Goal: Task Accomplishment & Management: Use online tool/utility

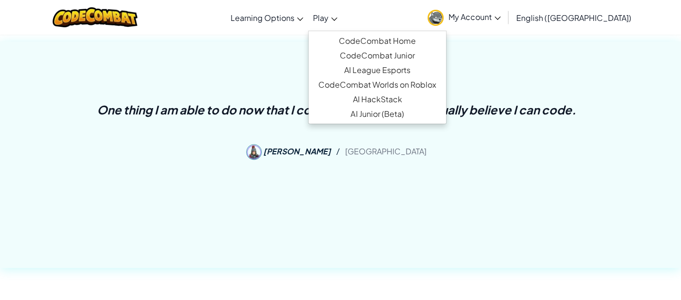
scroll to position [390, 0]
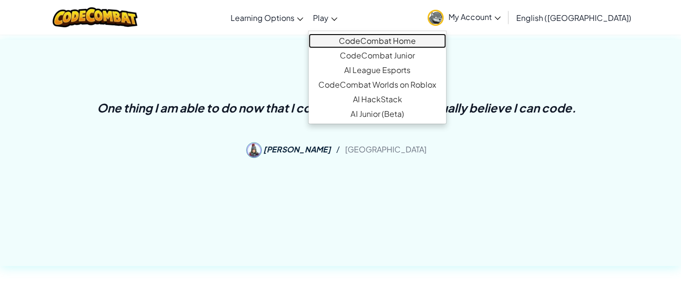
click at [390, 36] on link "CodeCombat Home" at bounding box center [377, 41] width 137 height 15
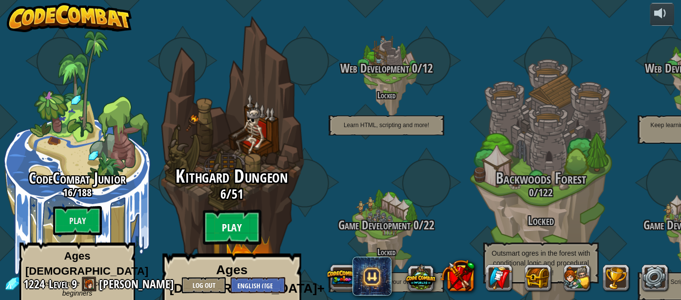
click at [233, 210] on btn "Play" at bounding box center [232, 227] width 59 height 35
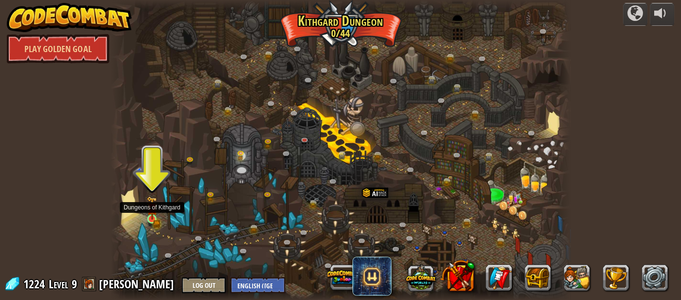
click at [152, 212] on img at bounding box center [152, 208] width 6 height 6
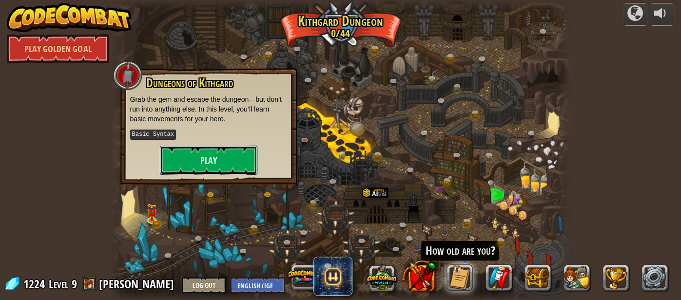
click at [224, 163] on button "Play" at bounding box center [209, 160] width 98 height 29
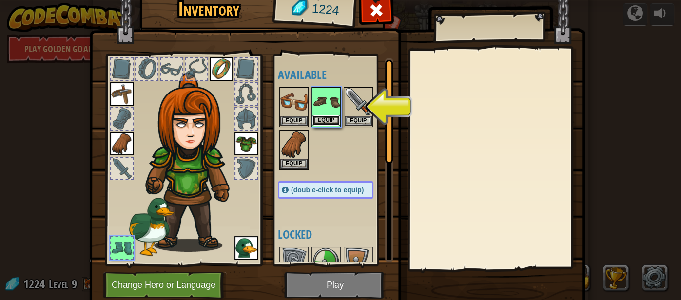
click at [329, 118] on button "Equip" at bounding box center [326, 121] width 27 height 10
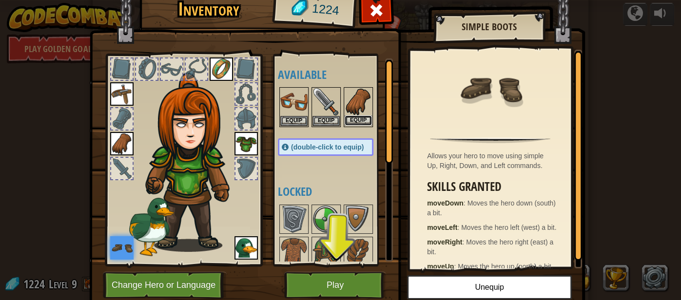
click at [352, 121] on button "Equip" at bounding box center [358, 121] width 27 height 10
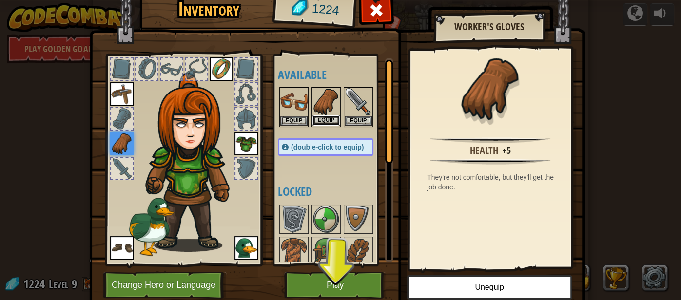
click at [324, 118] on button "Equip" at bounding box center [326, 121] width 27 height 10
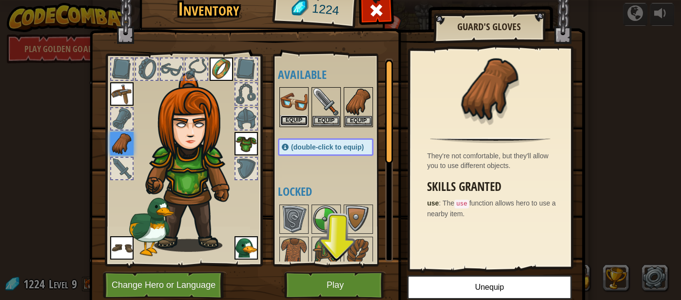
click at [290, 118] on button "Equip" at bounding box center [293, 121] width 27 height 10
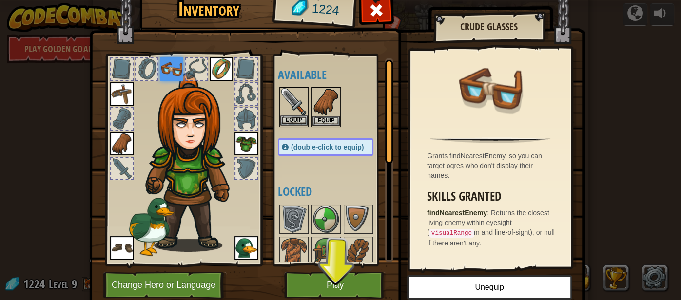
click at [293, 102] on img at bounding box center [293, 101] width 27 height 27
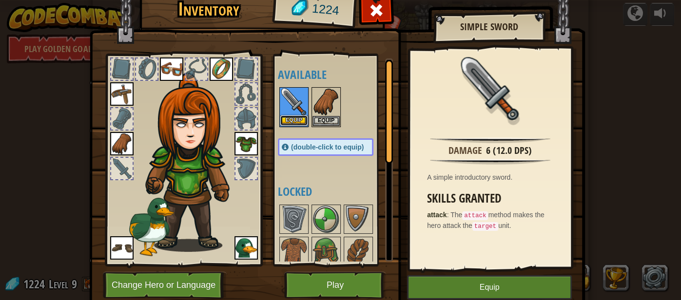
click at [296, 119] on button "Equip" at bounding box center [293, 121] width 27 height 10
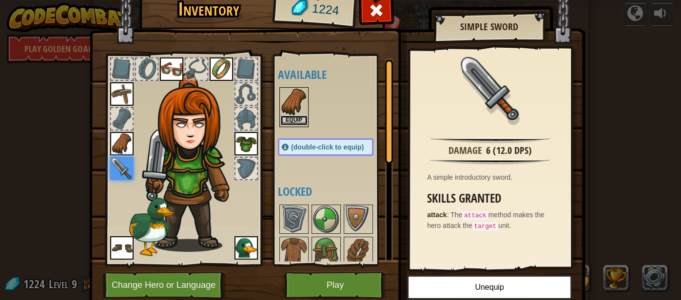
click at [299, 117] on button "Equip" at bounding box center [293, 121] width 27 height 10
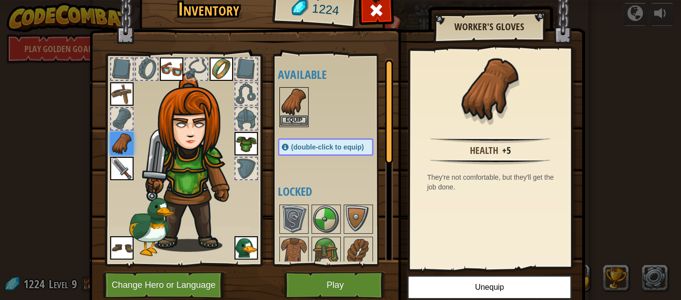
click at [295, 101] on img at bounding box center [293, 101] width 27 height 27
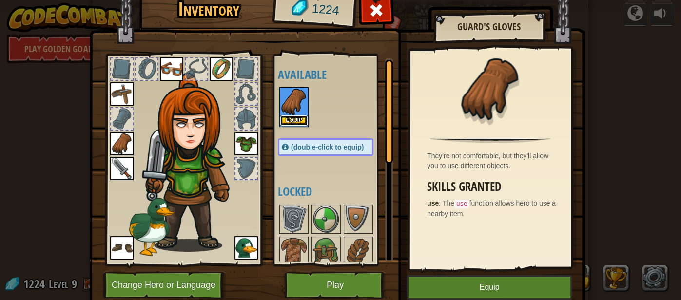
click at [297, 120] on button "Equip" at bounding box center [293, 121] width 27 height 10
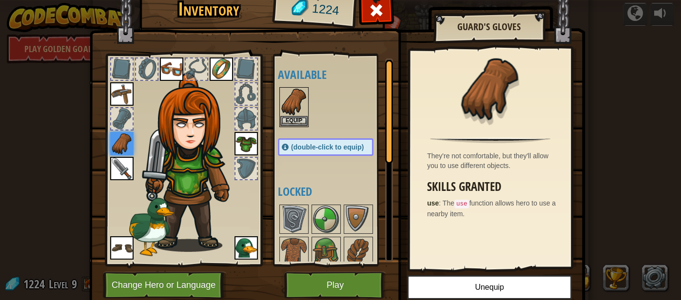
click at [236, 199] on img at bounding box center [194, 162] width 105 height 179
click at [351, 285] on button "Play" at bounding box center [335, 285] width 102 height 27
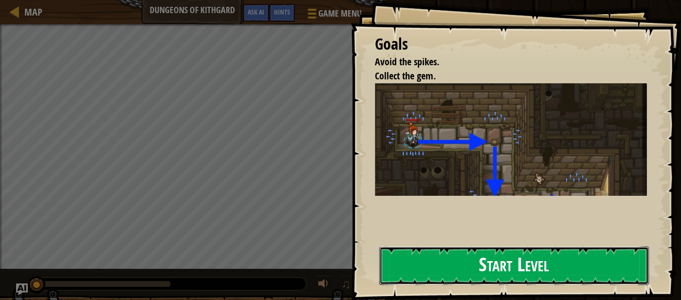
click at [487, 273] on button "Start Level" at bounding box center [514, 266] width 270 height 39
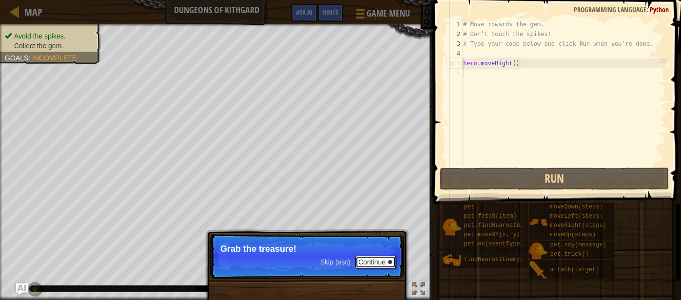
click at [375, 264] on button "Continue" at bounding box center [375, 262] width 40 height 13
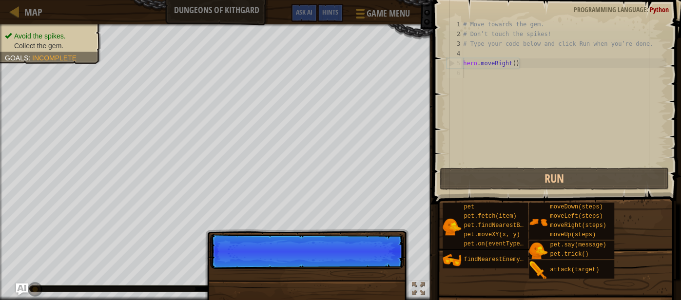
scroll to position [4, 0]
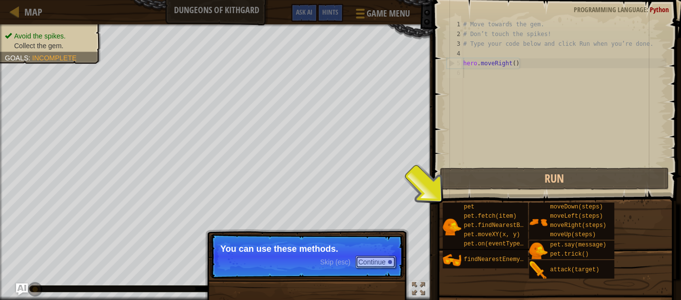
click at [378, 264] on button "Continue" at bounding box center [375, 262] width 40 height 13
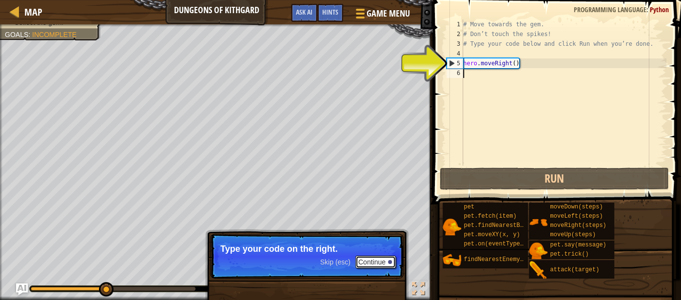
click at [378, 263] on button "Continue" at bounding box center [375, 262] width 40 height 13
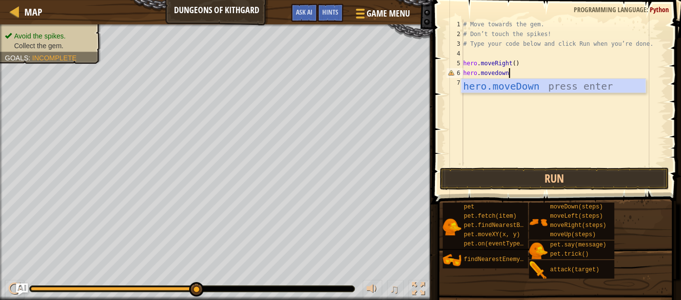
scroll to position [4, 3]
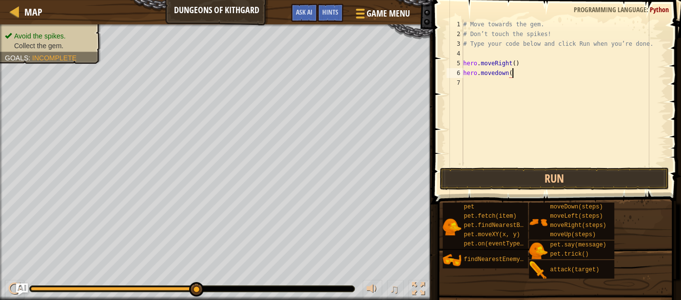
type textarea "hero.movedown()"
click at [468, 86] on div "# Move towards the gem. # Don’t touch the spikes! # Type your code below and cl…" at bounding box center [563, 103] width 205 height 166
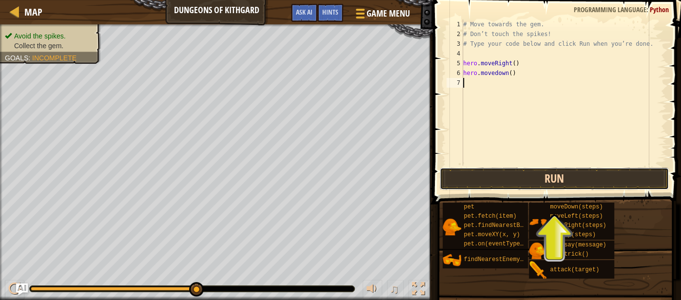
click at [584, 177] on button "Run" at bounding box center [555, 179] width 230 height 22
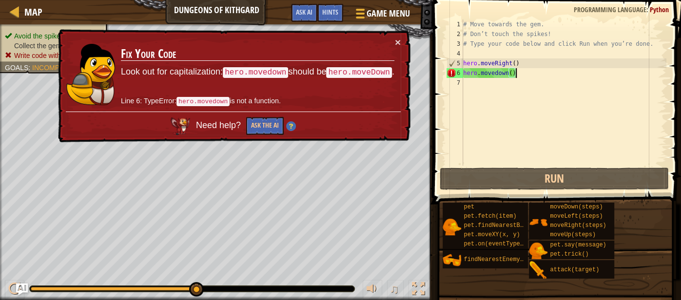
click at [518, 75] on div "# Move towards the gem. # Don’t touch the spikes! # Type your code below and cl…" at bounding box center [563, 103] width 205 height 166
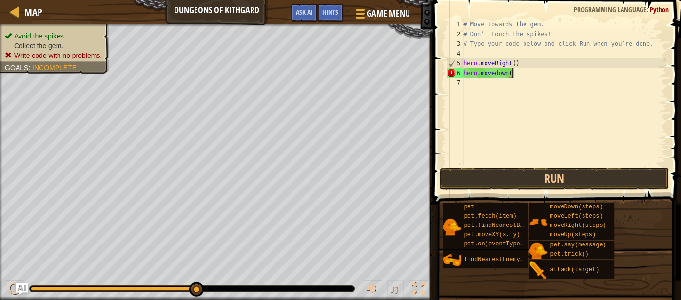
type textarea "hero.movedown"
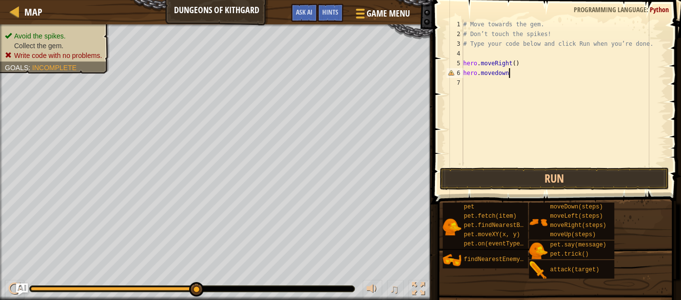
click at [467, 74] on div "# Move towards the gem. # Don’t touch the spikes! # Type your code below and cl…" at bounding box center [563, 103] width 205 height 166
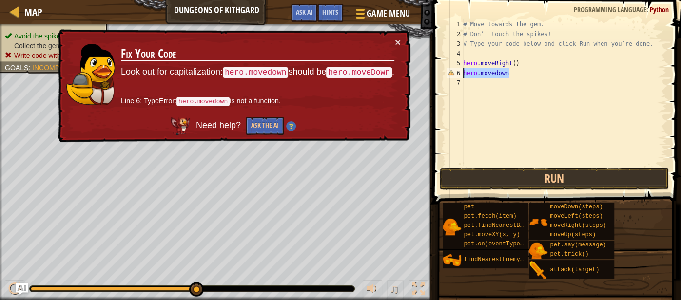
drag, startPoint x: 512, startPoint y: 73, endPoint x: 461, endPoint y: 73, distance: 51.2
click at [461, 73] on div "hero.movedown 1 2 3 4 5 6 7 # Move towards the gem. # Don’t touch the spikes! #…" at bounding box center [556, 93] width 222 height 146
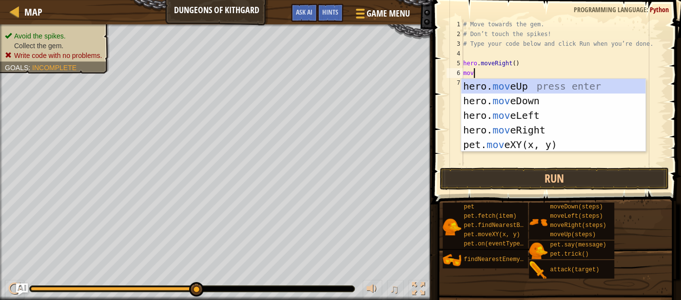
type textarea "move"
click at [488, 97] on div "hero. move Up press enter hero. move Down press enter hero. move Left press ent…" at bounding box center [553, 130] width 185 height 102
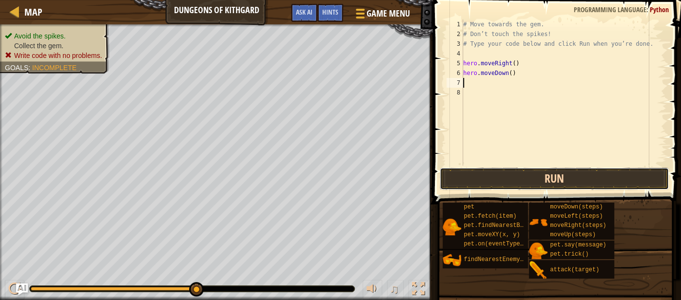
click at [492, 175] on button "Run" at bounding box center [555, 179] width 230 height 22
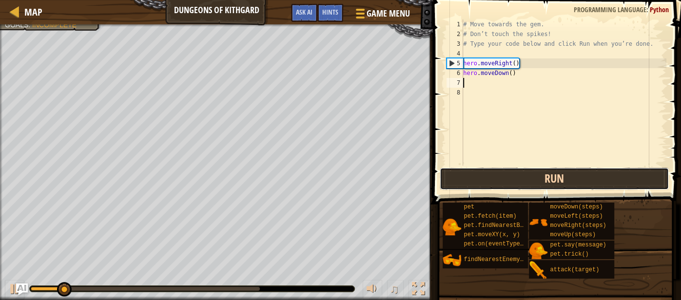
click at [492, 175] on button "Run" at bounding box center [555, 179] width 230 height 22
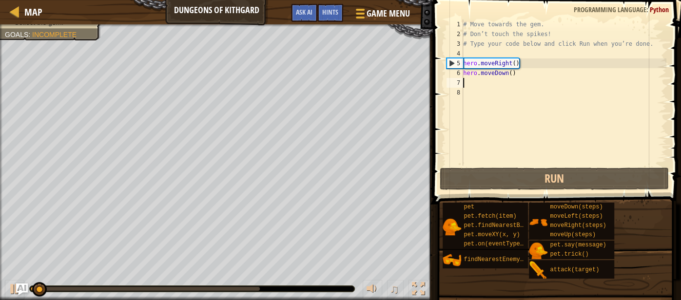
click at [468, 86] on div "# Move towards the gem. # Don’t touch the spikes! # Type your code below and cl…" at bounding box center [563, 103] width 205 height 166
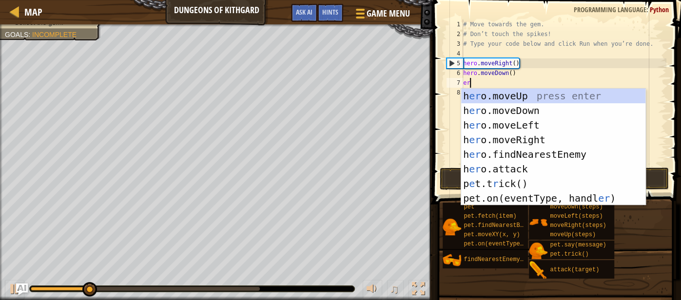
type textarea "e"
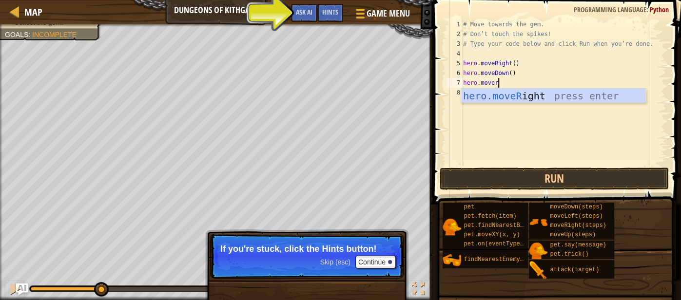
scroll to position [4, 2]
type textarea "hero.moveright"
click at [590, 94] on div "hero.moveRight press enter" at bounding box center [553, 111] width 185 height 44
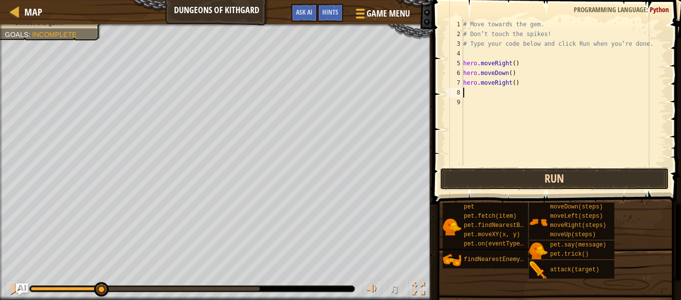
click at [491, 181] on button "Run" at bounding box center [555, 179] width 230 height 22
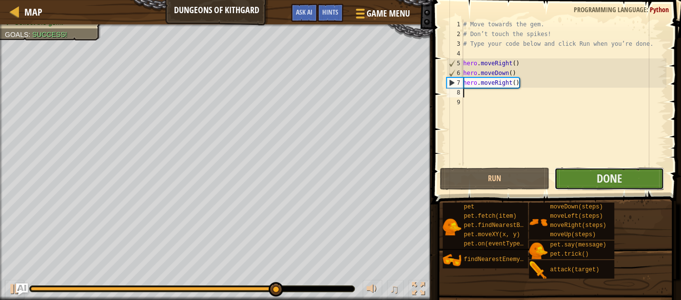
click at [630, 178] on button "Done" at bounding box center [609, 179] width 110 height 22
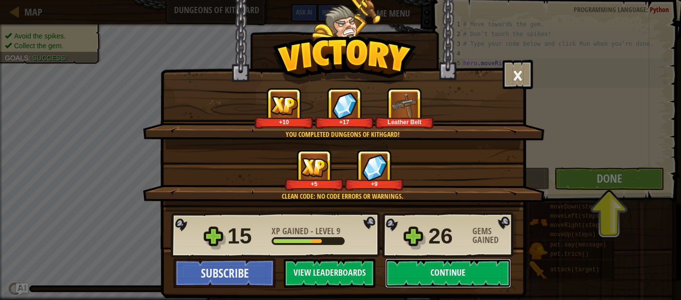
click at [442, 275] on button "Continue" at bounding box center [448, 273] width 126 height 29
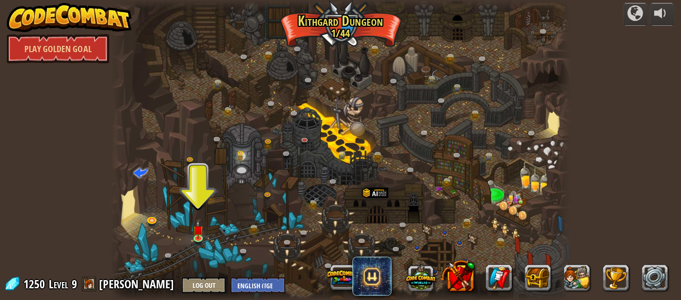
click at [89, 17] on img at bounding box center [69, 17] width 125 height 29
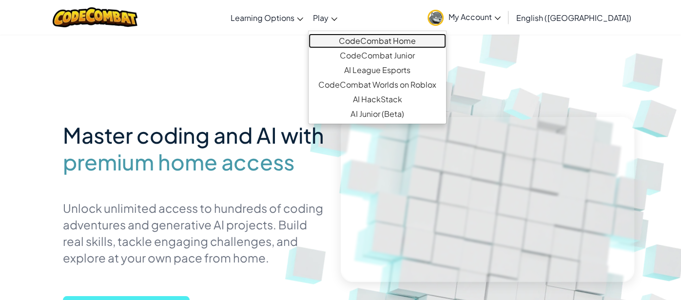
click at [386, 39] on link "CodeCombat Home" at bounding box center [377, 41] width 137 height 15
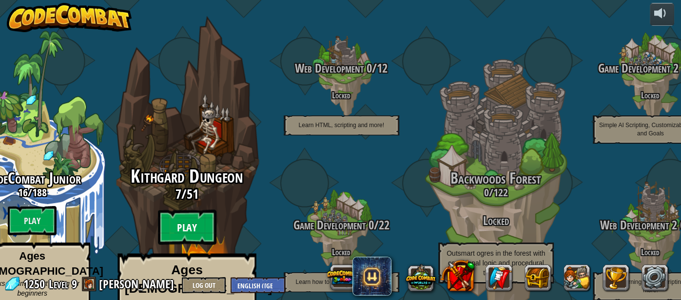
click at [190, 210] on btn "Play" at bounding box center [186, 227] width 59 height 35
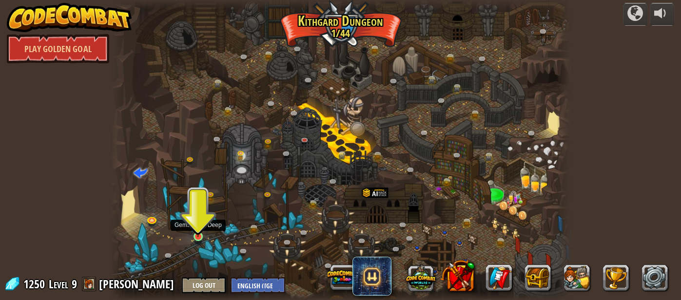
click at [196, 229] on img at bounding box center [198, 225] width 11 height 24
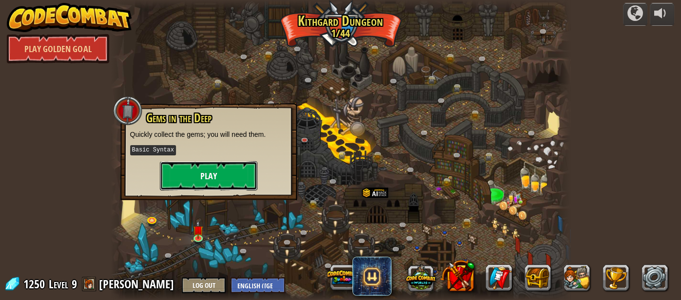
click at [238, 174] on button "Play" at bounding box center [209, 175] width 98 height 29
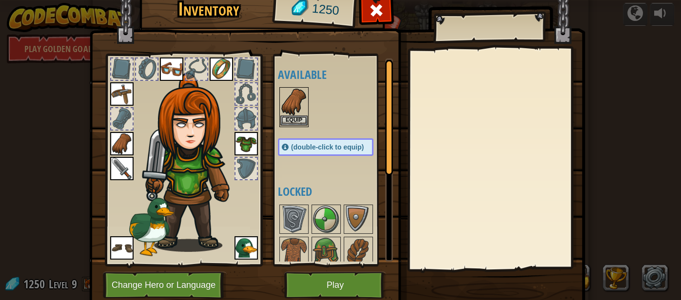
click at [292, 101] on img at bounding box center [293, 101] width 27 height 27
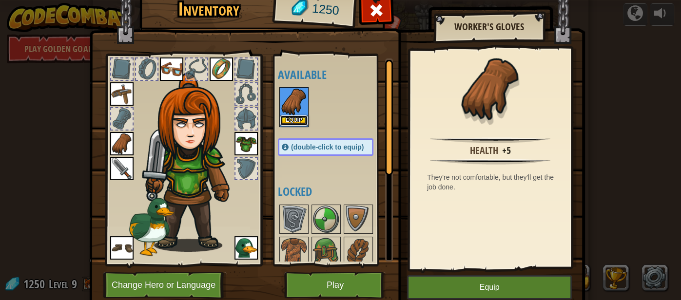
click at [296, 122] on button "Equip" at bounding box center [293, 121] width 27 height 10
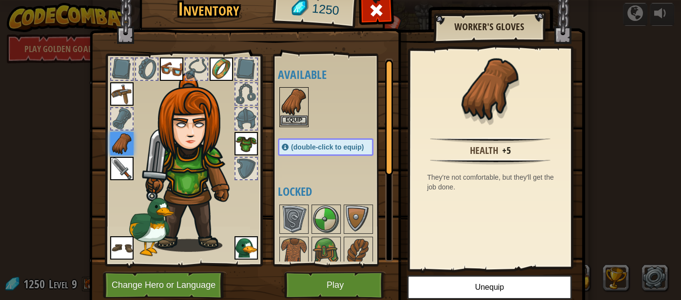
click at [296, 98] on img at bounding box center [293, 101] width 27 height 27
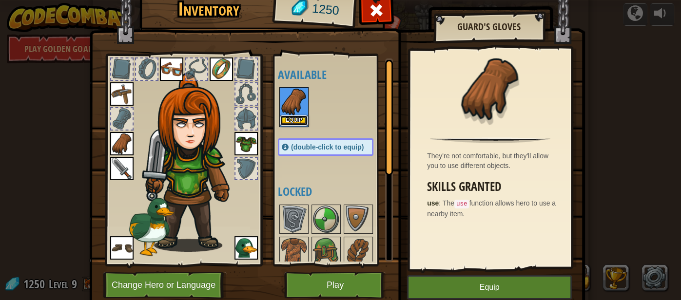
click at [297, 119] on button "Equip" at bounding box center [293, 121] width 27 height 10
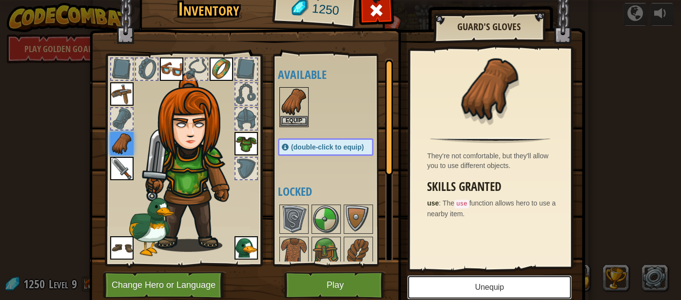
click at [472, 284] on button "Unequip" at bounding box center [489, 287] width 165 height 24
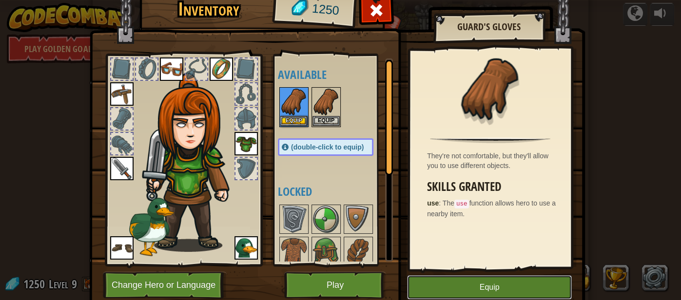
click at [472, 284] on button "Equip" at bounding box center [489, 287] width 165 height 24
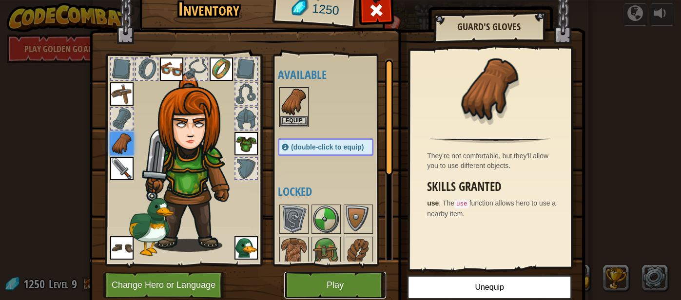
click at [353, 284] on button "Play" at bounding box center [335, 285] width 102 height 27
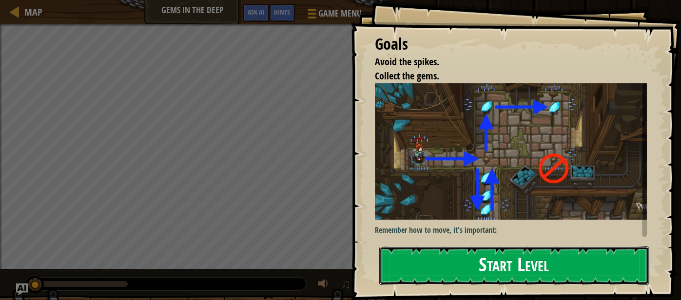
click at [465, 252] on button "Start Level" at bounding box center [514, 266] width 270 height 39
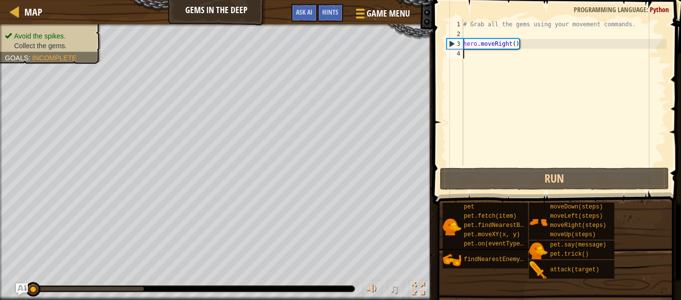
click at [471, 59] on div "# Grab all the gems using your movement commands. hero . moveRight ( )" at bounding box center [563, 103] width 205 height 166
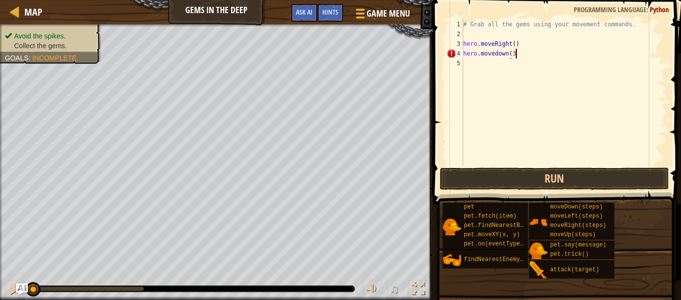
scroll to position [4, 3]
type textarea "hero.movedown(3)"
click at [464, 64] on div "# Grab all the gems using your movement commands. hero . moveRight ( ) hero . […" at bounding box center [563, 103] width 205 height 166
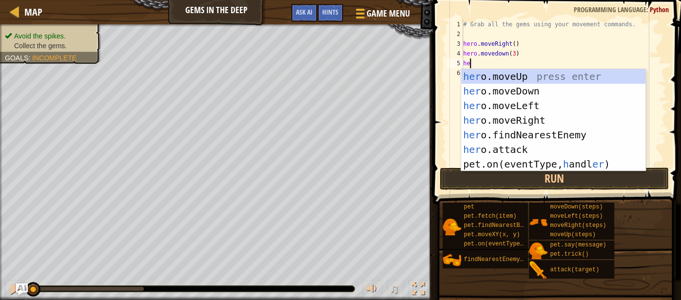
scroll to position [4, 0]
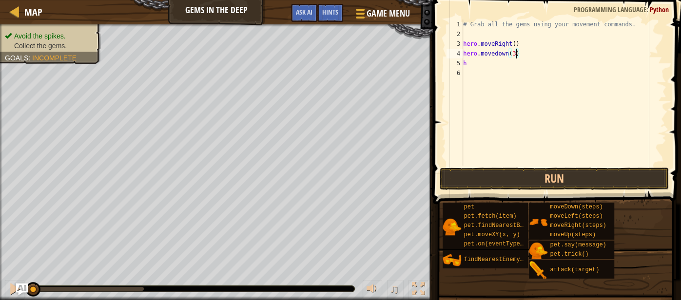
click at [516, 52] on div "# Grab all the gems using your movement commands. hero . moveRight ( ) hero . m…" at bounding box center [563, 103] width 205 height 166
click at [468, 60] on div "# Grab all the gems using your movement commands. hero . moveRight ( ) hero . m…" at bounding box center [563, 103] width 205 height 166
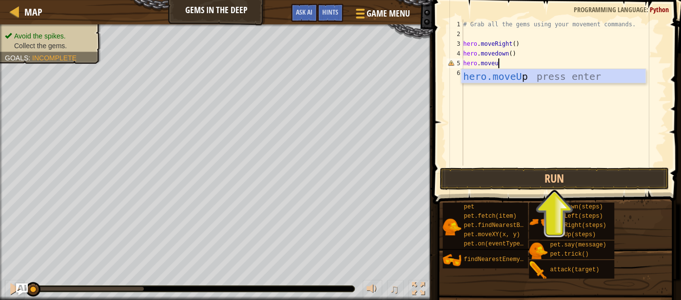
scroll to position [4, 2]
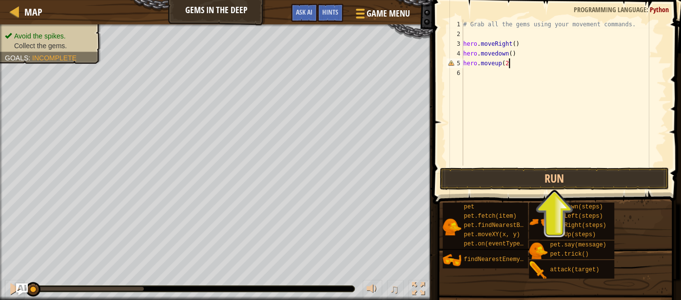
type textarea "hero.moveup(2)"
click at [464, 79] on div "# Grab all the gems using your movement commands. hero . moveRight ( ) hero . m…" at bounding box center [563, 103] width 205 height 166
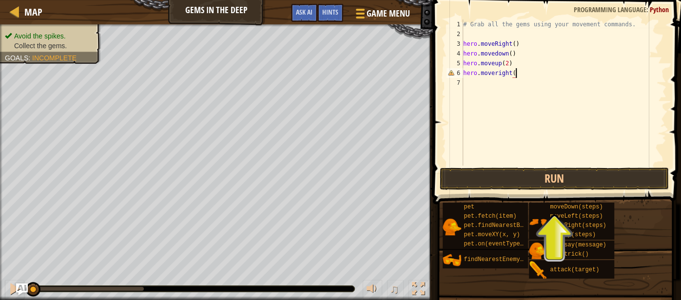
type textarea "hero.moveright()"
click at [467, 81] on div "# Grab all the gems using your movement commands. hero . moveRight ( ) hero . m…" at bounding box center [563, 103] width 205 height 166
click at [497, 74] on div "# Grab all the gems using your movement commands. hero . moveRight ( ) hero . m…" at bounding box center [563, 103] width 205 height 166
type textarea "hero.moveright()"
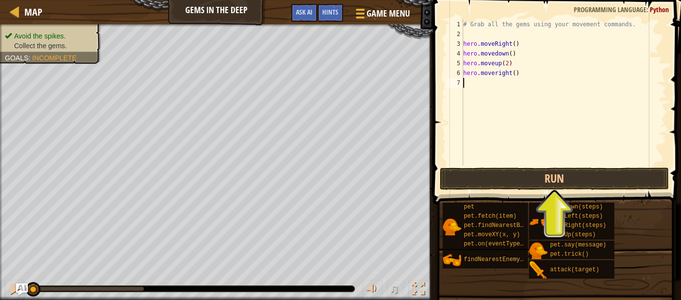
click at [465, 84] on div "# Grab all the gems using your movement commands. hero . moveRight ( ) hero . m…" at bounding box center [563, 103] width 205 height 166
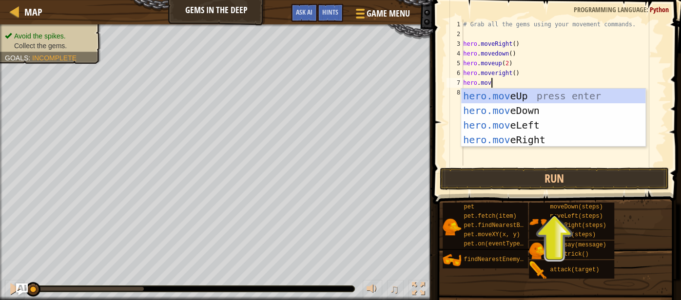
scroll to position [4, 2]
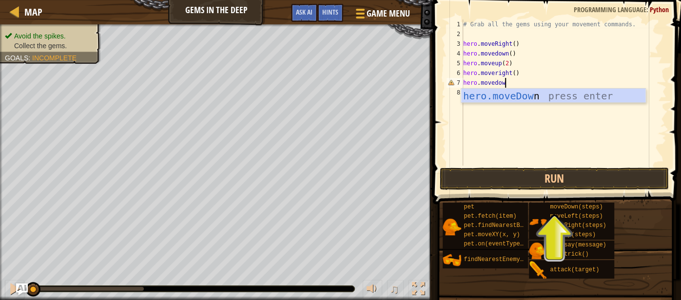
type textarea "hero.movedown"
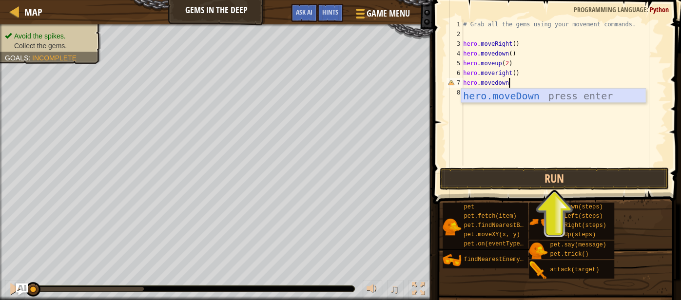
click at [495, 98] on div "hero.moveDown press enter" at bounding box center [553, 111] width 185 height 44
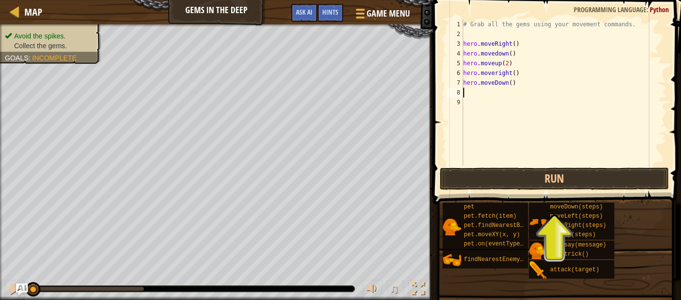
scroll to position [4, 0]
click at [502, 176] on button "Run" at bounding box center [555, 179] width 230 height 22
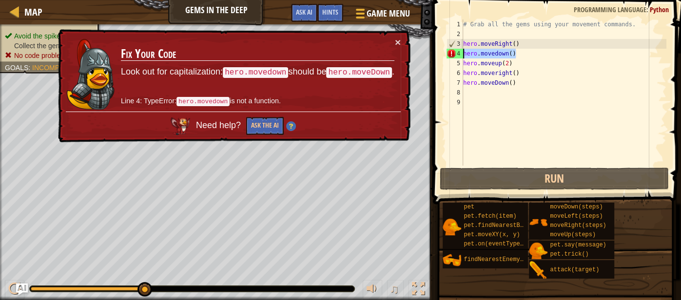
drag, startPoint x: 522, startPoint y: 53, endPoint x: 463, endPoint y: 56, distance: 58.6
click at [463, 56] on div "# Grab all the gems using your movement commands. hero . moveRight ( ) hero . m…" at bounding box center [563, 103] width 205 height 166
type textarea "hero.movedown()"
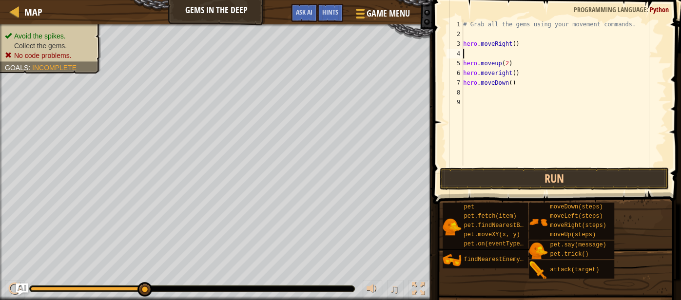
click at [466, 54] on div "# Grab all the gems using your movement commands. hero . moveRight ( ) hero . m…" at bounding box center [563, 103] width 205 height 166
type textarea "h"
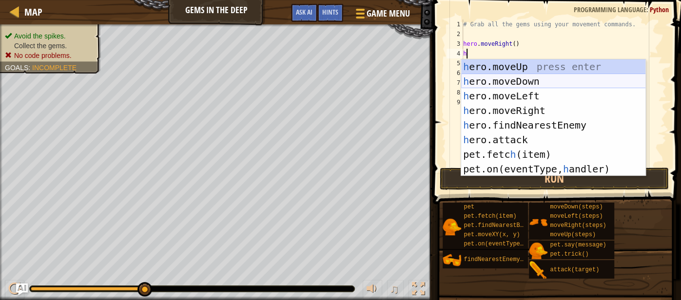
click at [497, 85] on div "h ero.moveUp press enter h ero.moveDown press enter h ero.moveLeft press enter …" at bounding box center [553, 132] width 185 height 146
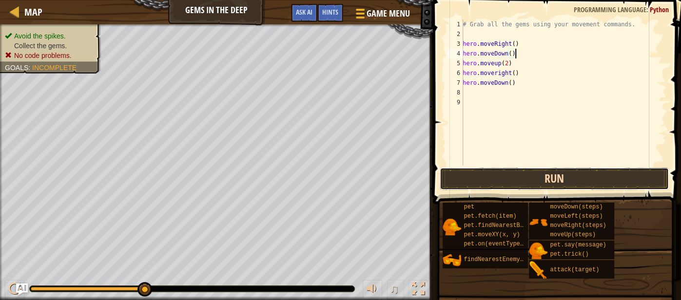
click at [512, 177] on button "Run" at bounding box center [555, 179] width 230 height 22
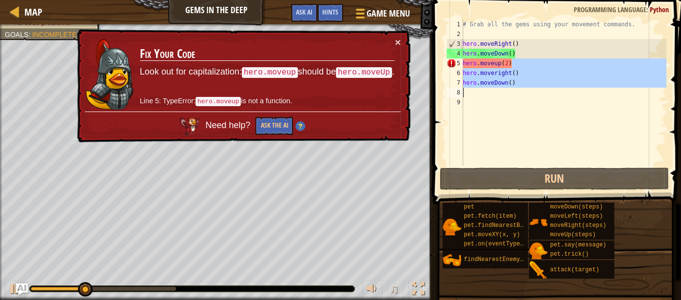
drag, startPoint x: 519, startPoint y: 64, endPoint x: 502, endPoint y: 88, distance: 29.1
click at [502, 88] on div "# Grab all the gems using your movement commands. hero . moveRight ( ) hero . m…" at bounding box center [564, 103] width 206 height 166
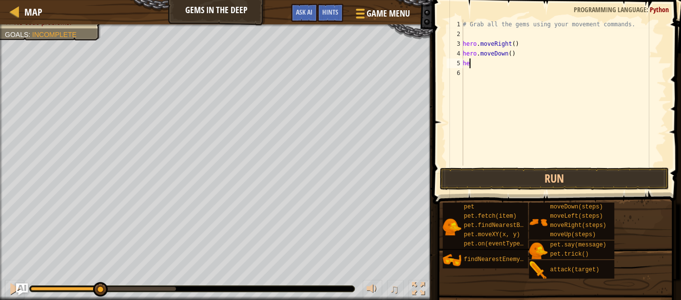
type textarea "h"
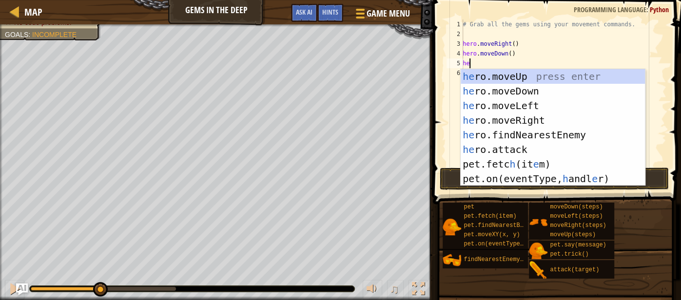
type textarea "hero"
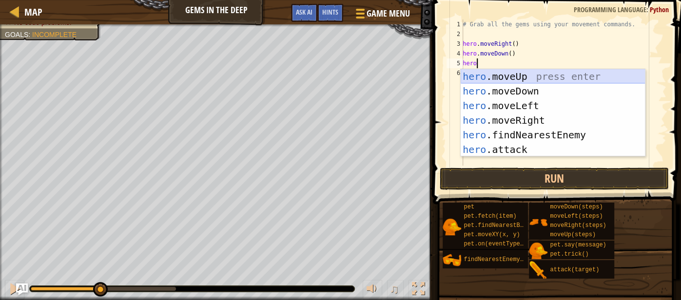
click at [543, 78] on div "hero .moveUp press enter hero .moveDown press enter hero .moveLeft press enter …" at bounding box center [553, 127] width 185 height 117
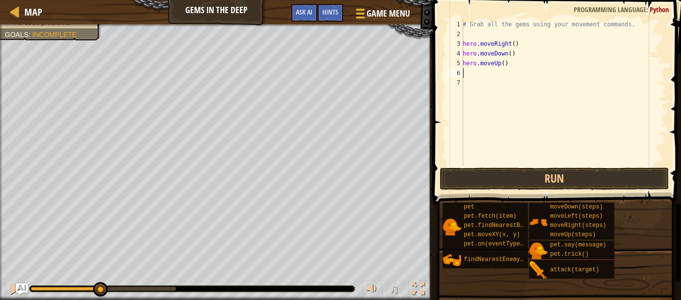
click at [468, 75] on div "# Grab all the gems using your movement commands. hero . moveRight ( ) hero . m…" at bounding box center [564, 103] width 206 height 166
type textarea "h"
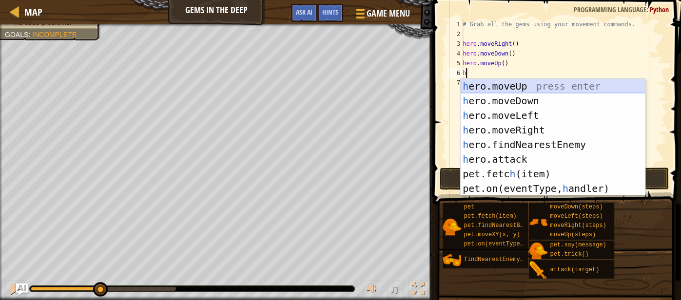
click at [517, 85] on div "h ero.moveUp press enter h ero.moveDown press enter h ero.moveLeft press enter …" at bounding box center [553, 152] width 185 height 146
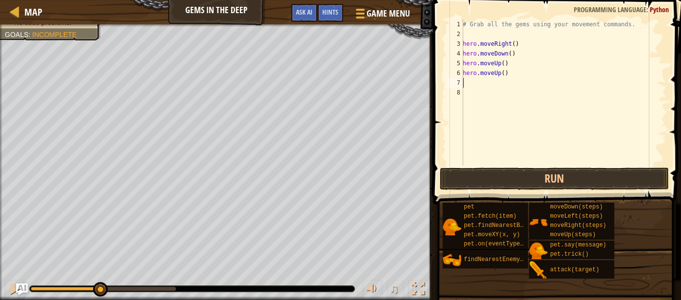
type textarea "h"
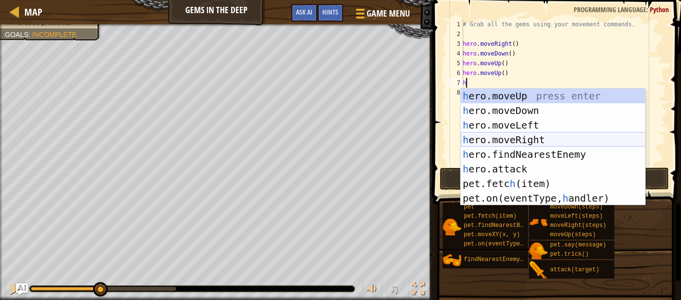
click at [492, 137] on div "h ero.moveUp press enter h ero.moveDown press enter h ero.moveLeft press enter …" at bounding box center [553, 162] width 185 height 146
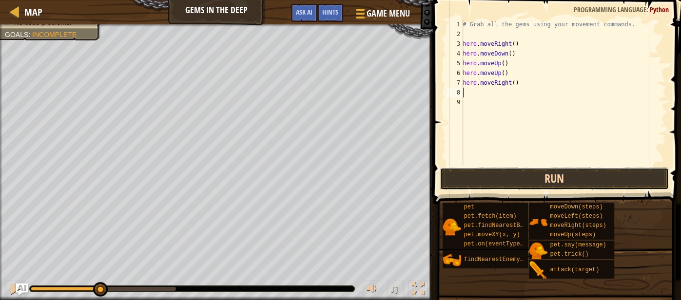
click at [496, 174] on button "Run" at bounding box center [555, 179] width 230 height 22
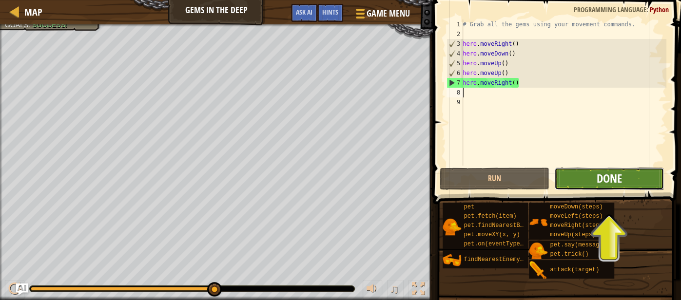
click at [601, 180] on span "Done" at bounding box center [609, 179] width 25 height 16
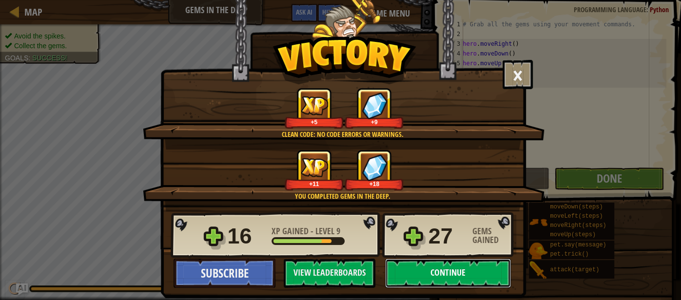
click at [472, 278] on button "Continue" at bounding box center [448, 273] width 126 height 29
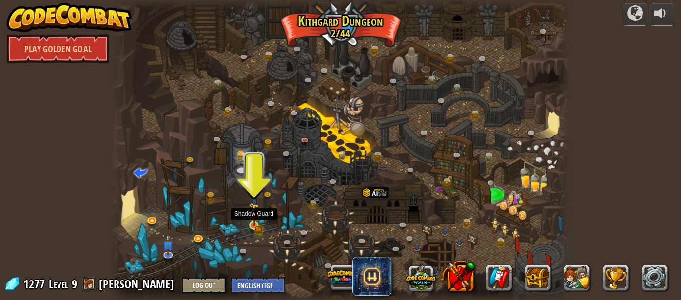
click at [252, 223] on img at bounding box center [254, 214] width 11 height 23
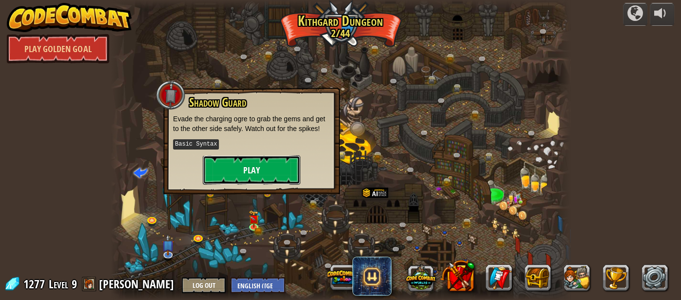
click at [254, 171] on button "Play" at bounding box center [252, 170] width 98 height 29
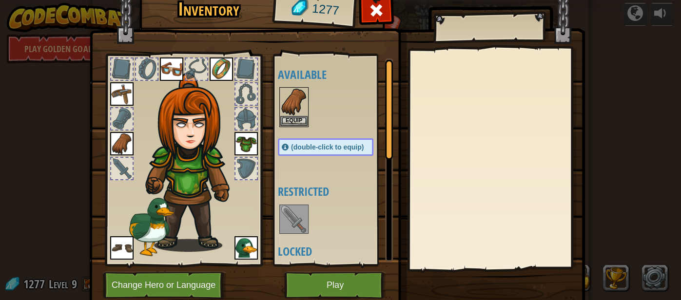
click at [298, 220] on img at bounding box center [293, 219] width 27 height 27
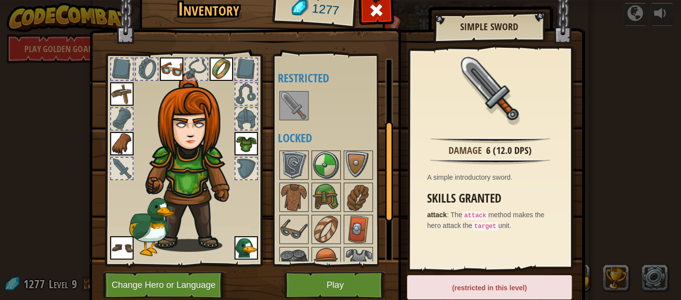
scroll to position [148, 0]
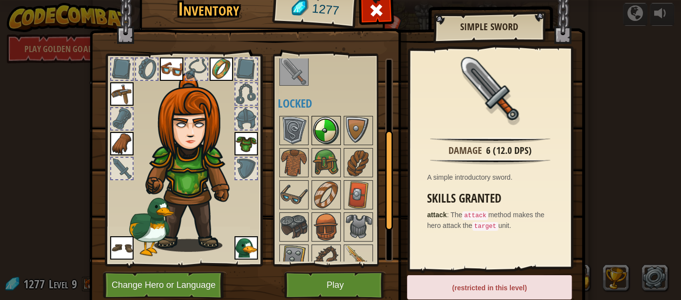
click at [319, 118] on img at bounding box center [326, 130] width 27 height 27
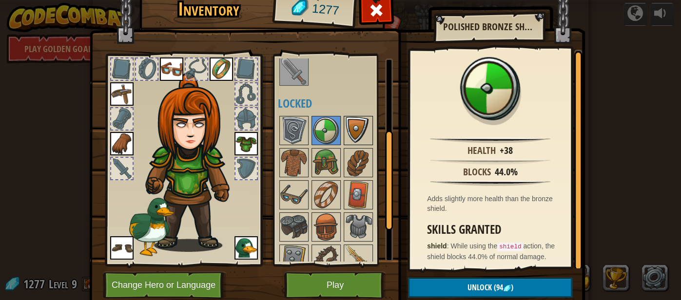
click at [346, 121] on img at bounding box center [358, 130] width 27 height 27
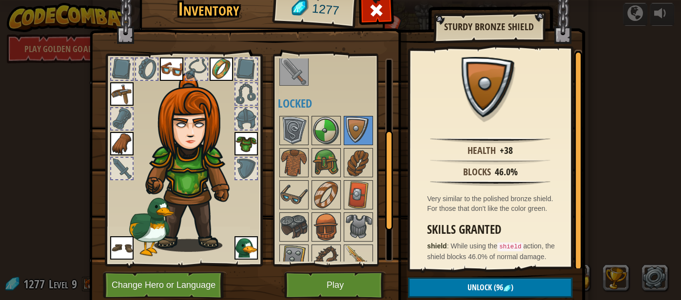
click at [341, 154] on div at bounding box center [335, 227] width 115 height 225
click at [344, 154] on div at bounding box center [358, 162] width 29 height 29
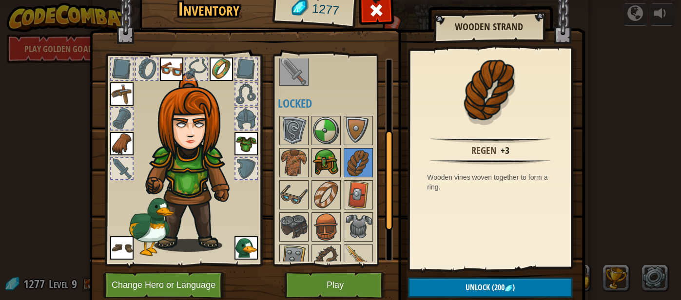
click at [334, 156] on img at bounding box center [326, 162] width 27 height 27
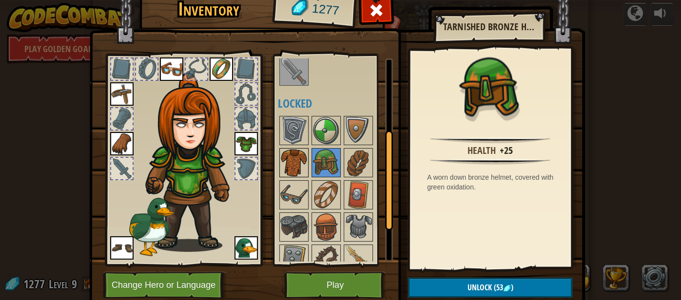
click at [299, 157] on img at bounding box center [293, 162] width 27 height 27
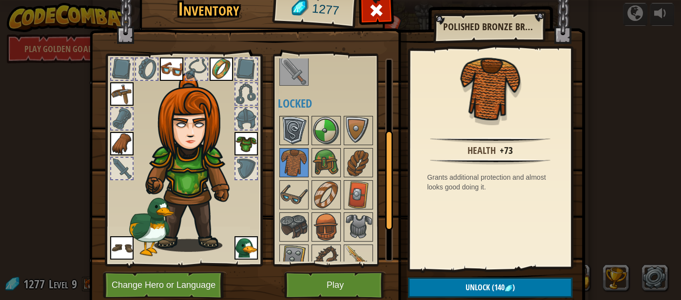
click at [292, 118] on img at bounding box center [293, 130] width 27 height 27
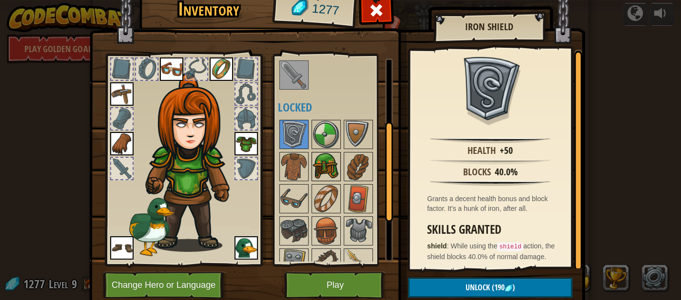
scroll to position [126, 0]
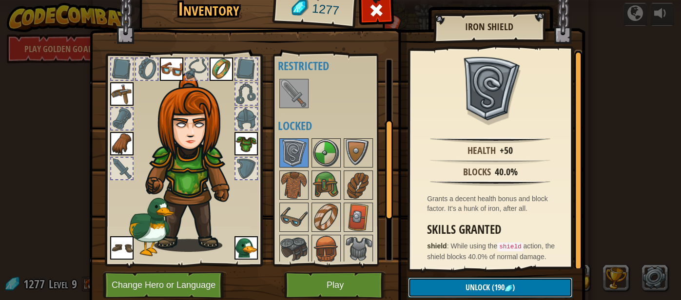
click at [455, 285] on button "Unlock (190 )" at bounding box center [490, 288] width 164 height 20
click at [447, 288] on button "Confirm" at bounding box center [490, 288] width 164 height 20
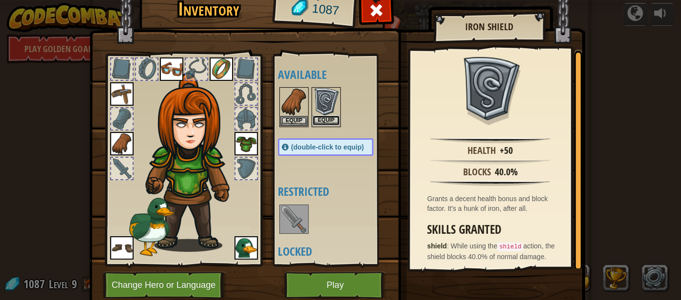
click at [331, 117] on button "Equip" at bounding box center [326, 121] width 27 height 10
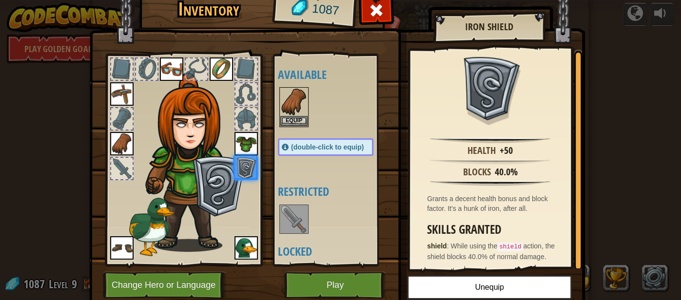
scroll to position [223, 0]
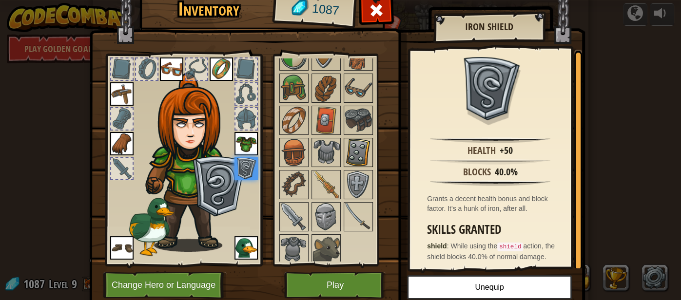
click at [357, 159] on img at bounding box center [358, 152] width 27 height 27
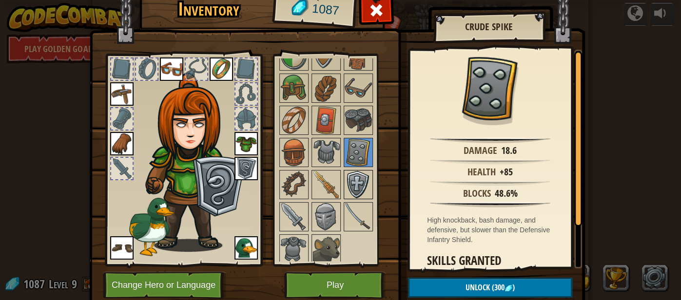
click at [357, 171] on img at bounding box center [358, 184] width 27 height 27
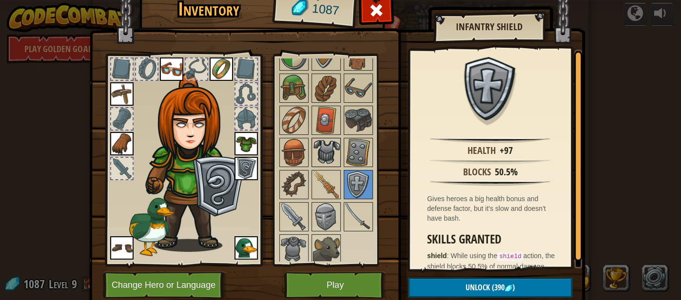
click at [330, 143] on img at bounding box center [326, 152] width 27 height 27
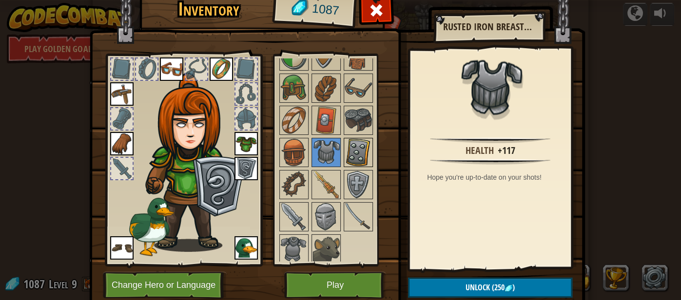
click at [352, 140] on img at bounding box center [358, 152] width 27 height 27
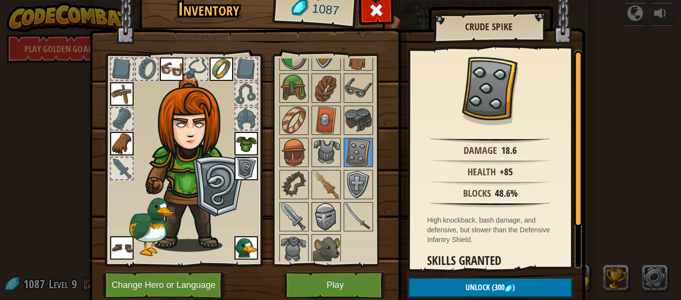
click at [323, 215] on img at bounding box center [326, 216] width 27 height 27
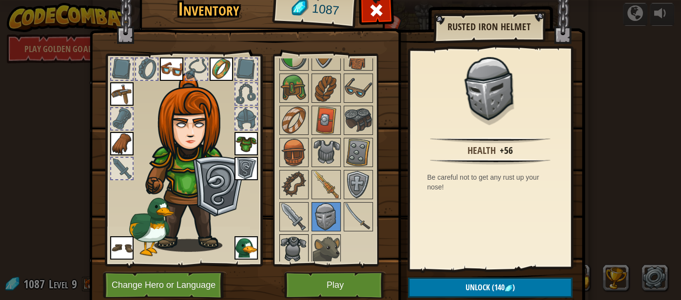
click at [308, 236] on div at bounding box center [293, 249] width 29 height 29
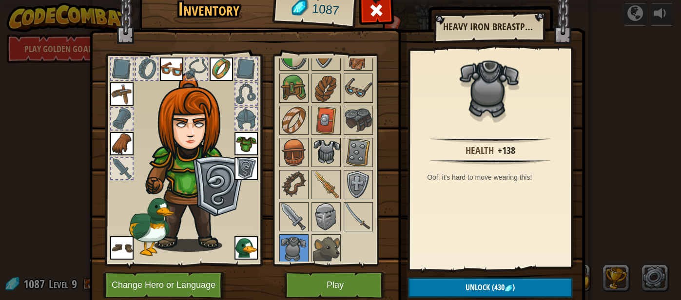
click at [331, 147] on img at bounding box center [326, 152] width 27 height 27
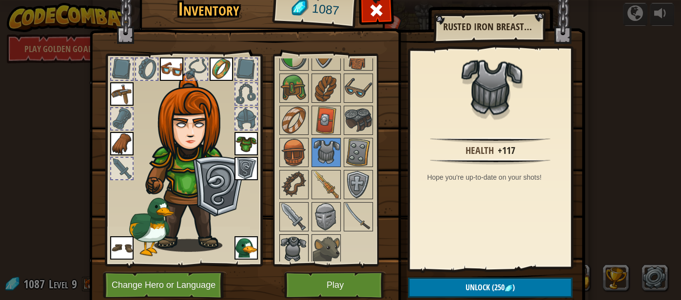
click at [297, 241] on img at bounding box center [293, 248] width 27 height 27
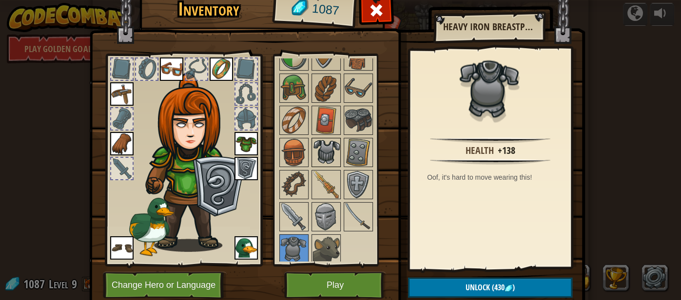
click at [329, 141] on img at bounding box center [326, 152] width 27 height 27
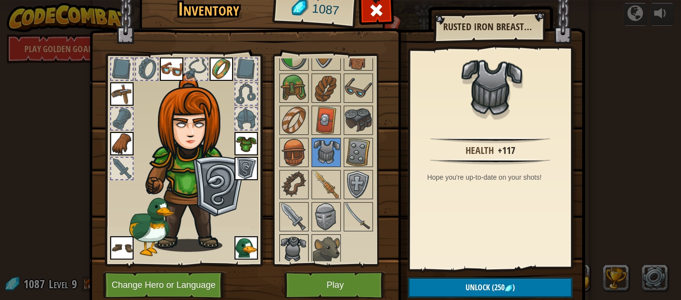
click at [294, 241] on img at bounding box center [293, 248] width 27 height 27
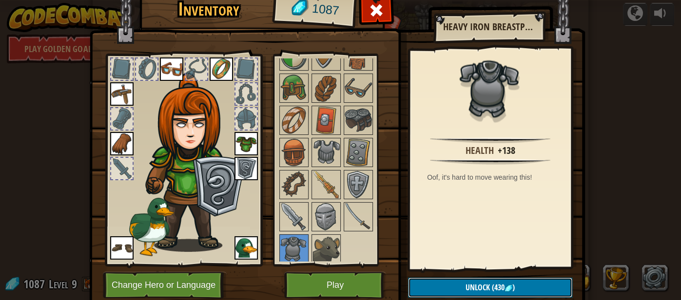
click at [509, 283] on button "Unlock (430 )" at bounding box center [490, 288] width 164 height 20
click at [509, 283] on button "Confirm" at bounding box center [490, 288] width 164 height 20
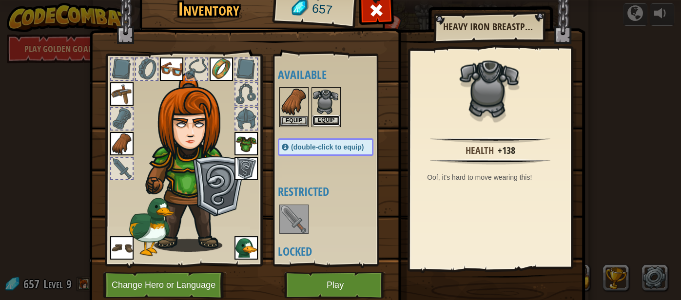
click at [327, 121] on button "Equip" at bounding box center [326, 121] width 27 height 10
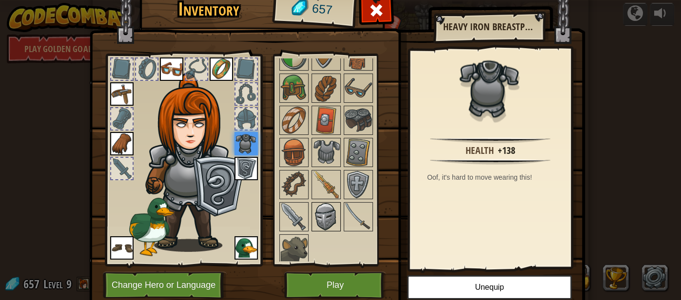
click at [327, 213] on img at bounding box center [326, 216] width 27 height 27
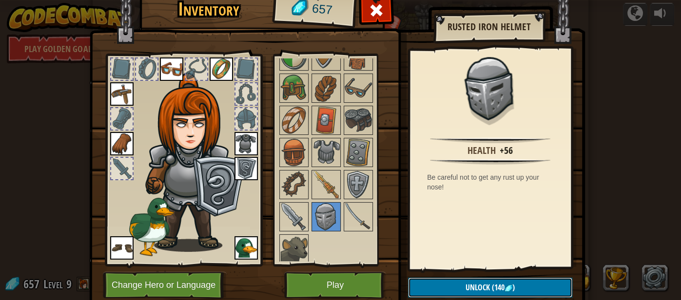
click at [461, 287] on button "Unlock (140 )" at bounding box center [490, 288] width 164 height 20
click at [461, 287] on button "Confirm" at bounding box center [490, 288] width 164 height 20
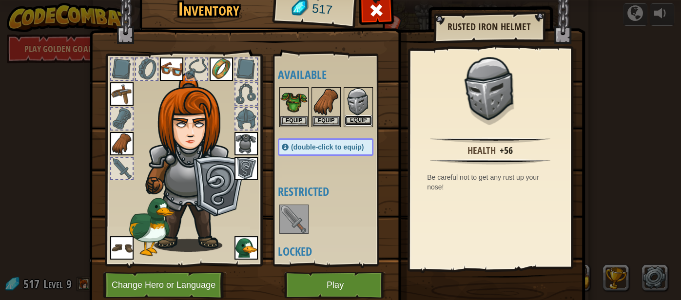
click at [356, 117] on button "Equip" at bounding box center [358, 121] width 27 height 10
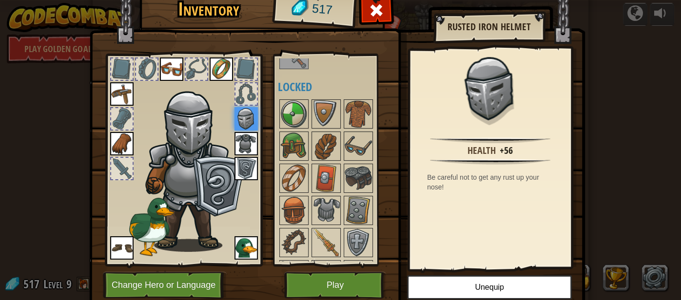
scroll to position [191, 0]
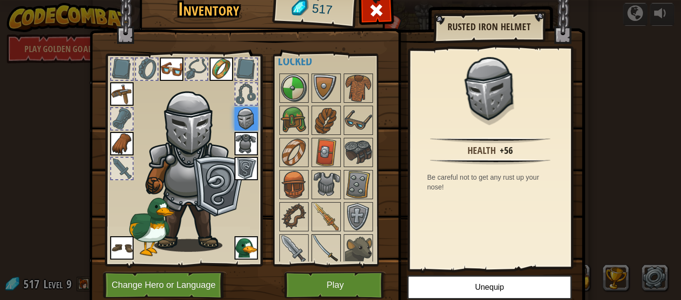
click at [327, 242] on img at bounding box center [326, 248] width 27 height 27
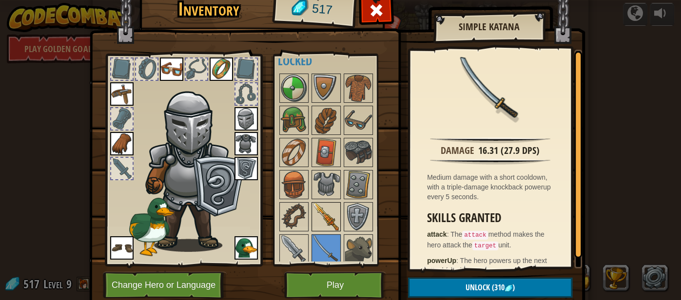
click at [325, 212] on img at bounding box center [326, 216] width 27 height 27
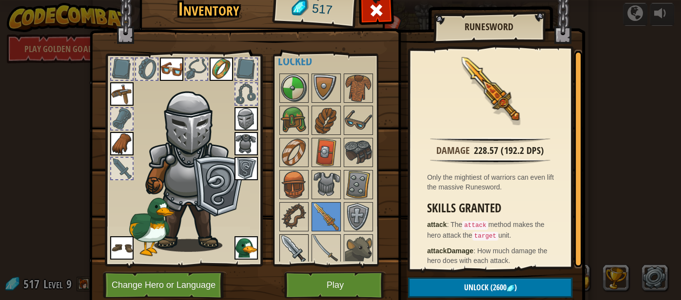
click at [296, 242] on img at bounding box center [293, 248] width 27 height 27
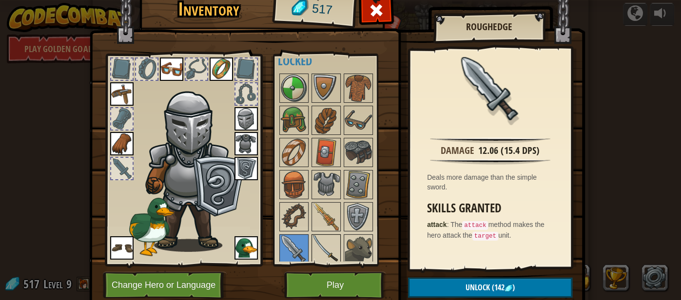
click at [316, 243] on img at bounding box center [326, 248] width 27 height 27
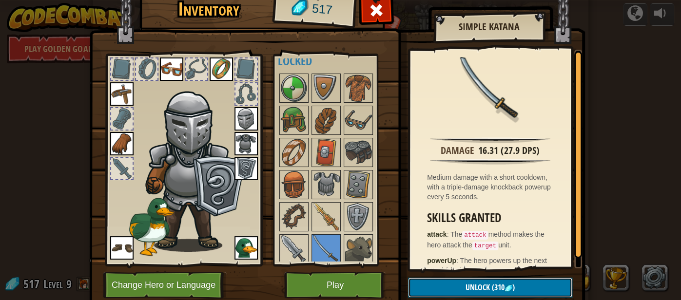
click at [428, 284] on button "Unlock (310 )" at bounding box center [490, 288] width 164 height 20
click at [438, 284] on button "Confirm" at bounding box center [490, 288] width 164 height 20
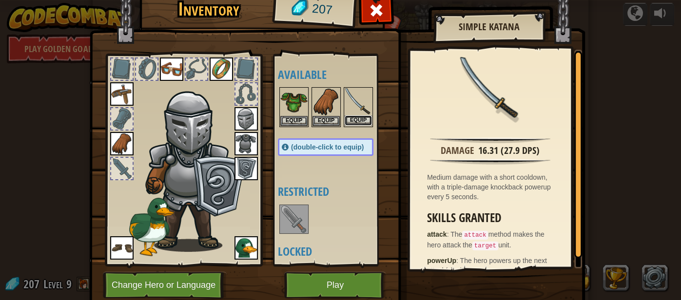
click at [358, 118] on button "Equip" at bounding box center [358, 121] width 27 height 10
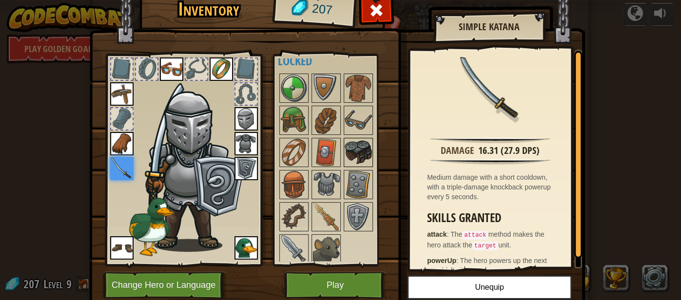
click at [358, 147] on img at bounding box center [358, 152] width 27 height 27
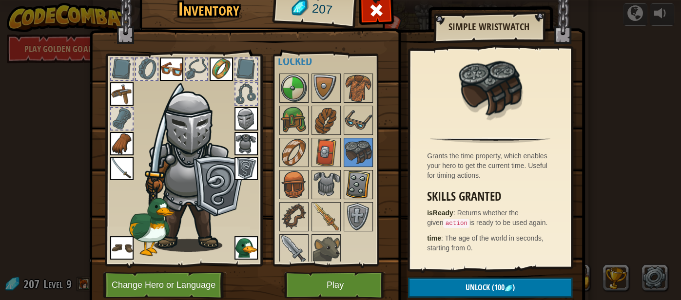
click at [357, 181] on img at bounding box center [358, 184] width 27 height 27
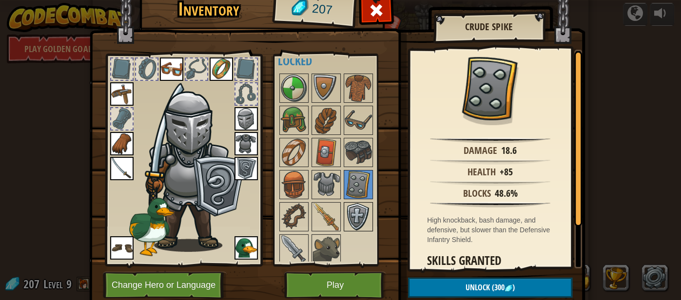
click at [355, 204] on img at bounding box center [358, 216] width 27 height 27
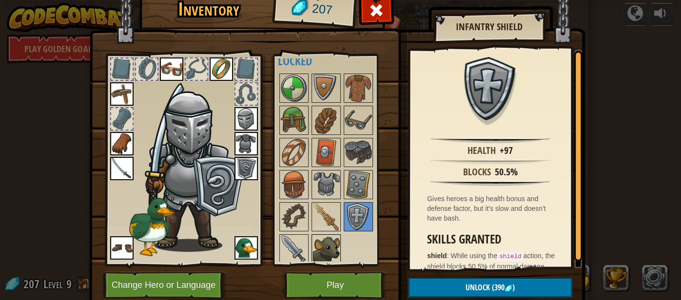
click at [328, 236] on img at bounding box center [326, 248] width 27 height 27
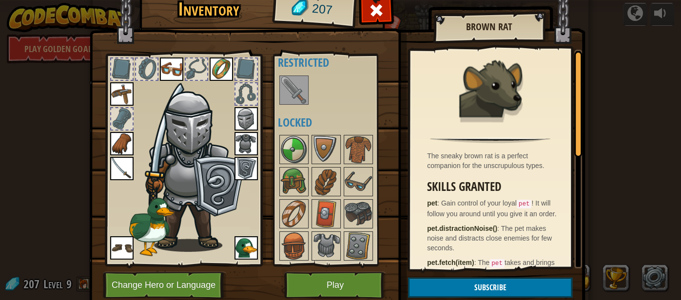
scroll to position [108, 0]
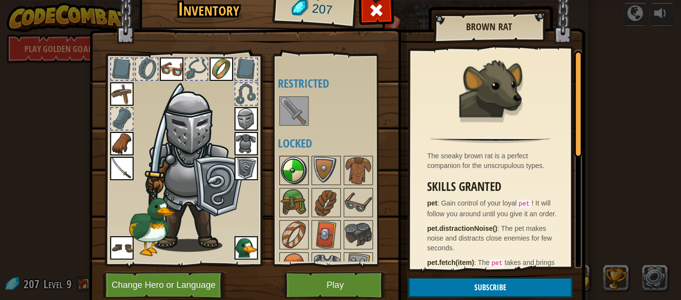
click at [291, 169] on img at bounding box center [293, 170] width 27 height 27
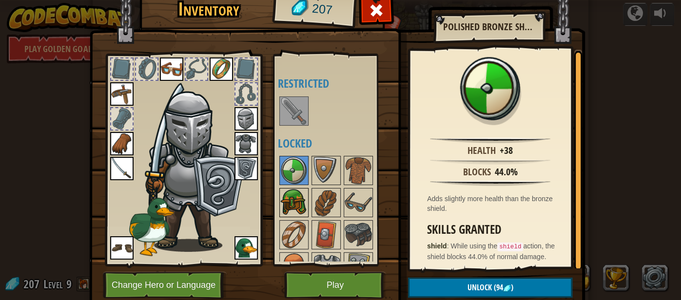
click at [296, 193] on img at bounding box center [293, 202] width 27 height 27
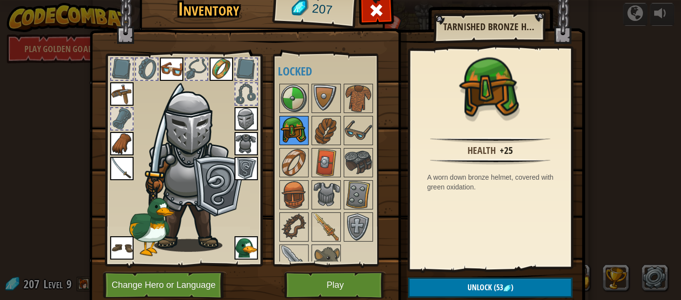
scroll to position [191, 0]
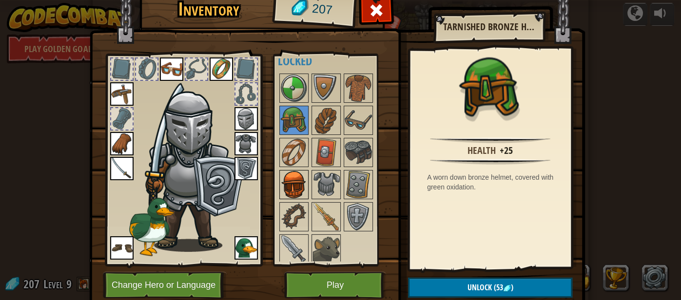
click at [296, 171] on img at bounding box center [293, 184] width 27 height 27
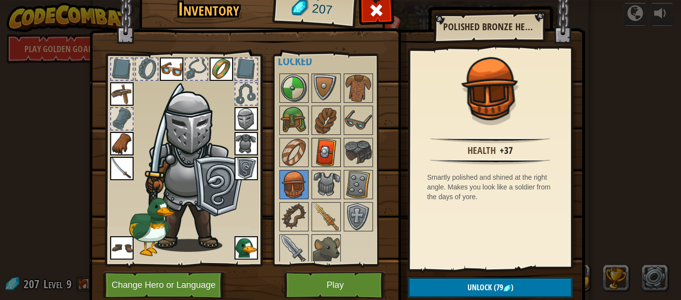
click at [312, 155] on div at bounding box center [326, 152] width 29 height 29
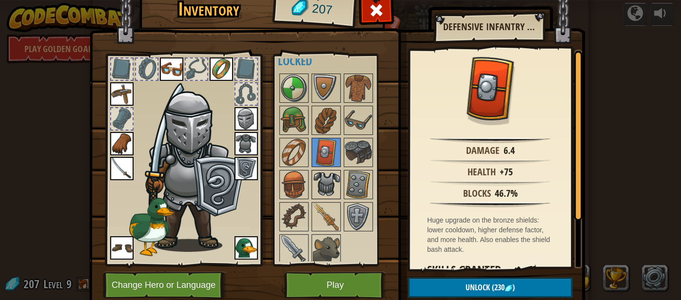
click at [318, 188] on img at bounding box center [326, 184] width 27 height 27
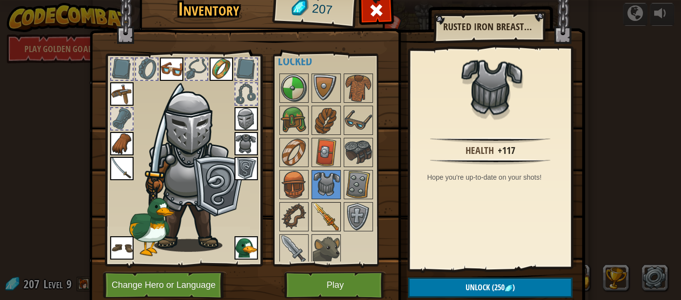
click at [316, 216] on img at bounding box center [326, 216] width 27 height 27
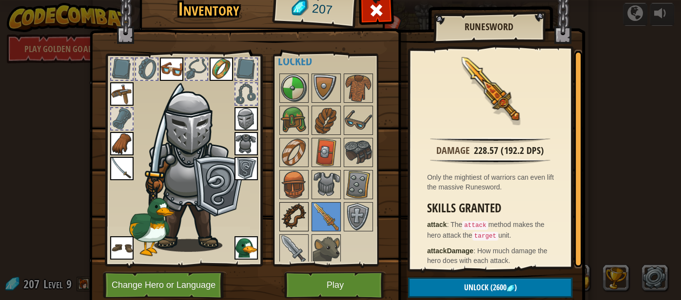
click at [308, 215] on div at bounding box center [293, 216] width 29 height 29
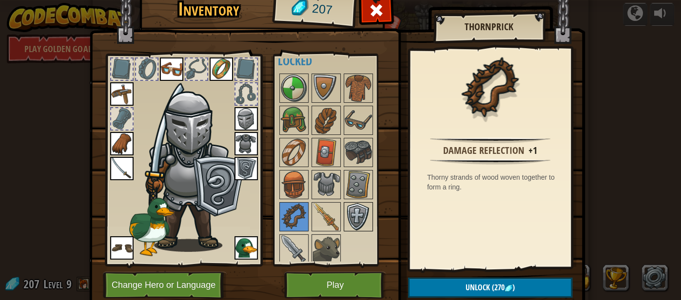
click at [353, 216] on img at bounding box center [358, 216] width 27 height 27
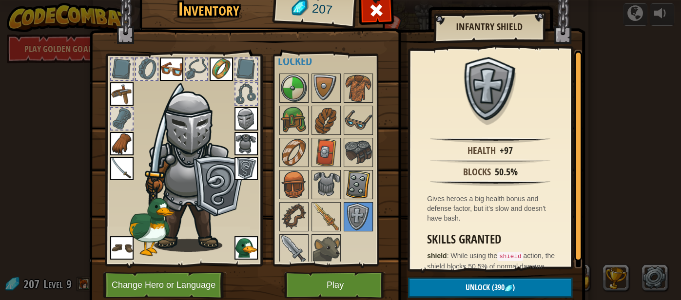
click at [356, 177] on img at bounding box center [358, 184] width 27 height 27
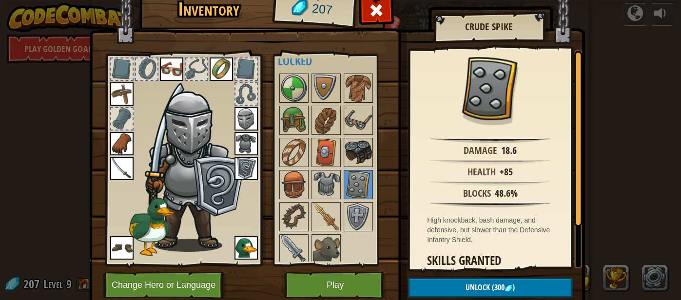
click at [365, 145] on img at bounding box center [358, 152] width 27 height 27
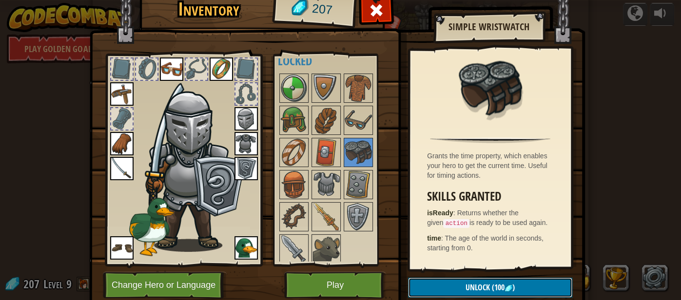
click at [437, 288] on button "Unlock (100 )" at bounding box center [490, 288] width 164 height 20
click at [437, 288] on button "Confirm" at bounding box center [490, 288] width 164 height 20
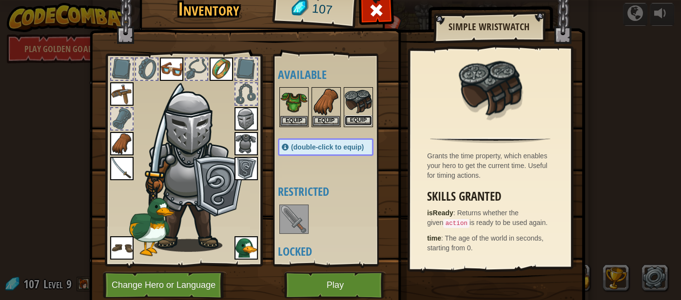
click at [356, 119] on button "Equip" at bounding box center [358, 121] width 27 height 10
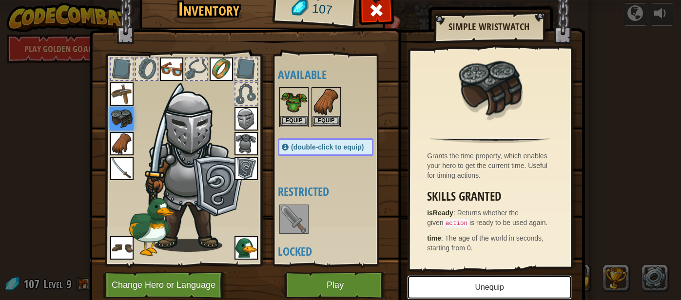
click at [432, 282] on button "Unequip" at bounding box center [489, 287] width 165 height 24
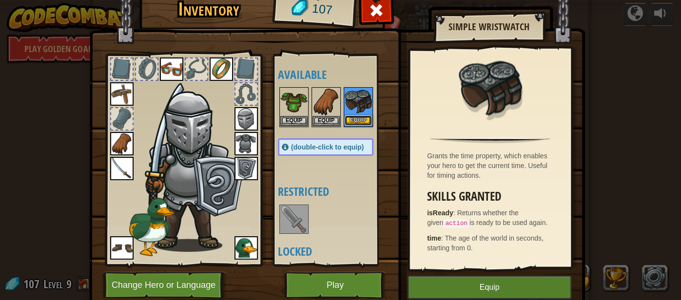
click at [355, 116] on button "Equip" at bounding box center [358, 121] width 27 height 10
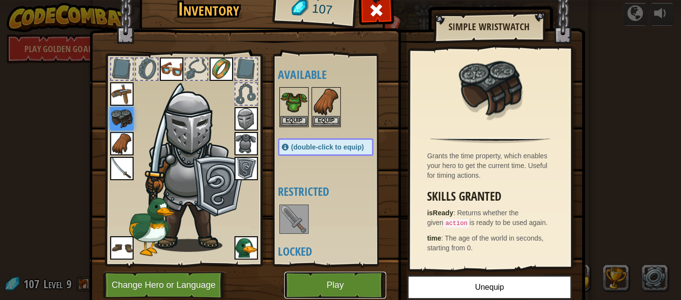
click at [348, 284] on button "Play" at bounding box center [335, 285] width 102 height 27
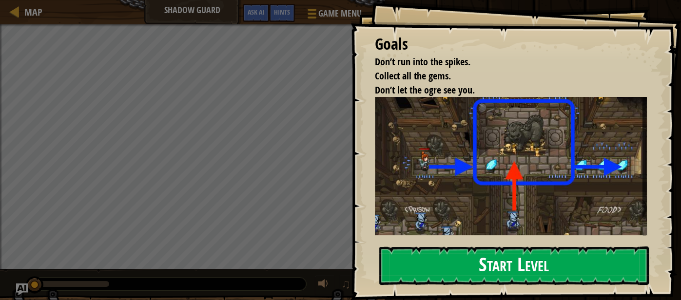
click at [446, 185] on img at bounding box center [511, 166] width 273 height 138
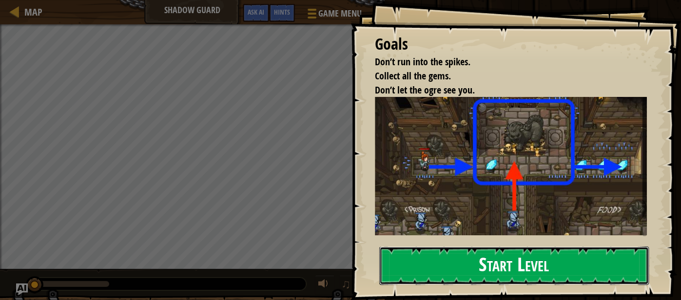
click at [468, 282] on button "Start Level" at bounding box center [514, 266] width 270 height 39
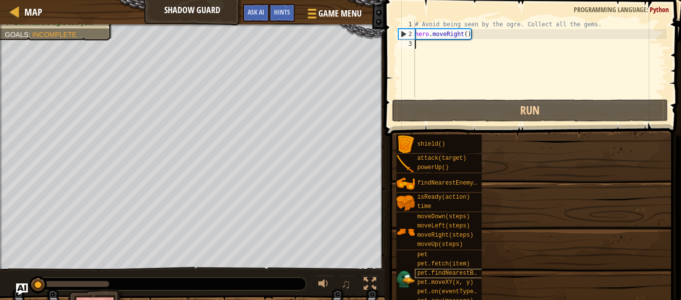
click at [467, 275] on span "pet.findNearestByType(type)" at bounding box center [464, 273] width 95 height 7
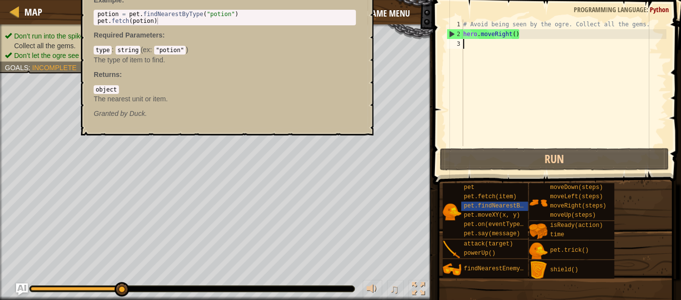
click at [184, 52] on code ""potion"" at bounding box center [170, 50] width 32 height 9
click at [182, 51] on code ""potion"" at bounding box center [170, 50] width 32 height 9
click at [525, 45] on div "# Avoid being seen by the ogre. Collect all the gems. hero . moveRight ( )" at bounding box center [563, 93] width 205 height 146
click at [514, 34] on div "# Avoid being seen by the ogre. Collect all the gems. hero . moveRight ( )" at bounding box center [563, 93] width 205 height 146
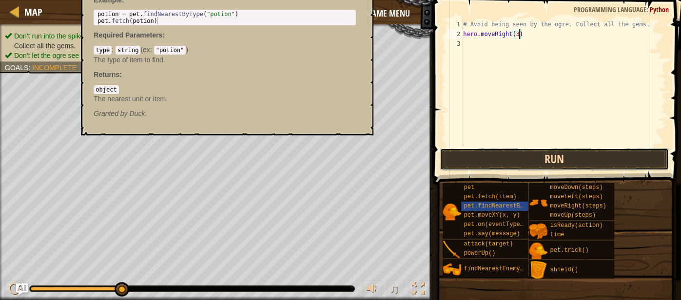
click at [502, 159] on button "Run" at bounding box center [555, 159] width 230 height 22
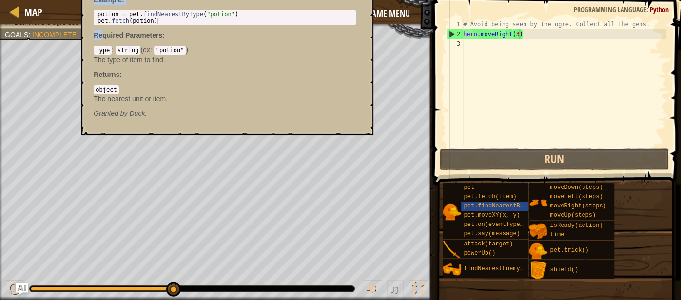
drag, startPoint x: 95, startPoint y: 4, endPoint x: 103, endPoint y: 27, distance: 24.4
click at [103, 27] on div "pet.findNearestByType(type) - snippet Return the nearest of all units or items …" at bounding box center [225, 37] width 276 height 180
click at [95, 30] on p "Required Parameters :" at bounding box center [225, 35] width 262 height 10
click at [385, 21] on button "Game Menu" at bounding box center [381, 15] width 71 height 24
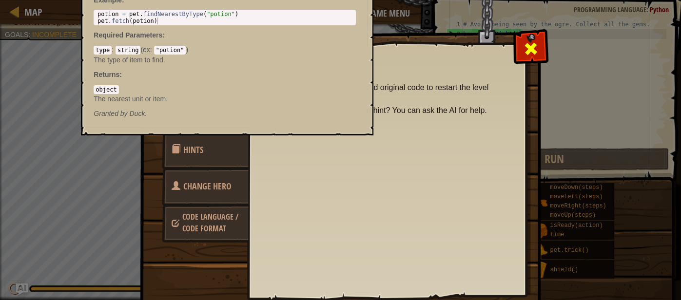
click at [540, 47] on div at bounding box center [530, 46] width 31 height 31
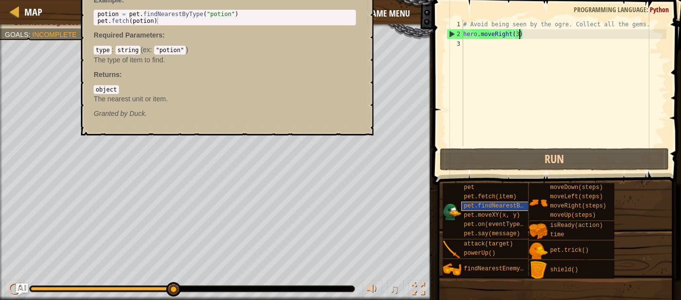
click at [513, 207] on span "pet.findNearestByType(type)" at bounding box center [511, 206] width 95 height 7
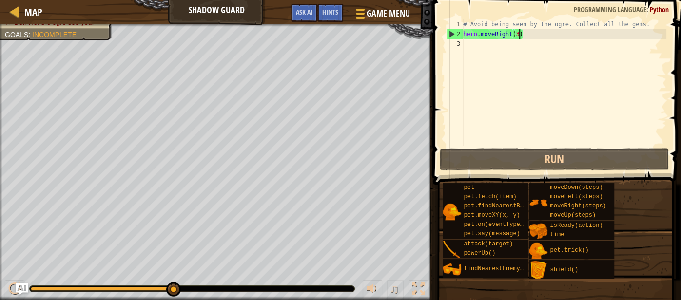
type textarea "hero.moveRight()"
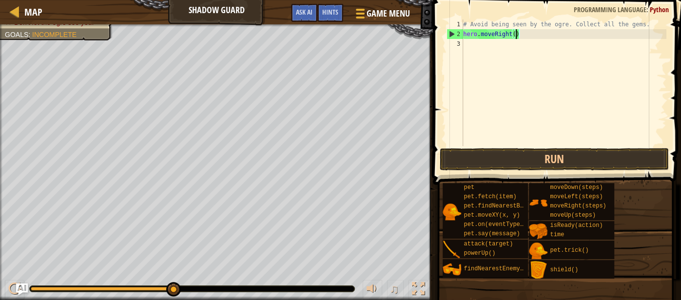
scroll to position [4, 3]
click at [468, 45] on div "# Avoid being seen by the ogre. Collect all the gems. hero . moveRight ( )" at bounding box center [563, 93] width 205 height 146
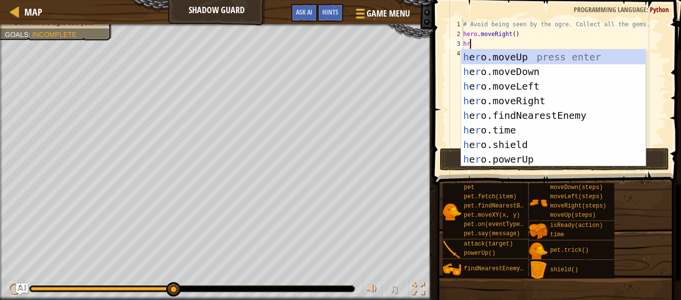
type textarea "h"
click at [479, 54] on div "h ero.moveUp press enter h ero.moveDown press enter h ero.moveLeft press enter …" at bounding box center [553, 123] width 185 height 146
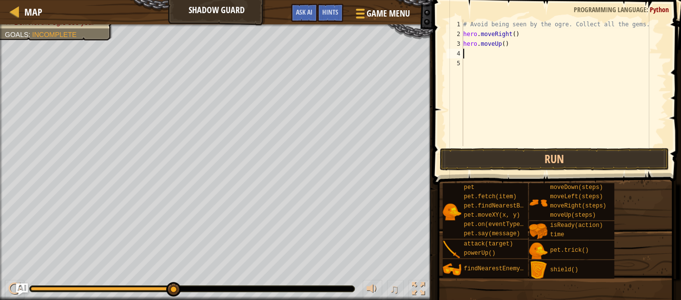
type textarea "h"
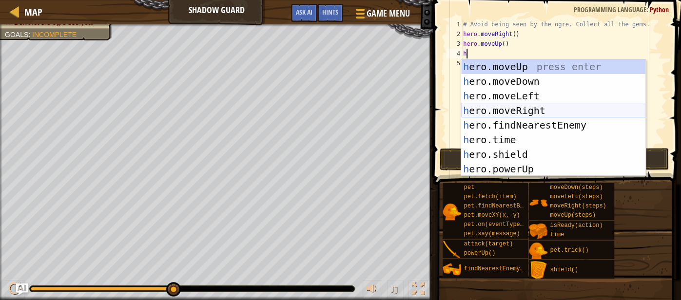
click at [494, 108] on div "h ero.moveUp press enter h ero.moveDown press enter h ero.moveLeft press enter …" at bounding box center [553, 132] width 185 height 146
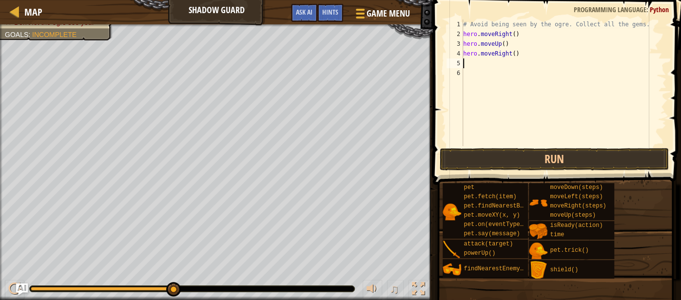
type textarea "h"
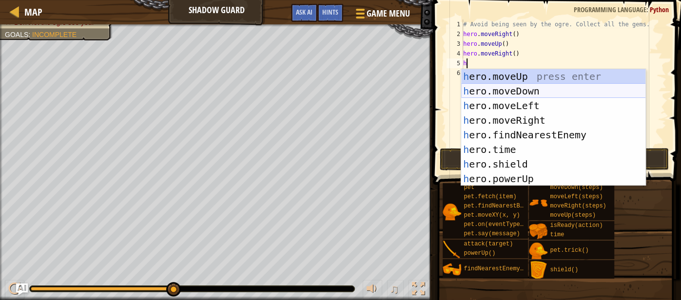
click at [505, 94] on div "h ero.moveUp press enter h ero.moveDown press enter h ero.moveLeft press enter …" at bounding box center [553, 142] width 185 height 146
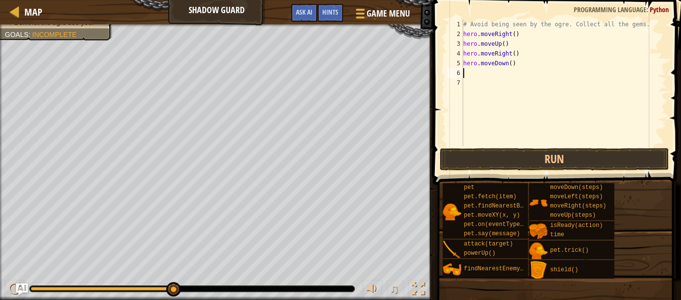
type textarea "h"
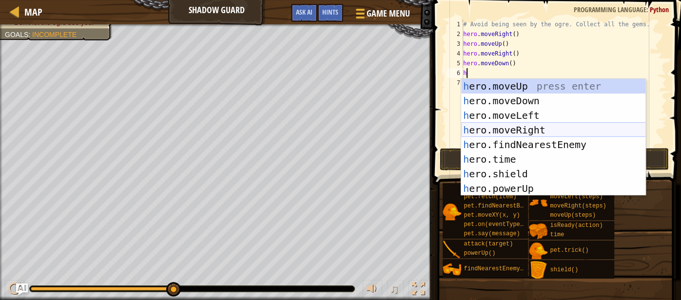
click at [515, 125] on div "h ero.moveUp press enter h ero.moveDown press enter h ero.moveLeft press enter …" at bounding box center [553, 152] width 185 height 146
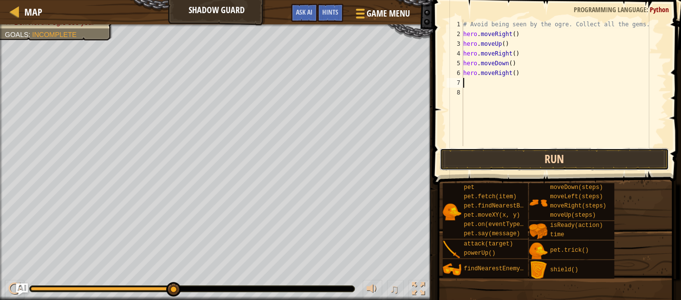
click at [539, 157] on button "Run" at bounding box center [555, 159] width 230 height 22
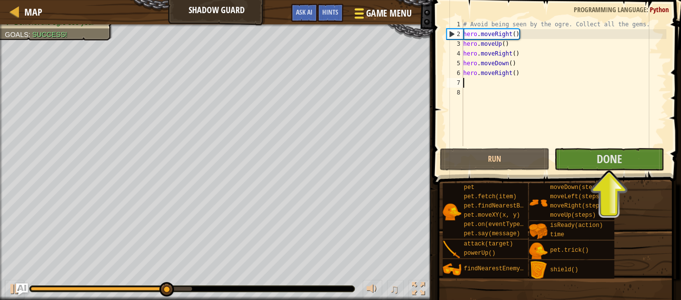
click at [362, 13] on span at bounding box center [358, 14] width 9 height 2
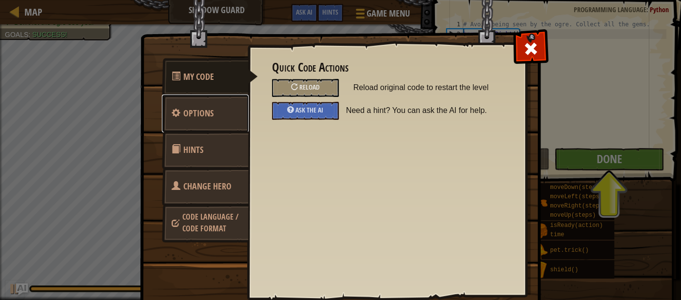
click at [220, 122] on link "Options" at bounding box center [205, 114] width 87 height 38
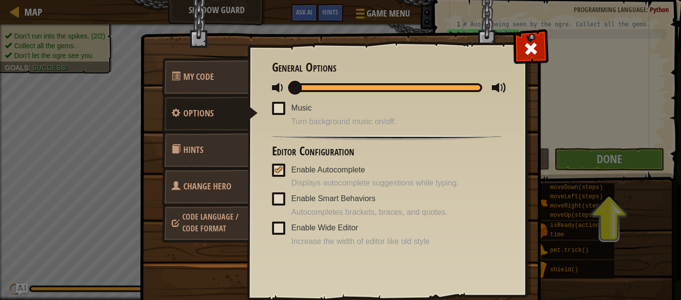
drag, startPoint x: 302, startPoint y: 84, endPoint x: 287, endPoint y: 86, distance: 15.2
click at [287, 86] on div at bounding box center [387, 87] width 230 height 12
click at [279, 175] on span at bounding box center [278, 170] width 13 height 13
click at [0, 0] on input "Enable Autocomplete" at bounding box center [0, 0] width 0 height 0
click at [532, 52] on span at bounding box center [531, 49] width 16 height 16
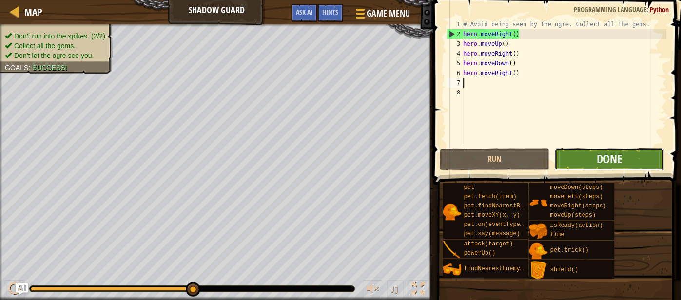
click at [572, 160] on button "Done" at bounding box center [609, 159] width 110 height 22
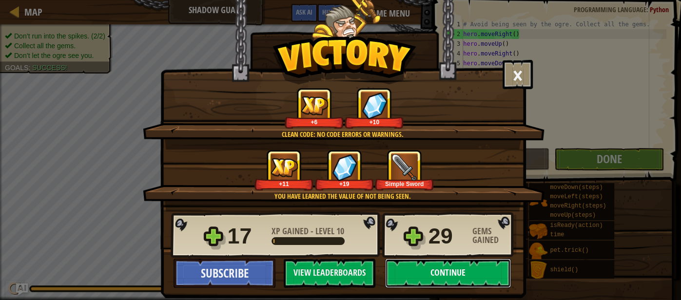
click at [476, 276] on button "Continue" at bounding box center [448, 273] width 126 height 29
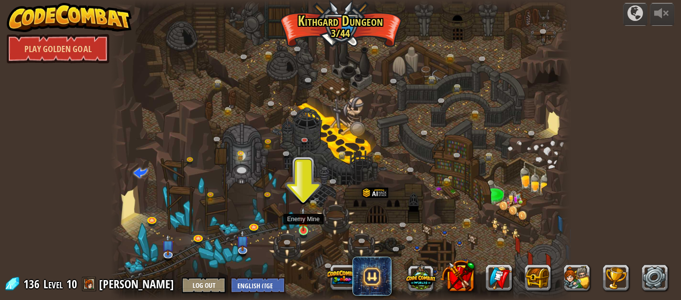
click at [305, 228] on img at bounding box center [303, 219] width 11 height 24
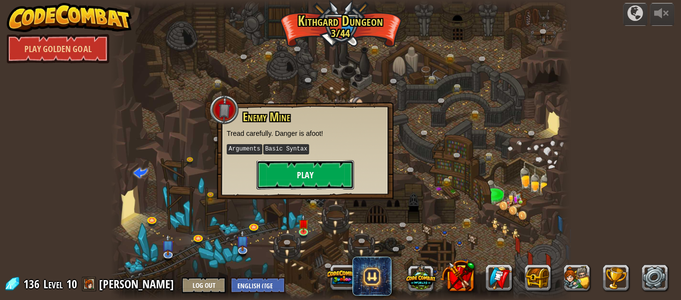
click at [304, 176] on button "Play" at bounding box center [305, 174] width 98 height 29
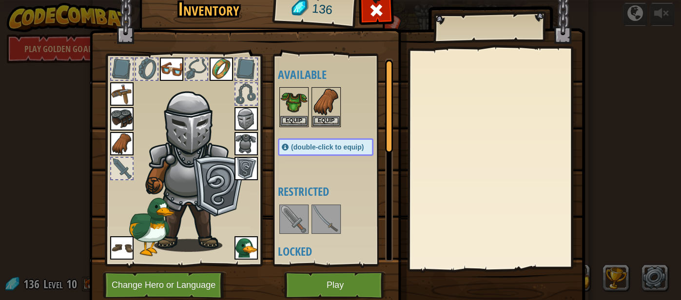
click at [326, 215] on img at bounding box center [326, 219] width 27 height 27
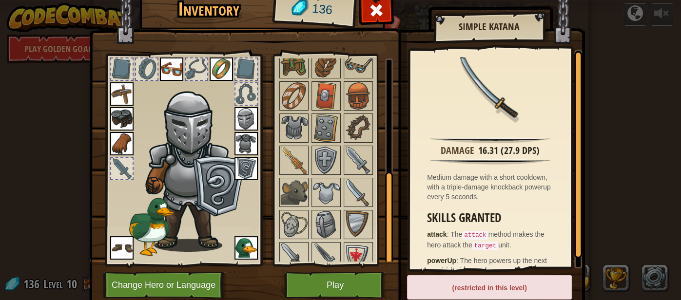
scroll to position [255, 0]
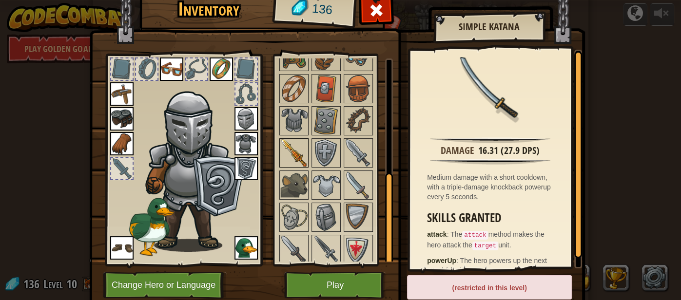
click at [286, 140] on img at bounding box center [293, 152] width 27 height 27
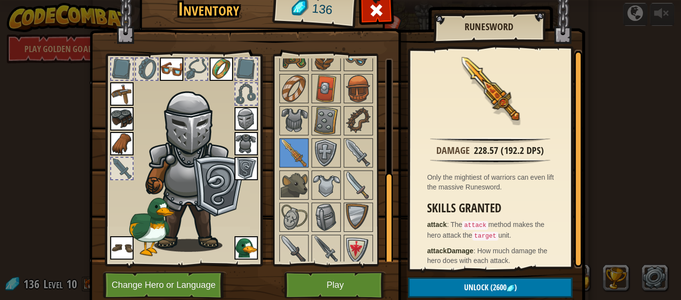
scroll to position [5, 0]
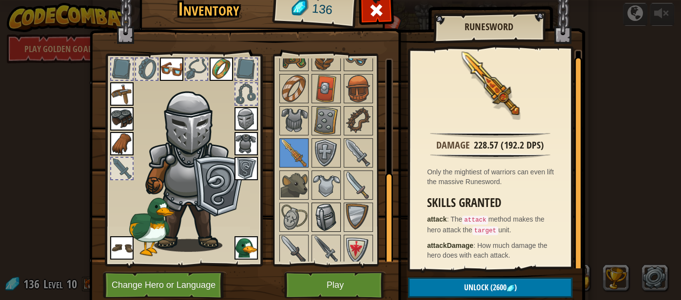
click at [327, 216] on img at bounding box center [326, 217] width 27 height 27
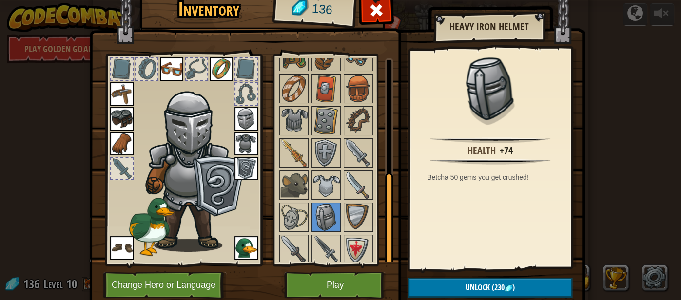
click at [245, 123] on img at bounding box center [246, 118] width 23 height 23
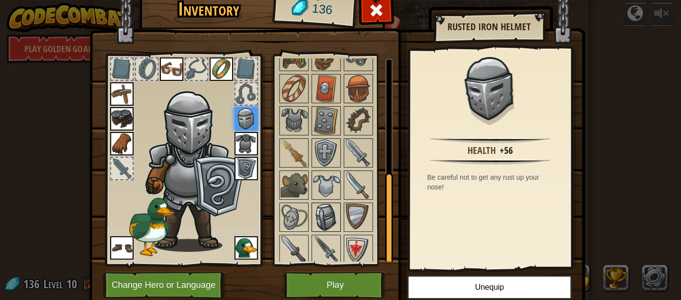
click at [327, 209] on img at bounding box center [326, 217] width 27 height 27
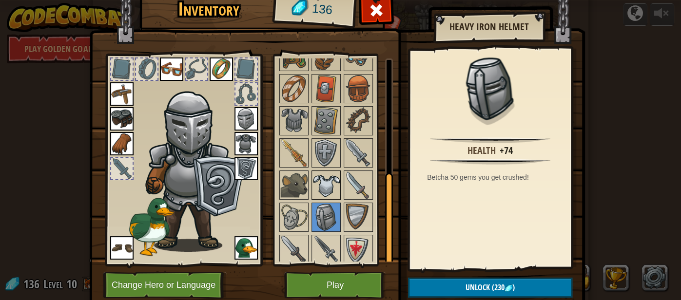
click at [326, 187] on img at bounding box center [326, 185] width 27 height 27
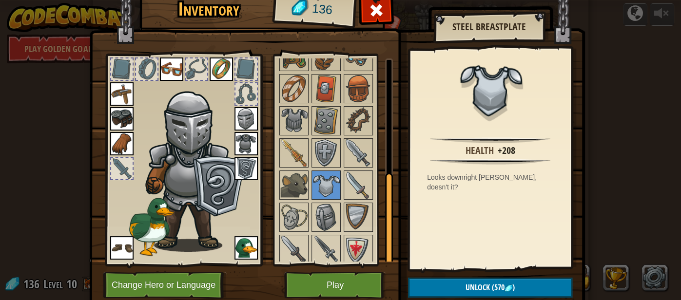
click at [246, 145] on img at bounding box center [246, 143] width 23 height 23
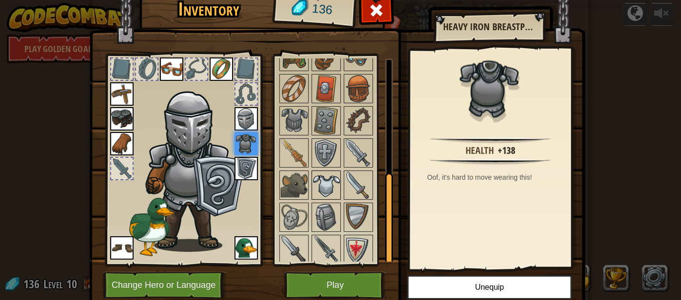
click at [319, 179] on img at bounding box center [326, 185] width 27 height 27
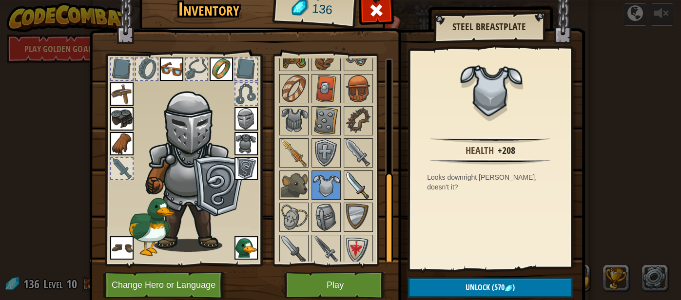
click at [356, 178] on img at bounding box center [358, 185] width 27 height 27
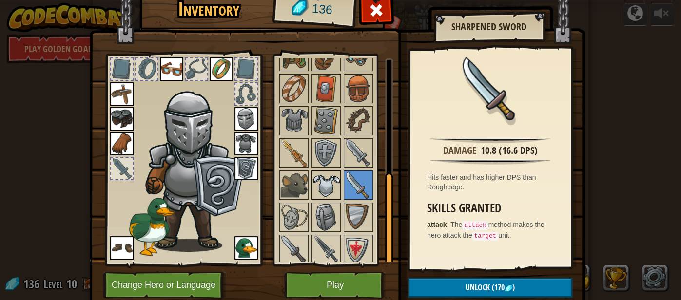
click at [329, 175] on img at bounding box center [326, 185] width 27 height 27
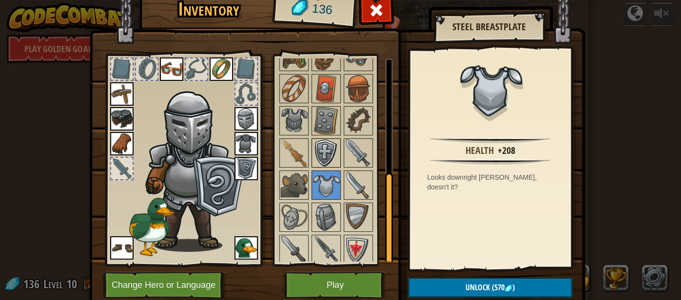
click at [328, 144] on img at bounding box center [326, 152] width 27 height 27
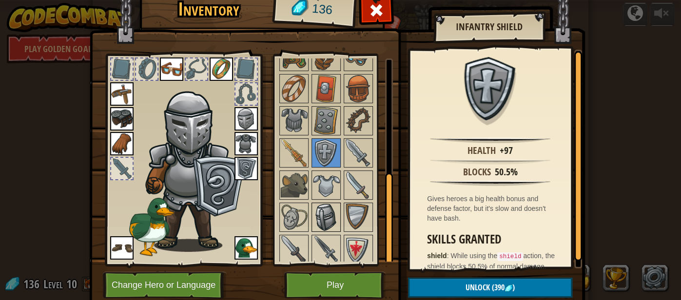
click at [324, 204] on img at bounding box center [326, 217] width 27 height 27
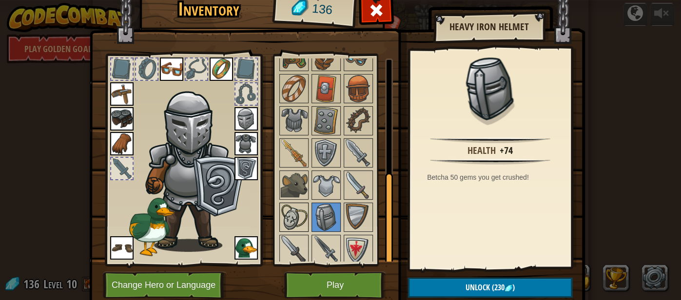
click at [295, 214] on img at bounding box center [293, 217] width 27 height 27
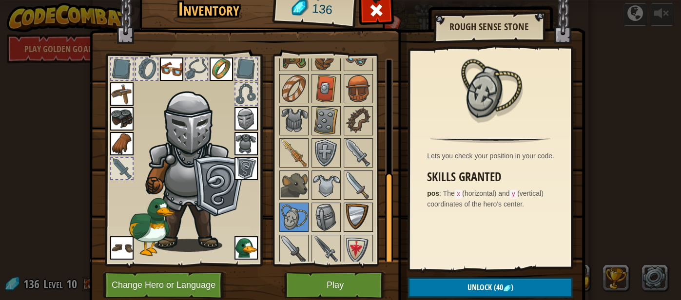
click at [363, 216] on img at bounding box center [358, 217] width 27 height 27
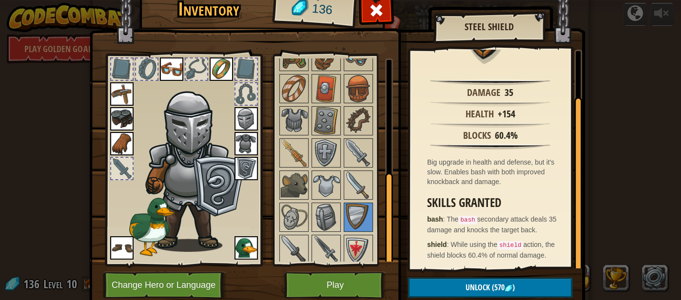
scroll to position [0, 0]
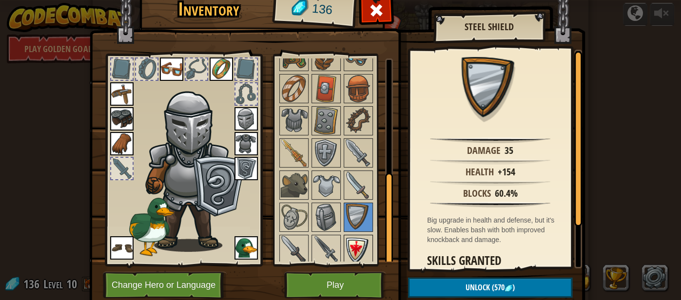
click at [356, 252] on img at bounding box center [358, 249] width 27 height 27
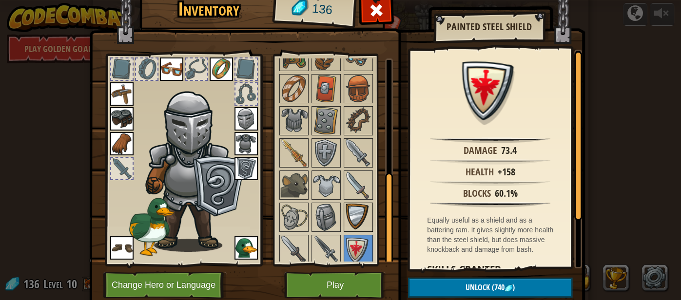
click at [358, 223] on img at bounding box center [358, 217] width 27 height 27
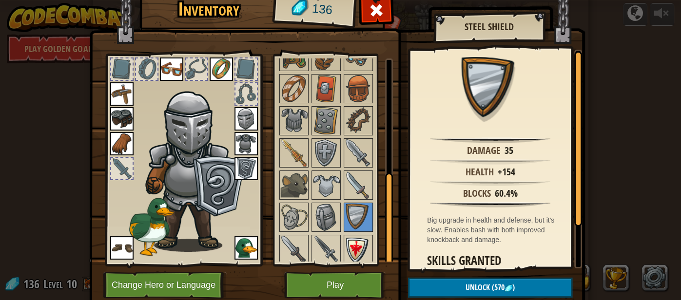
click at [361, 247] on img at bounding box center [358, 249] width 27 height 27
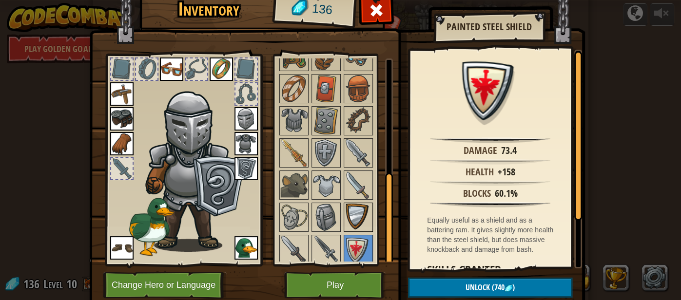
click at [363, 204] on img at bounding box center [358, 217] width 27 height 27
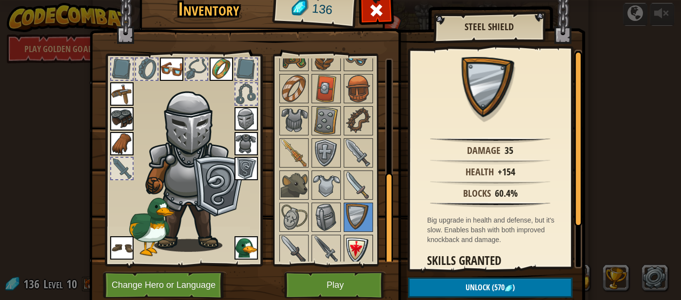
click at [364, 239] on img at bounding box center [358, 249] width 27 height 27
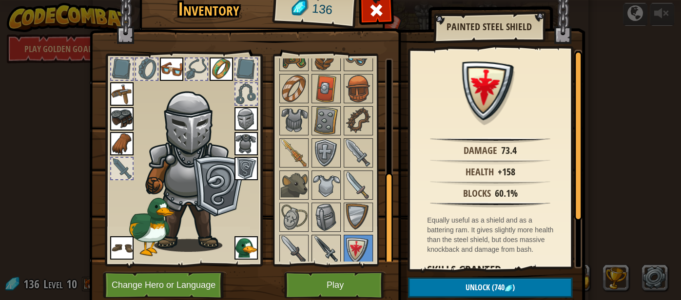
click at [331, 241] on img at bounding box center [326, 249] width 27 height 27
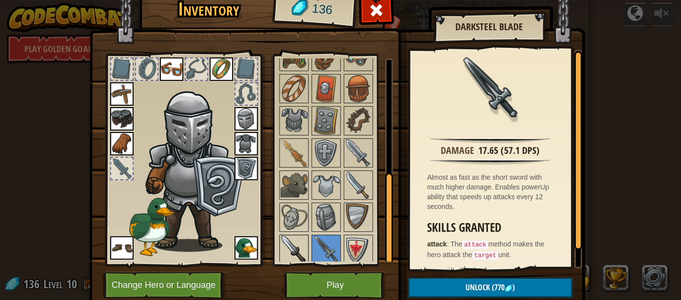
click at [298, 241] on img at bounding box center [293, 249] width 27 height 27
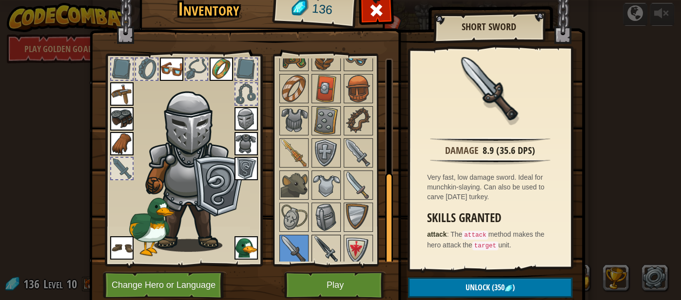
click at [314, 246] on img at bounding box center [326, 249] width 27 height 27
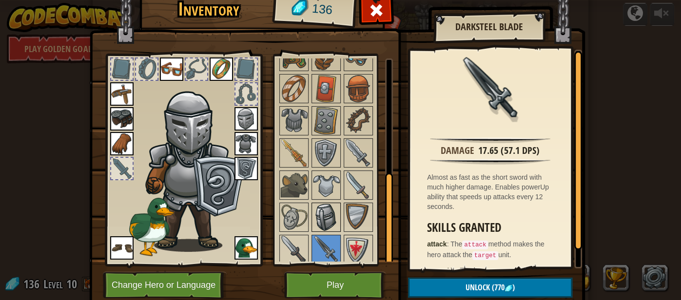
click at [338, 213] on img at bounding box center [326, 217] width 27 height 27
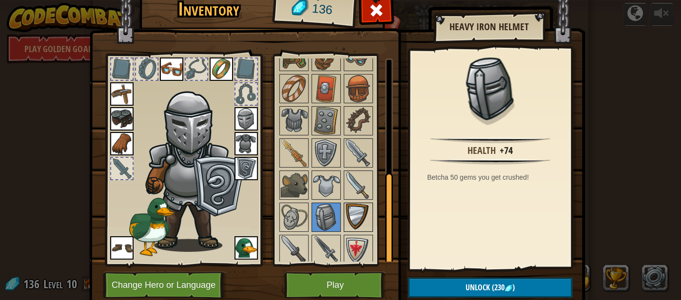
click at [353, 214] on img at bounding box center [358, 217] width 27 height 27
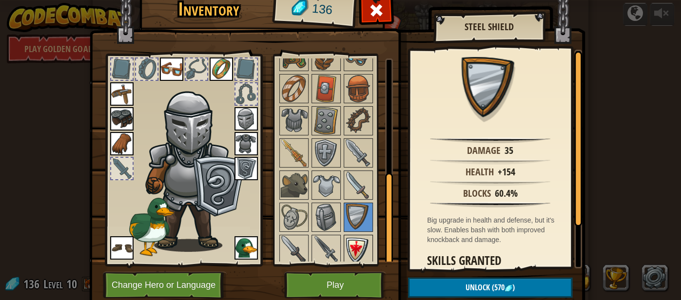
click at [353, 241] on img at bounding box center [358, 249] width 27 height 27
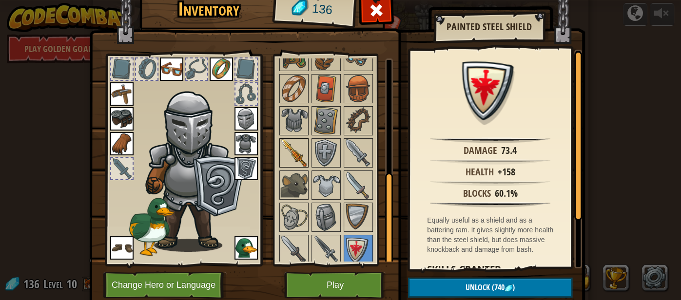
click at [295, 152] on img at bounding box center [293, 152] width 27 height 27
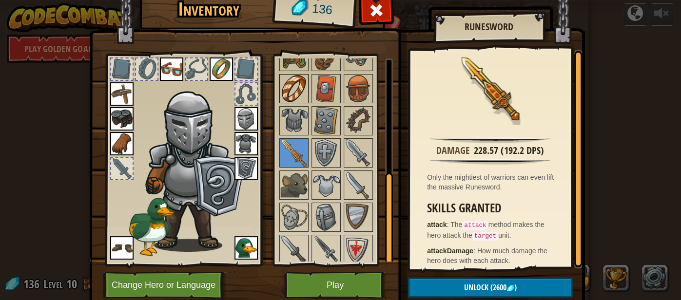
click at [292, 84] on img at bounding box center [293, 88] width 27 height 27
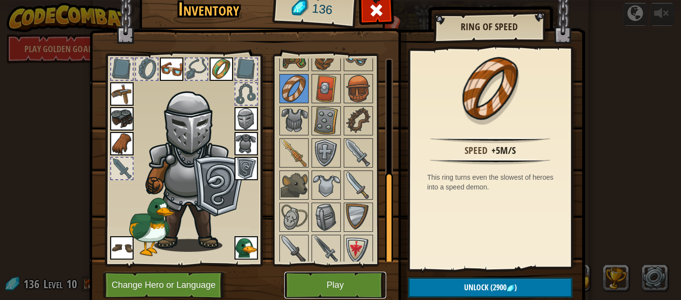
click at [335, 280] on button "Play" at bounding box center [335, 285] width 102 height 27
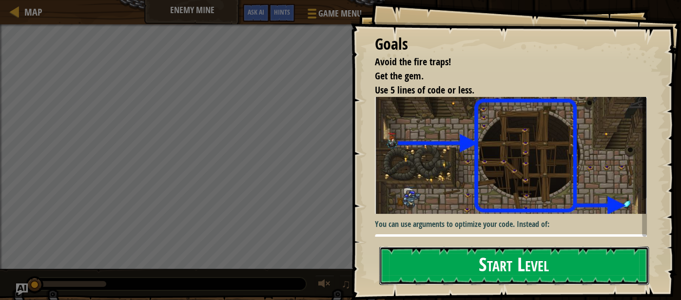
click at [437, 252] on button "Start Level" at bounding box center [514, 266] width 270 height 39
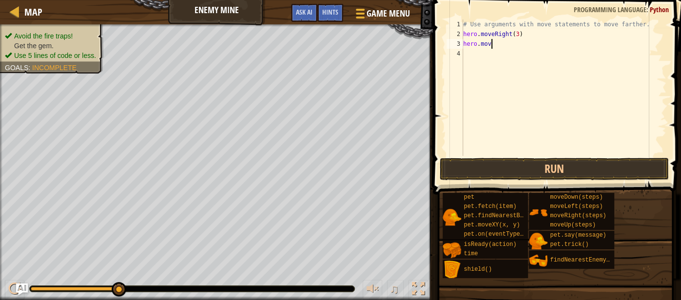
scroll to position [4, 2]
type textarea "hero.moveup()"
click at [465, 53] on div "# Use arguments with move statements to move farther. hero . moveRight ( 3 ) he…" at bounding box center [563, 98] width 205 height 156
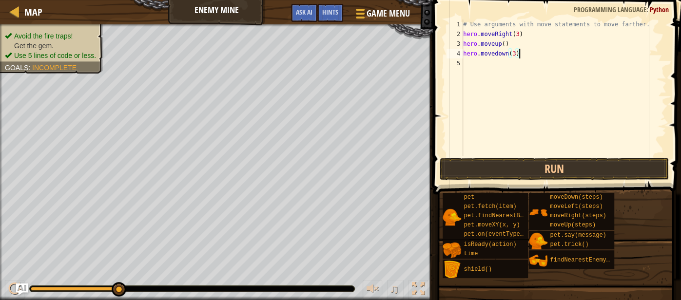
click at [511, 46] on div "# Use arguments with move statements to move farther. hero . moveRight ( 3 ) he…" at bounding box center [563, 98] width 205 height 156
type textarea "hero.moveup()"
type textarea "hero.moveright()"
click at [464, 75] on div "# Use arguments with move statements to move farther. hero . moveRight ( 3 ) he…" at bounding box center [563, 98] width 205 height 156
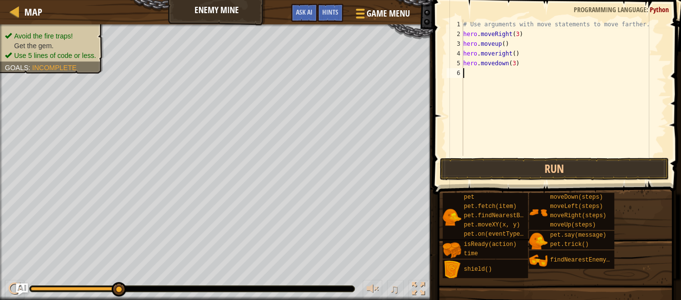
click at [521, 67] on div "# Use arguments with move statements to move farther. hero . moveRight ( 3 ) he…" at bounding box center [563, 98] width 205 height 156
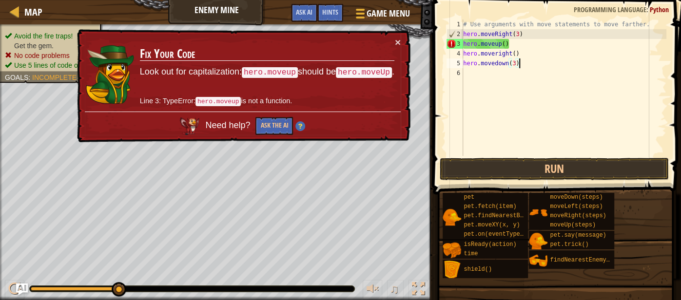
click at [467, 43] on div "# Use arguments with move statements to move farther. hero . moveRight ( 3 ) he…" at bounding box center [563, 98] width 205 height 156
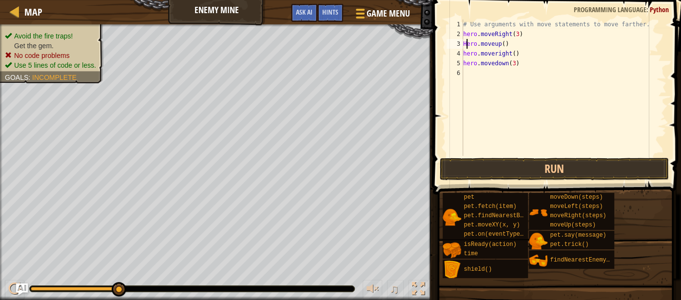
scroll to position [4, 0]
click at [485, 46] on div "# Use arguments with move statements to move farther. hero . moveRight ( 3 ) He…" at bounding box center [563, 98] width 205 height 156
click at [465, 54] on div "# Use arguments with move statements to move farther. hero . moveRight ( 3 ) He…" at bounding box center [563, 98] width 205 height 156
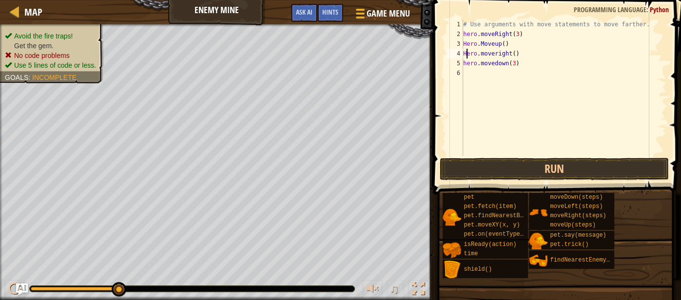
click at [484, 54] on div "# Use arguments with move statements to move farther. hero . moveRight ( 3 ) He…" at bounding box center [563, 98] width 205 height 156
click at [468, 64] on div "# Use arguments with move statements to move farther. hero . moveRight ( 3 ) He…" at bounding box center [563, 98] width 205 height 156
click at [486, 64] on div "# Use arguments with move statements to move farther. hero . moveRight ( 3 ) He…" at bounding box center [563, 98] width 205 height 156
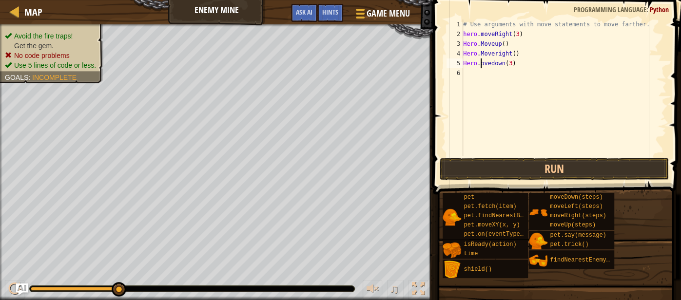
scroll to position [4, 1]
click at [516, 173] on button "Run" at bounding box center [555, 169] width 230 height 22
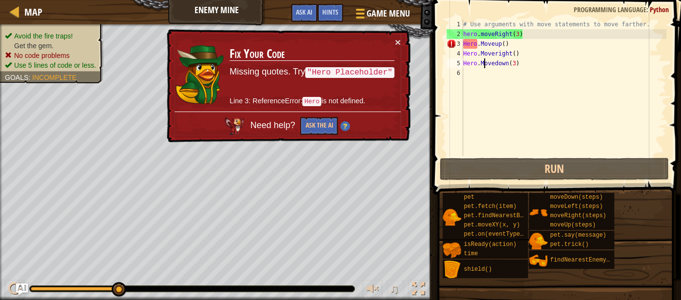
click at [470, 44] on div "# Use arguments with move statements to move farther. hero . moveRight ( 3 ) He…" at bounding box center [563, 98] width 205 height 156
click at [467, 44] on div "# Use arguments with move statements to move farther. hero . moveRight ( 3 ) He…" at bounding box center [563, 98] width 205 height 156
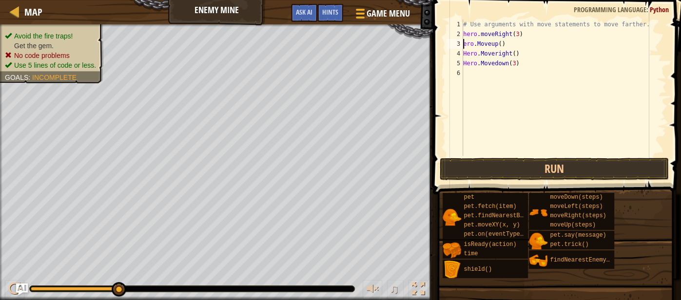
scroll to position [4, 0]
click at [498, 165] on button "Run" at bounding box center [555, 169] width 230 height 22
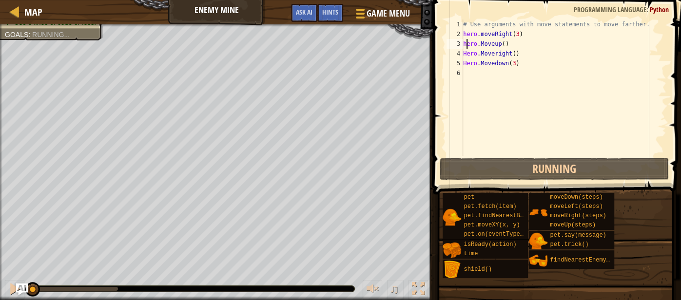
click at [466, 55] on div "# Use arguments with move statements to move farther. hero . moveRight ( 3 ) he…" at bounding box center [563, 98] width 205 height 156
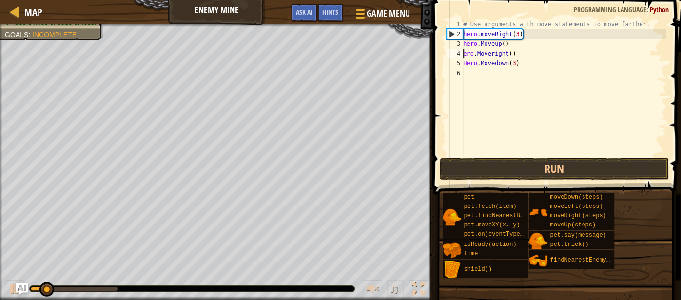
click at [466, 60] on div "# Use arguments with move statements to move farther. hero . moveRight ( 3 ) he…" at bounding box center [563, 98] width 205 height 156
click at [464, 55] on div "# Use arguments with move statements to move farther. hero . moveRight ( 3 ) he…" at bounding box center [563, 98] width 205 height 156
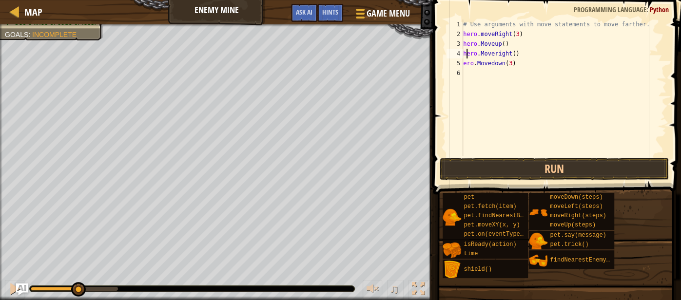
click at [464, 64] on div "# Use arguments with move statements to move farther. hero . moveRight ( 3 ) he…" at bounding box center [563, 98] width 205 height 156
click at [527, 167] on button "Run" at bounding box center [555, 169] width 230 height 22
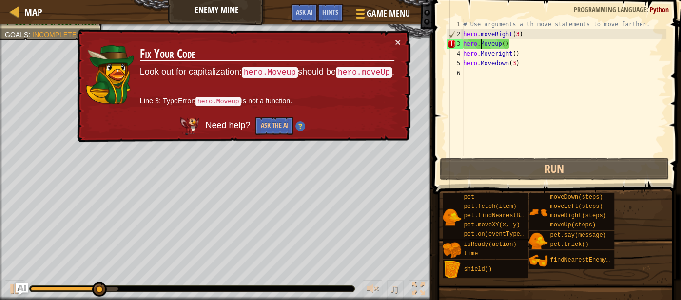
click at [482, 42] on div "# Use arguments with move statements to move farther. hero . moveRight ( 3 ) he…" at bounding box center [563, 98] width 205 height 156
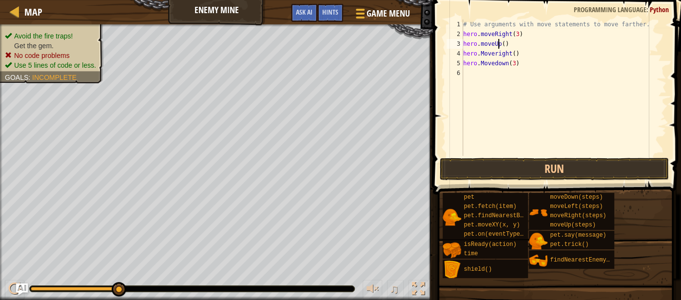
scroll to position [4, 2]
click at [486, 54] on div "# Use arguments with move statements to move farther. hero . moveRight ( 3 ) he…" at bounding box center [563, 98] width 205 height 156
click at [498, 53] on div "# Use arguments with move statements to move farther. hero . moveRight ( 3 ) he…" at bounding box center [563, 98] width 205 height 156
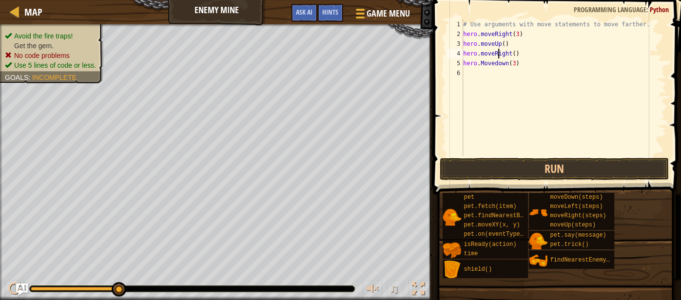
click at [486, 64] on div "# Use arguments with move statements to move farther. hero . moveRight ( 3 ) he…" at bounding box center [563, 98] width 205 height 156
click at [495, 63] on div "# Use arguments with move statements to move farther. hero . moveRight ( 3 ) he…" at bounding box center [563, 98] width 205 height 156
click at [480, 61] on div "# Use arguments with move statements to move farther. hero . moveRight ( 3 ) he…" at bounding box center [563, 98] width 205 height 156
type textarea "hero.moveDown(3)"
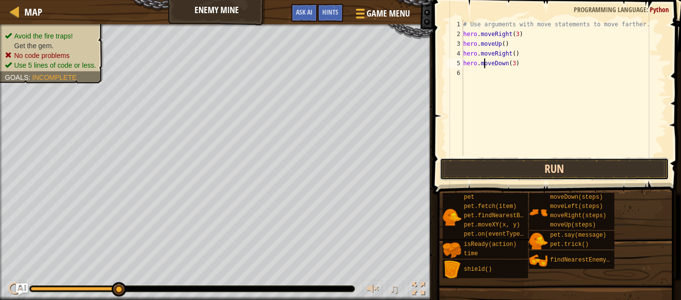
click at [499, 160] on button "Run" at bounding box center [555, 169] width 230 height 22
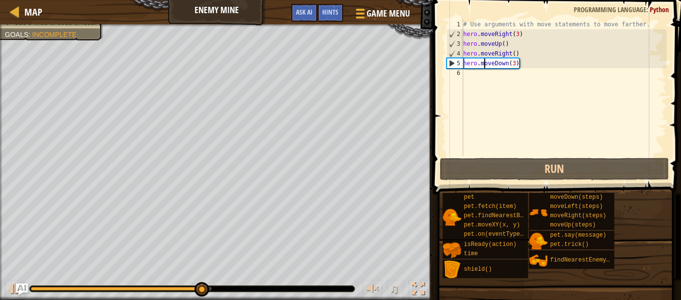
click at [465, 74] on div "# Use arguments with move statements to move farther. hero . moveRight ( 3 ) he…" at bounding box center [563, 98] width 205 height 156
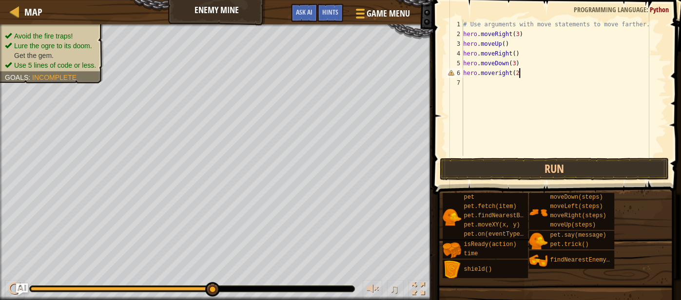
scroll to position [4, 4]
click at [499, 74] on div "# Use arguments with move statements to move farther. hero . moveRight ( 3 ) he…" at bounding box center [563, 98] width 205 height 156
type textarea "hero.moveRight(2)"
click at [517, 171] on button "Run" at bounding box center [555, 169] width 230 height 22
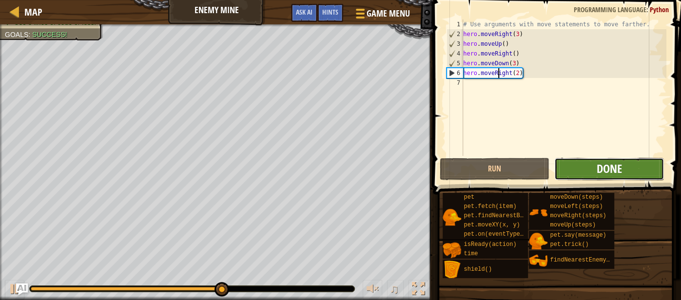
click at [604, 168] on span "Done" at bounding box center [609, 169] width 25 height 16
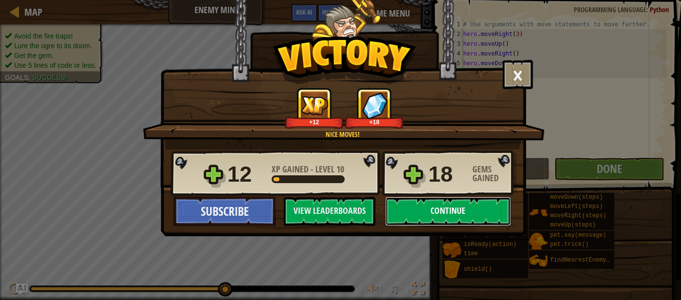
click at [491, 211] on button "Continue" at bounding box center [448, 211] width 126 height 29
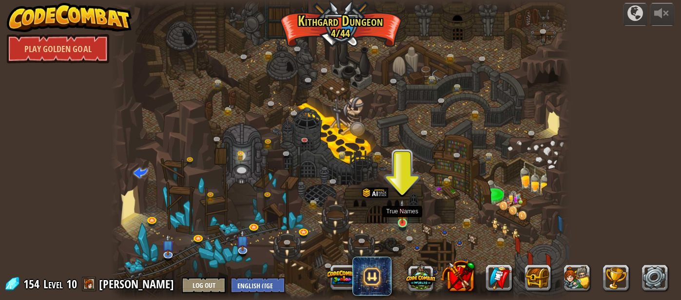
click at [399, 223] on img at bounding box center [402, 211] width 11 height 24
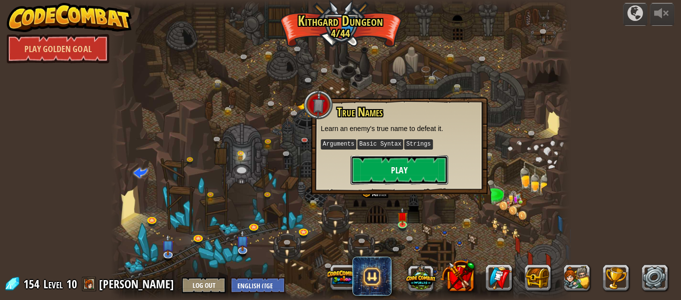
click at [413, 175] on button "Play" at bounding box center [400, 170] width 98 height 29
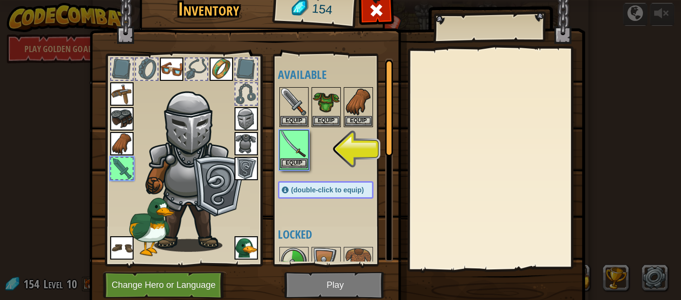
click at [298, 149] on img at bounding box center [293, 144] width 27 height 27
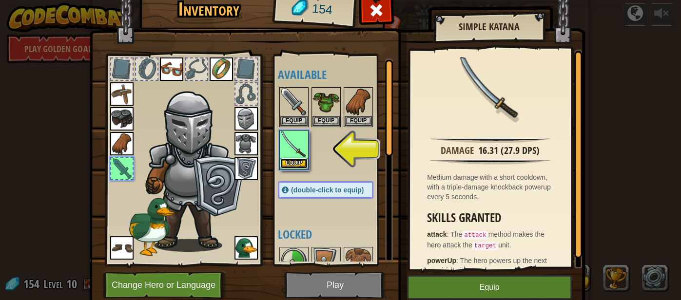
click at [298, 160] on button "Equip" at bounding box center [293, 163] width 27 height 10
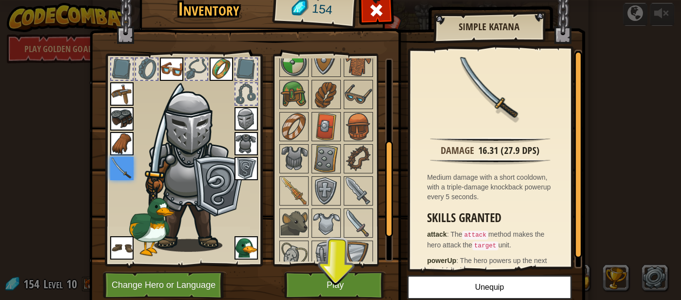
scroll to position [196, 0]
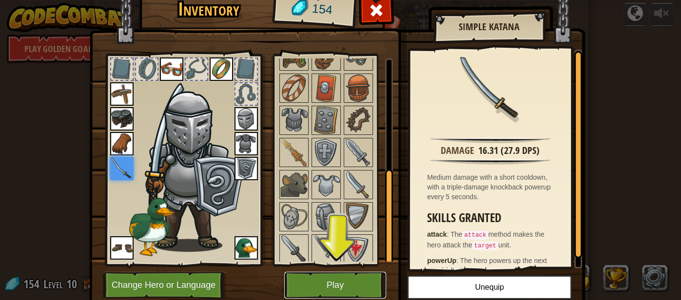
click at [332, 287] on button "Play" at bounding box center [335, 285] width 102 height 27
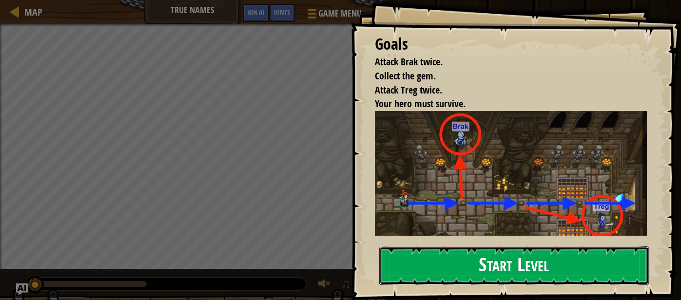
click at [437, 261] on button "Start Level" at bounding box center [514, 266] width 270 height 39
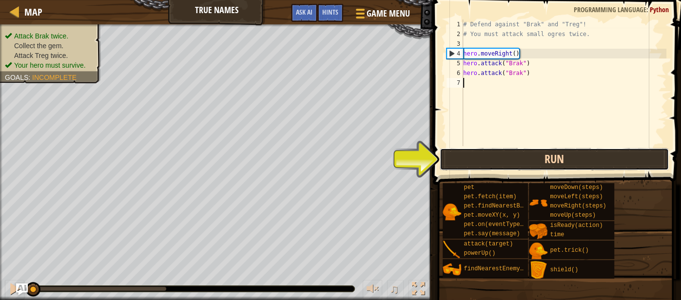
click at [494, 158] on button "Run" at bounding box center [555, 159] width 230 height 22
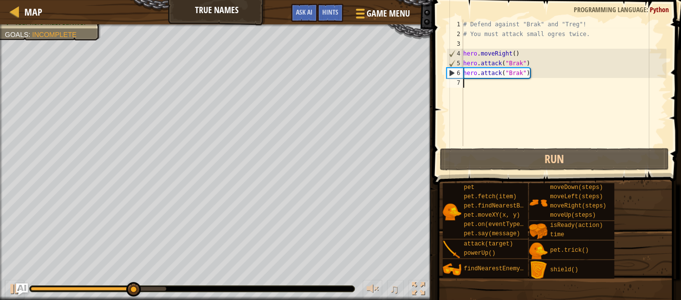
click at [531, 76] on div "# Defend against "Brak" and "Treg"! # You must attack small ogres twice. hero .…" at bounding box center [563, 93] width 205 height 146
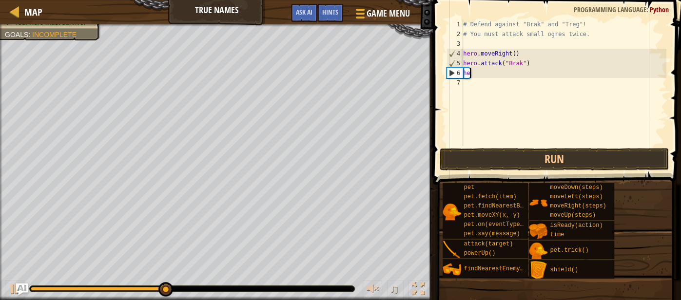
type textarea "h"
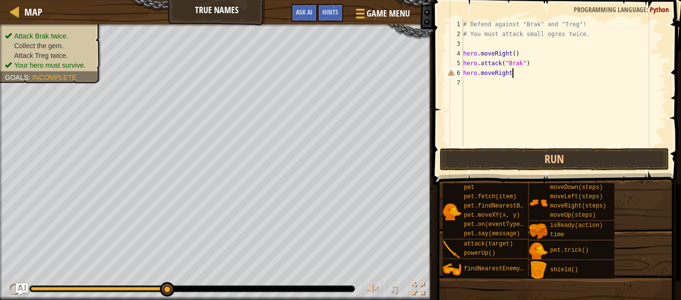
scroll to position [4, 3]
type textarea "hero.moveRight()"
click at [463, 85] on div "# Defend against "Brak" and "Treg"! # You must attack small ogres twice. hero .…" at bounding box center [563, 93] width 205 height 146
type textarea "H"
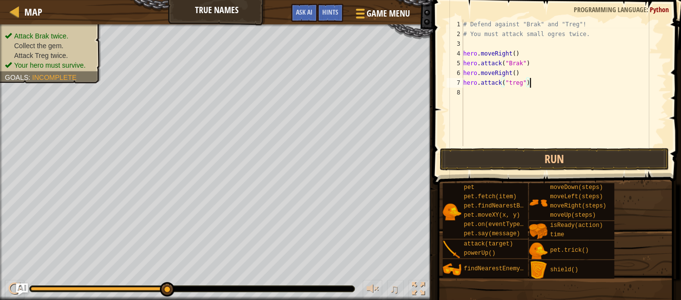
scroll to position [4, 5]
click at [484, 81] on div "# Defend against "Brak" and "Treg"! # You must attack small ogres twice. hero .…" at bounding box center [563, 93] width 205 height 146
click at [496, 159] on button "Run" at bounding box center [555, 159] width 230 height 22
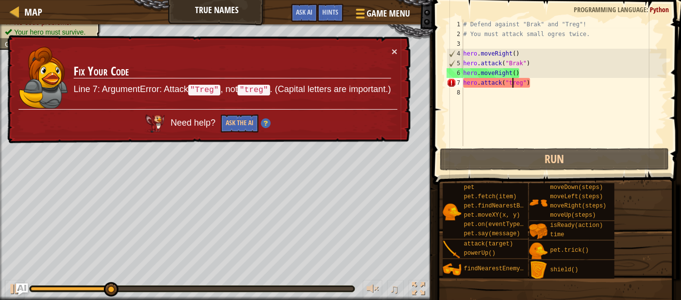
click at [513, 83] on div "# Defend against "Brak" and "Treg"! # You must attack small ogres twice. hero .…" at bounding box center [563, 93] width 205 height 146
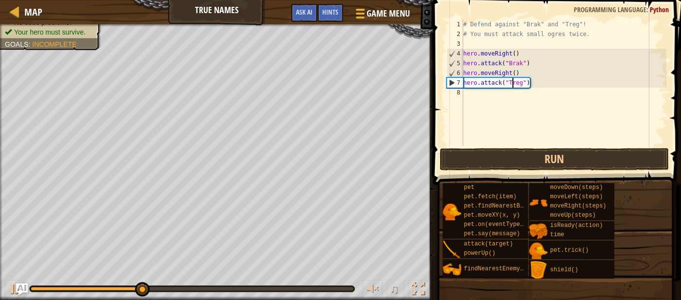
scroll to position [4, 4]
type textarea "hero.attack("Treg")"
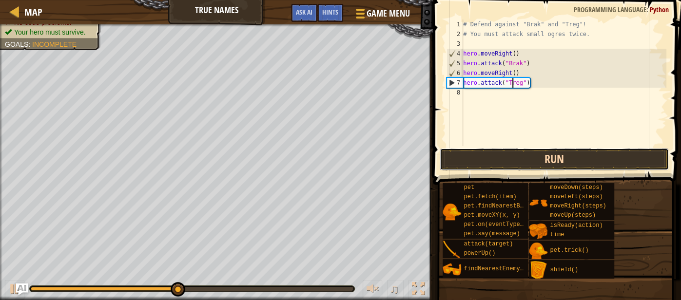
click at [560, 157] on button "Run" at bounding box center [555, 159] width 230 height 22
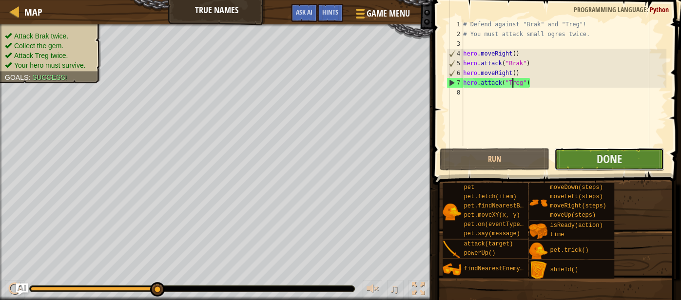
click at [609, 167] on button "Done" at bounding box center [609, 159] width 110 height 22
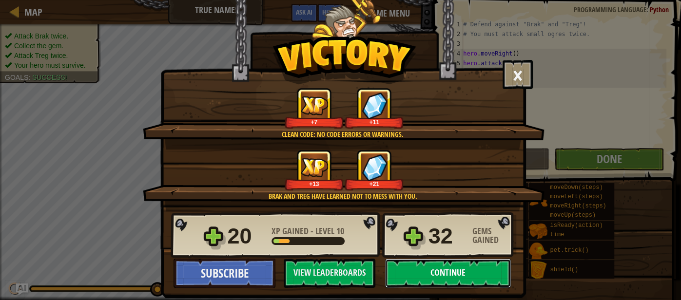
click at [460, 273] on button "Continue" at bounding box center [448, 273] width 126 height 29
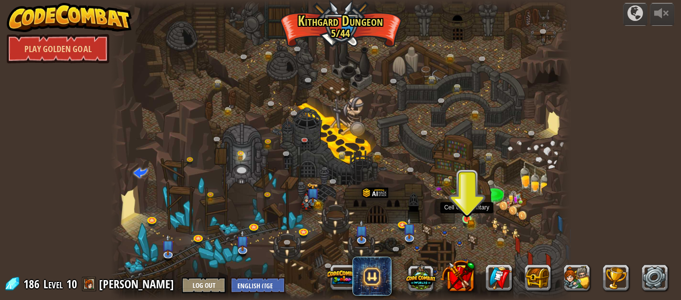
click at [467, 211] on img at bounding box center [467, 208] width 6 height 6
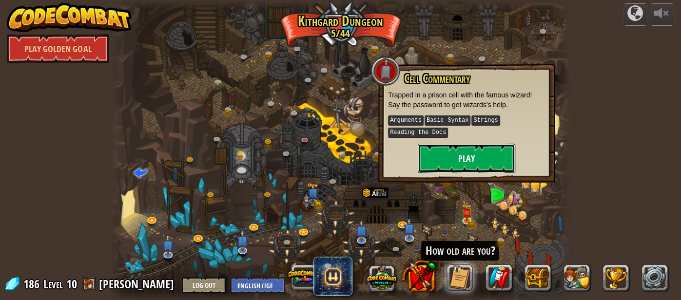
click at [478, 156] on button "Play" at bounding box center [467, 158] width 98 height 29
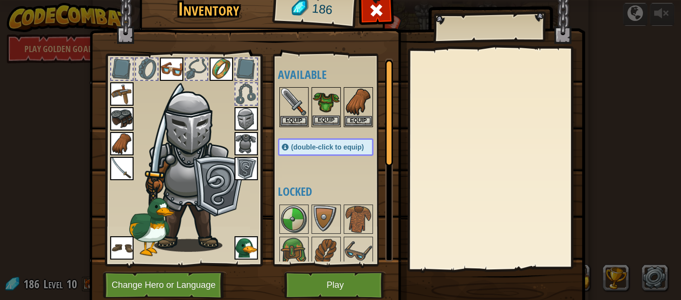
click at [323, 95] on img at bounding box center [326, 101] width 27 height 27
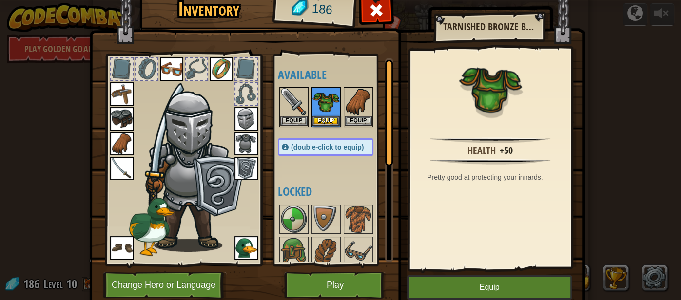
click at [248, 145] on img at bounding box center [246, 143] width 23 height 23
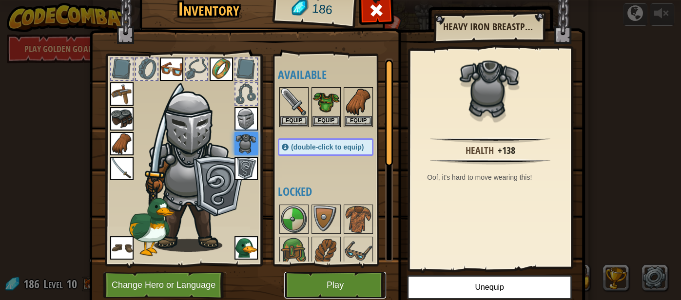
click at [349, 285] on button "Play" at bounding box center [335, 285] width 102 height 27
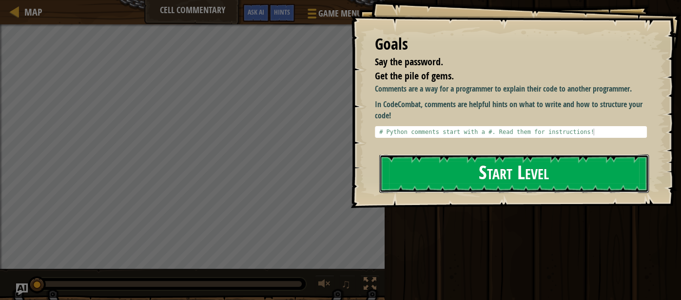
click at [432, 171] on button "Start Level" at bounding box center [514, 174] width 270 height 39
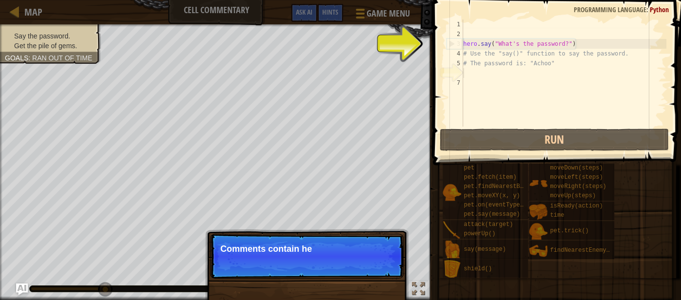
click at [467, 72] on div "hero . say ( "What's the password?" ) # Use the "say()" function to say the pas…" at bounding box center [563, 83] width 205 height 127
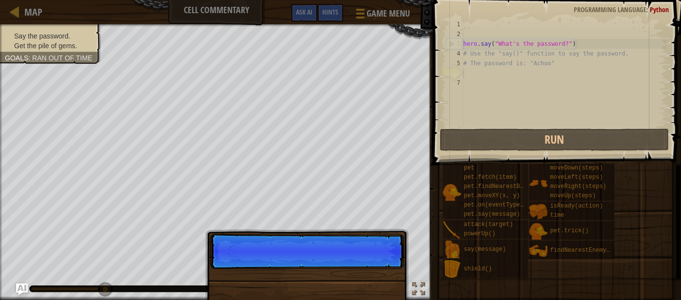
click at [365, 262] on p "Skip (esc) Continue" at bounding box center [307, 251] width 194 height 35
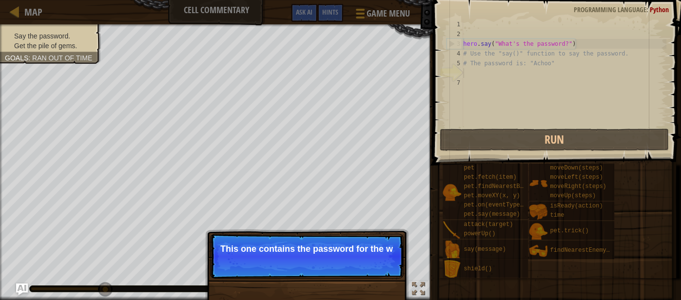
click at [365, 254] on p "This one contains the password for the w" at bounding box center [306, 249] width 173 height 10
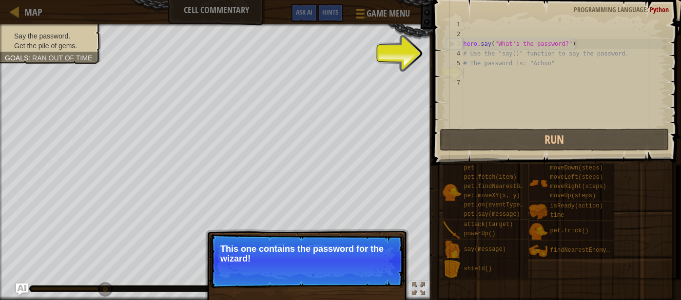
click at [365, 263] on p "This one contains the password for the wizard!" at bounding box center [306, 254] width 173 height 20
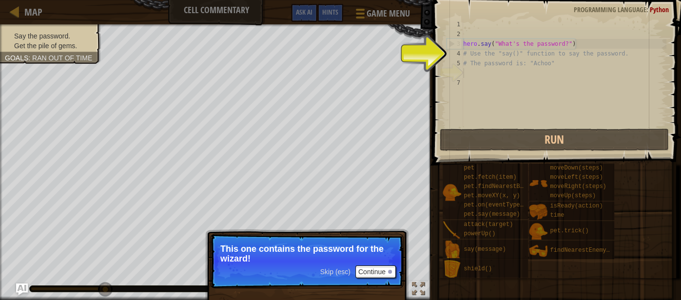
click at [367, 265] on p "Skip (esc) Continue This one contains the password for the wizard!" at bounding box center [307, 261] width 194 height 55
click at [370, 271] on button "Continue" at bounding box center [375, 272] width 40 height 13
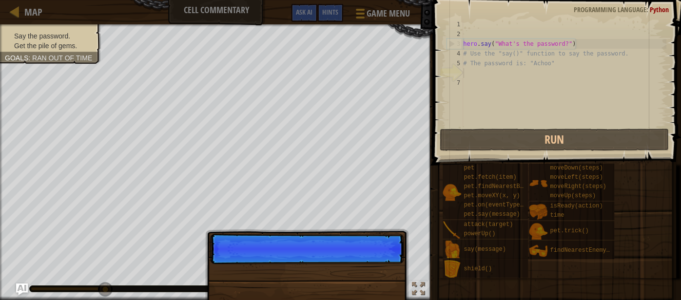
scroll to position [4, 0]
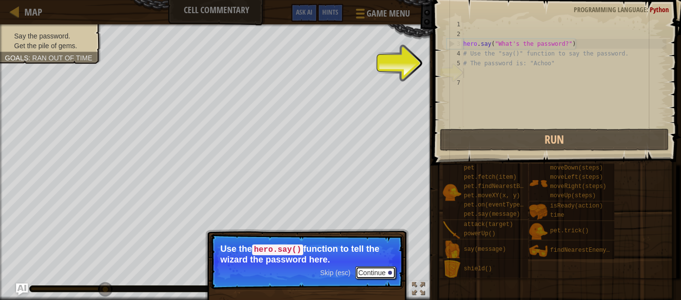
click at [366, 273] on button "Continue" at bounding box center [375, 273] width 40 height 13
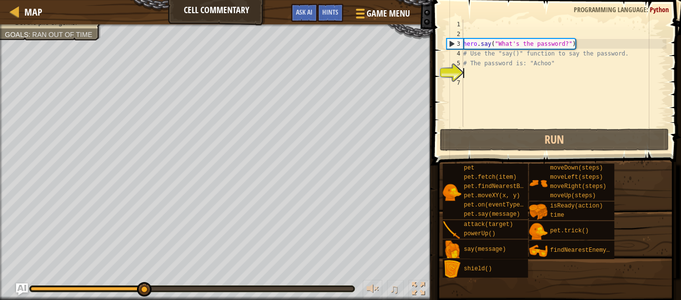
click at [468, 75] on div "hero . say ( "What's the password?" ) # Use the "say()" function to say the pas…" at bounding box center [563, 83] width 205 height 127
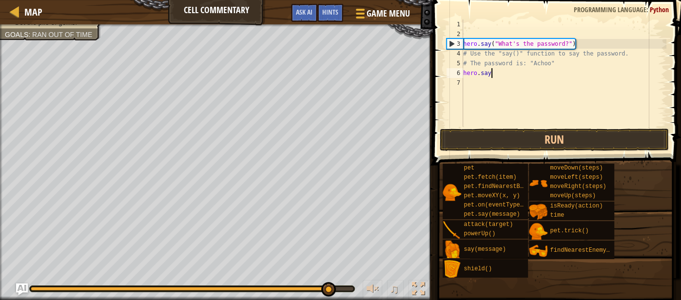
scroll to position [4, 2]
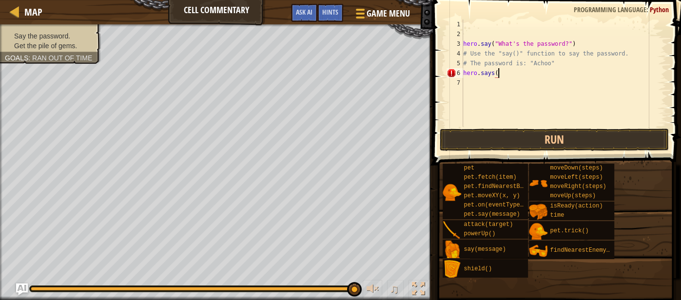
click at [484, 74] on div "hero . say ( "What's the password?" ) # Use the "say()" function to say the pas…" at bounding box center [563, 83] width 205 height 127
click at [501, 75] on div "hero . say ( "What's the password?" ) # Use the "say()" function to say the pas…" at bounding box center [563, 83] width 205 height 127
click at [449, 75] on div "6" at bounding box center [455, 73] width 17 height 10
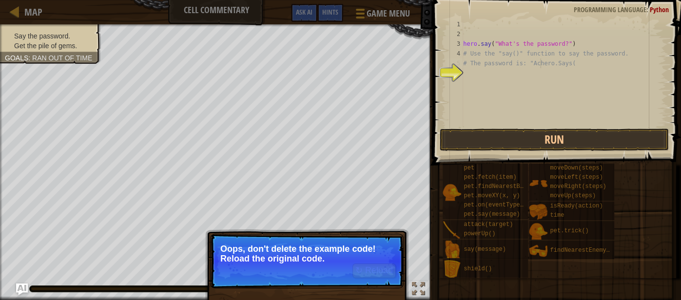
type textarea "# The password is: "Achero.Says("
click at [368, 275] on button "↻ Reload" at bounding box center [374, 271] width 43 height 15
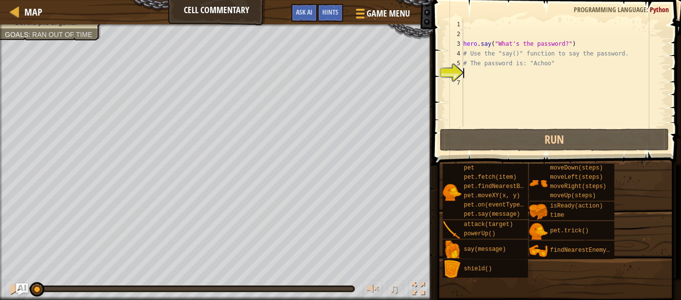
scroll to position [4, 0]
click at [468, 73] on div "hero . say ( "What's the password?" ) # Use the "say()" function to say the pas…" at bounding box center [563, 83] width 205 height 127
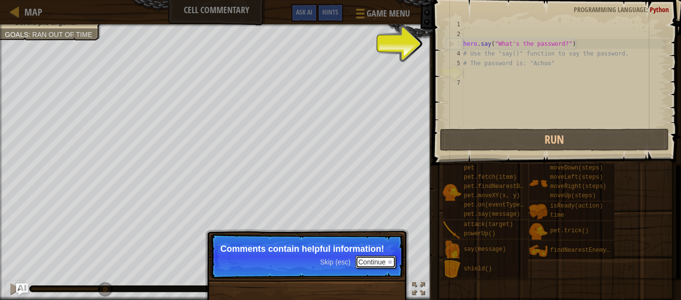
click at [376, 264] on button "Continue" at bounding box center [375, 262] width 40 height 13
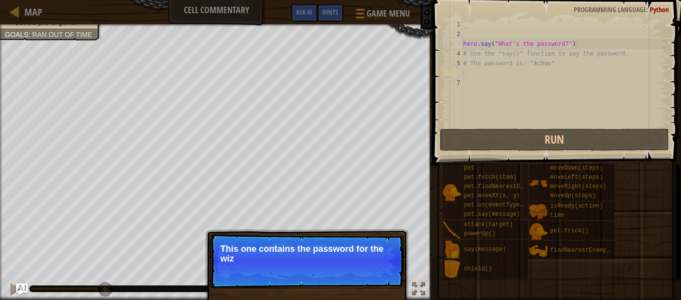
click at [378, 259] on p "This one contains the password for the wiz" at bounding box center [306, 254] width 173 height 20
click at [378, 259] on p "This one contains the password for the wizard!" at bounding box center [306, 254] width 173 height 20
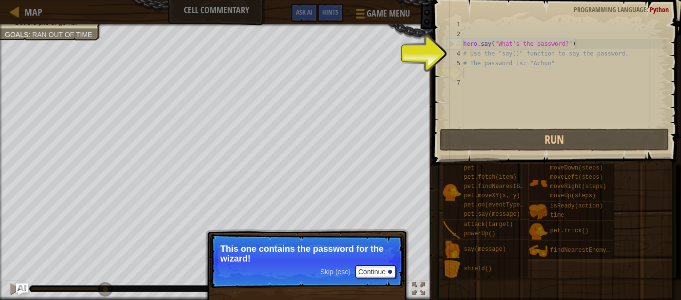
click at [378, 259] on p "This one contains the password for the wizard!" at bounding box center [306, 254] width 173 height 20
click at [381, 283] on p "Skip (esc) Continue This one contains the password for the wizard!" at bounding box center [307, 261] width 194 height 55
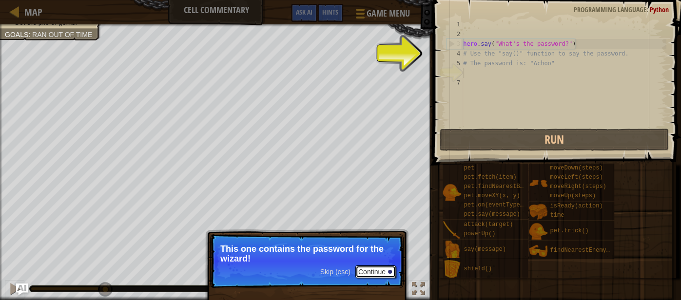
click at [380, 272] on button "Continue" at bounding box center [375, 272] width 40 height 13
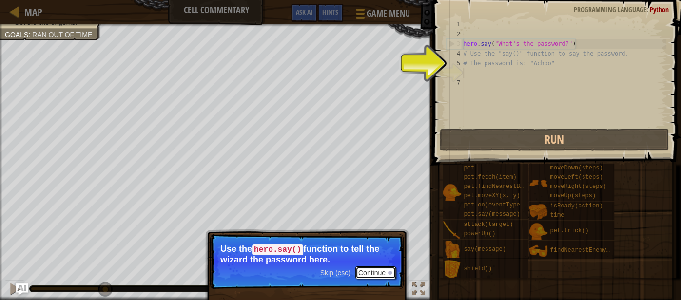
click at [386, 271] on button "Continue" at bounding box center [375, 273] width 40 height 13
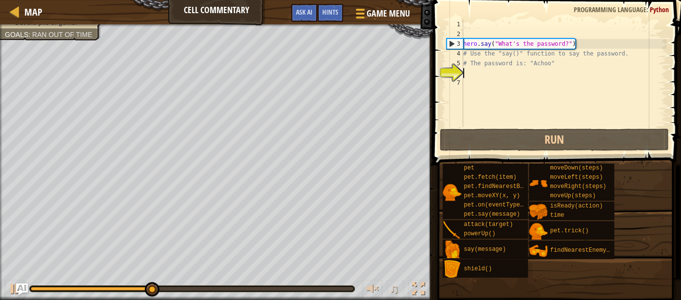
click at [466, 73] on div "hero . say ( "What's the password?" ) # Use the "say()" function to say the pas…" at bounding box center [563, 83] width 205 height 127
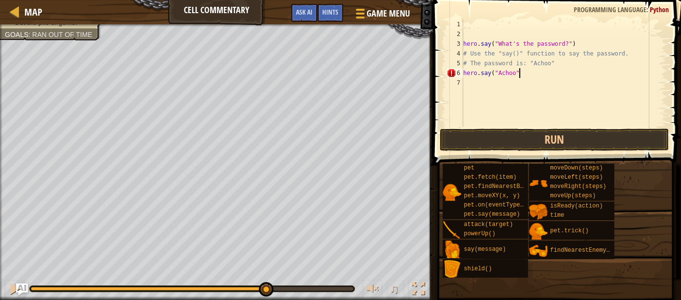
scroll to position [4, 4]
type textarea "hero.say("Achoo")"
click at [489, 138] on button "Run" at bounding box center [555, 140] width 230 height 22
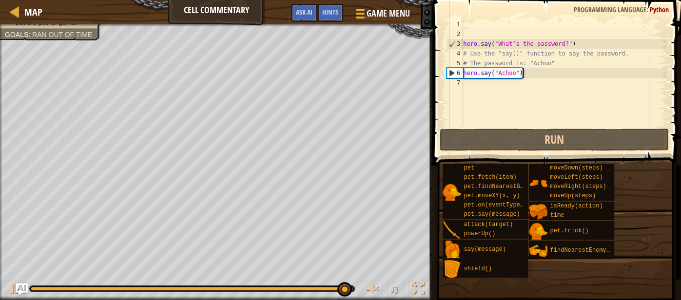
click at [464, 85] on div "hero . say ( "What's the password?" ) # Use the "say()" function to say the pas…" at bounding box center [563, 83] width 205 height 127
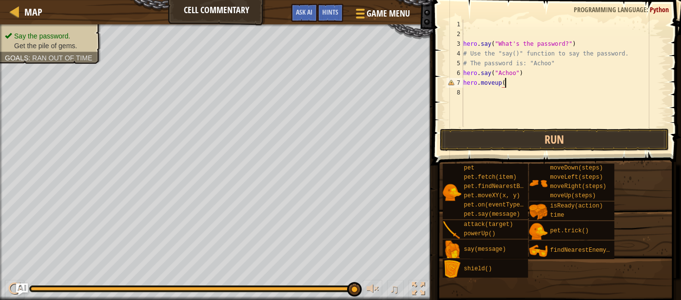
scroll to position [4, 3]
click at [497, 82] on div "hero . say ( "What's the password?" ) # Use the "say()" function to say the pas…" at bounding box center [563, 83] width 205 height 127
click at [507, 141] on button "Run" at bounding box center [555, 140] width 230 height 22
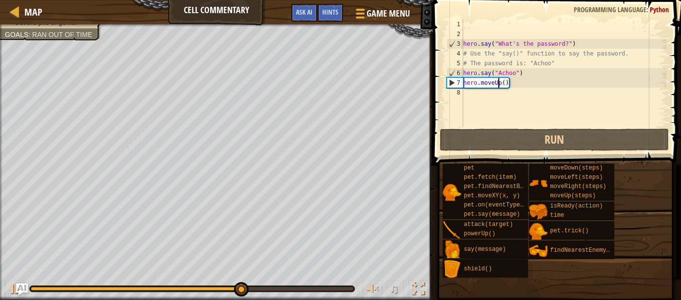
click at [505, 81] on div "hero . say ( "What's the password?" ) # Use the "say()" function to say the pas…" at bounding box center [563, 83] width 205 height 127
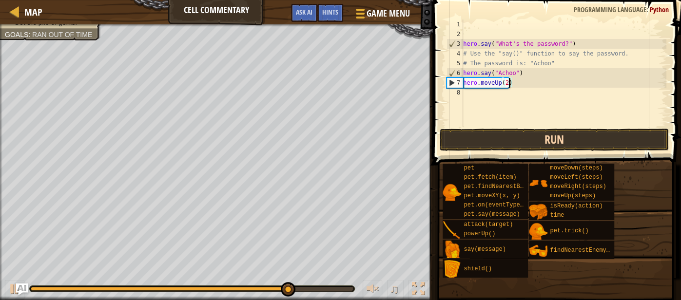
type textarea "hero.moveUp(2)"
click at [521, 141] on button "Run" at bounding box center [555, 140] width 230 height 22
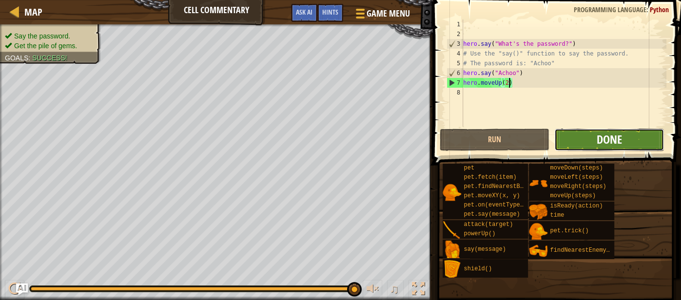
click at [611, 143] on span "Done" at bounding box center [609, 140] width 25 height 16
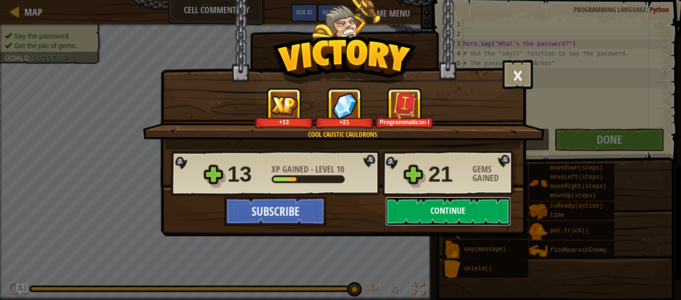
click at [467, 216] on button "Continue" at bounding box center [448, 211] width 126 height 29
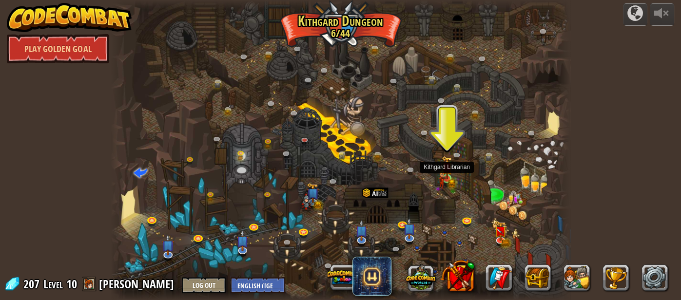
click at [448, 175] on img at bounding box center [447, 167] width 11 height 23
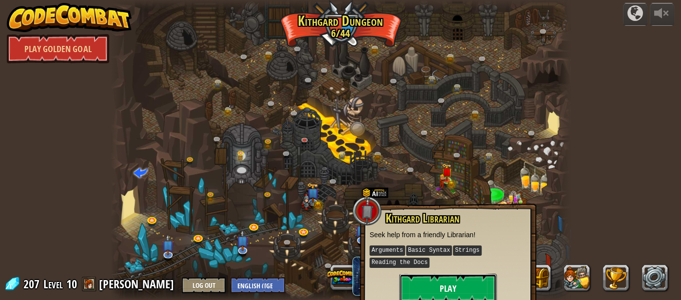
click at [432, 297] on button "Play" at bounding box center [448, 288] width 98 height 29
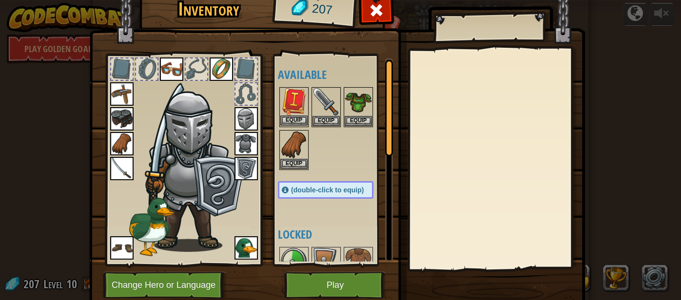
click at [297, 108] on img at bounding box center [293, 101] width 27 height 27
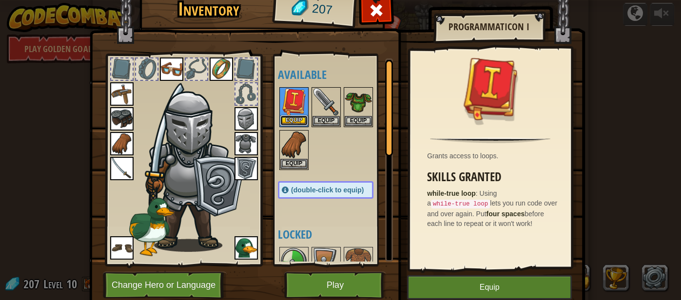
click at [298, 120] on button "Equip" at bounding box center [293, 121] width 27 height 10
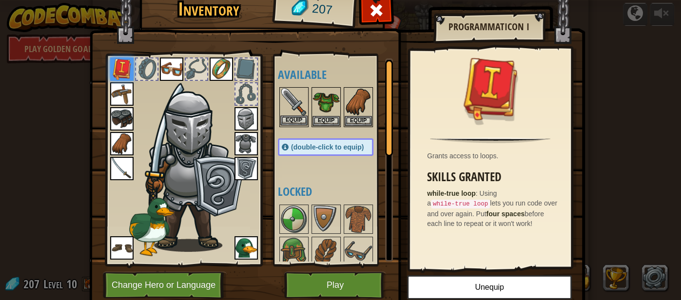
click at [283, 104] on img at bounding box center [293, 101] width 27 height 27
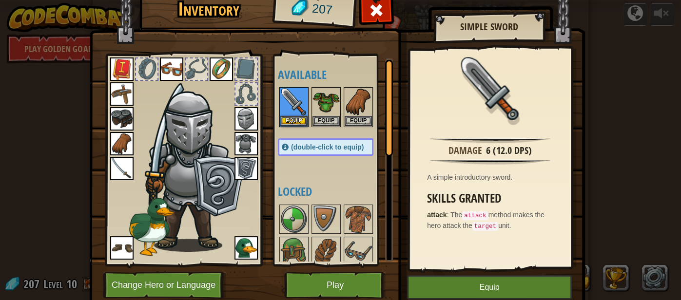
click at [120, 163] on img at bounding box center [121, 168] width 23 height 23
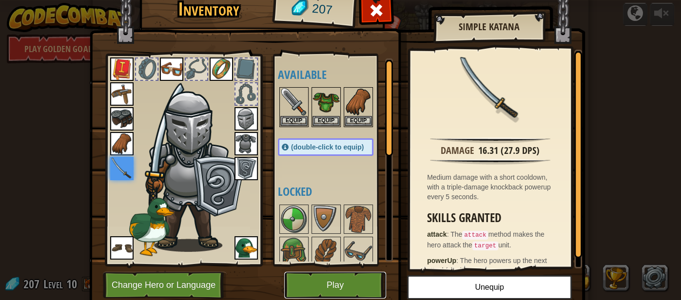
click at [363, 285] on button "Play" at bounding box center [335, 285] width 102 height 27
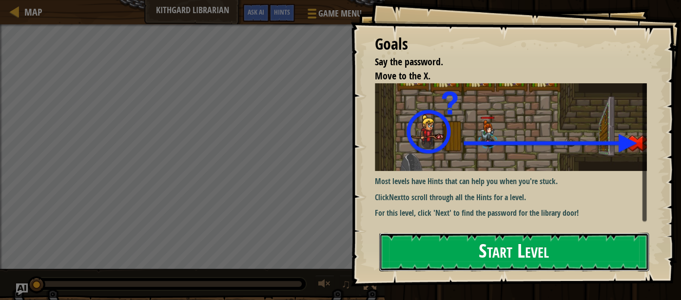
click at [444, 255] on button "Start Level" at bounding box center [514, 252] width 270 height 39
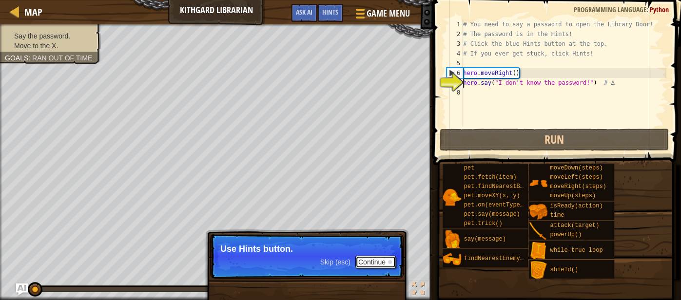
click at [380, 264] on button "Continue" at bounding box center [375, 262] width 40 height 13
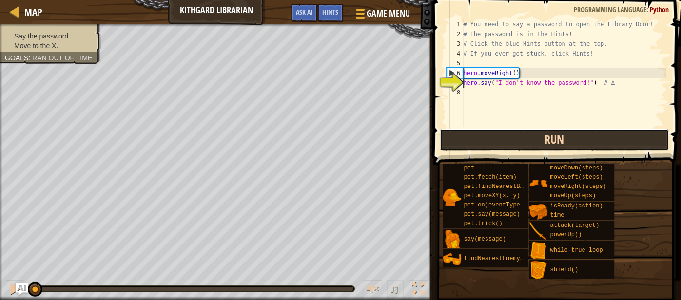
click at [483, 133] on button "Run" at bounding box center [555, 140] width 230 height 22
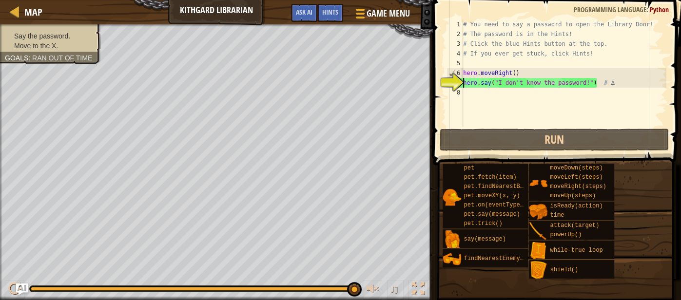
click at [467, 98] on div "# You need to say a password to open the Library Door! # The password is in the…" at bounding box center [563, 83] width 205 height 127
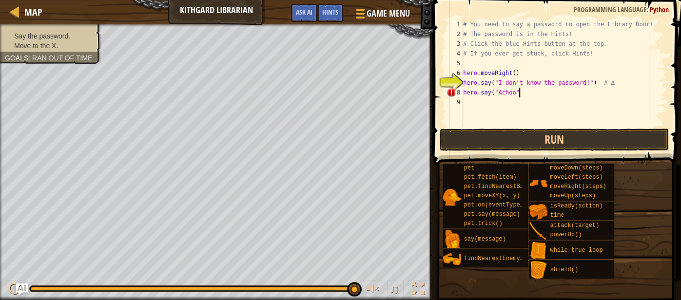
scroll to position [4, 4]
type textarea "hero.say("Achoo")"
click at [485, 137] on button "Run" at bounding box center [555, 140] width 230 height 22
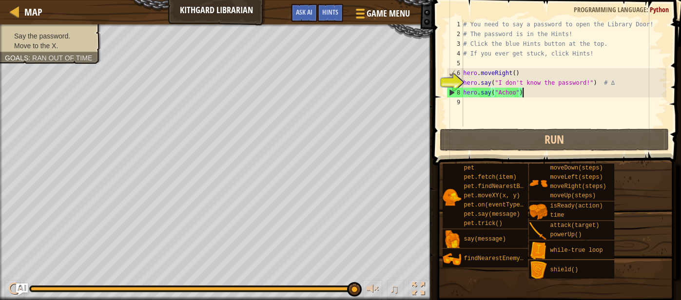
click at [470, 104] on div "# You need to say a password to open the Library Door! # The password is in the…" at bounding box center [563, 83] width 205 height 127
drag, startPoint x: 532, startPoint y: 93, endPoint x: 458, endPoint y: 94, distance: 73.6
click at [458, 94] on div "1 2 3 4 5 6 7 8 9 # You need to say a password to open the Library Door! # The …" at bounding box center [556, 73] width 222 height 107
type textarea "hero.say("Achoo")"
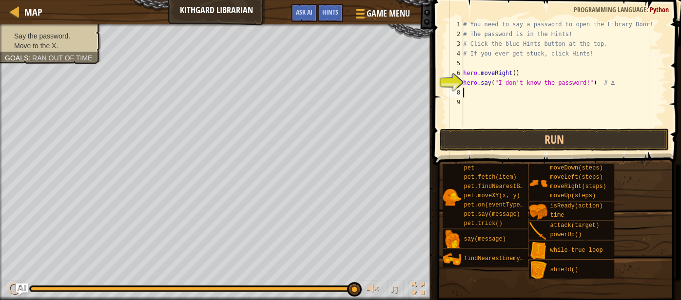
click at [606, 82] on div "# You need to say a password to open the Library Door! # The password is in the…" at bounding box center [563, 83] width 205 height 127
type textarea "hero.say("I don't know the password!") # ∆"
click at [608, 83] on div "# You need to say a password to open the Library Door! # The password is in the…" at bounding box center [563, 83] width 205 height 127
click at [485, 93] on div "# You need to say a password to open the Library Door! # The password is in the…" at bounding box center [563, 83] width 205 height 127
type textarea "H"
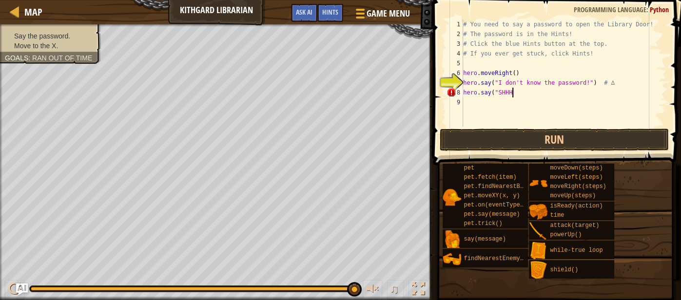
scroll to position [4, 3]
click at [513, 93] on div "# You need to say a password to open the Library Door! # The password is in the…" at bounding box center [563, 83] width 205 height 127
click at [520, 140] on button "Run" at bounding box center [555, 140] width 230 height 22
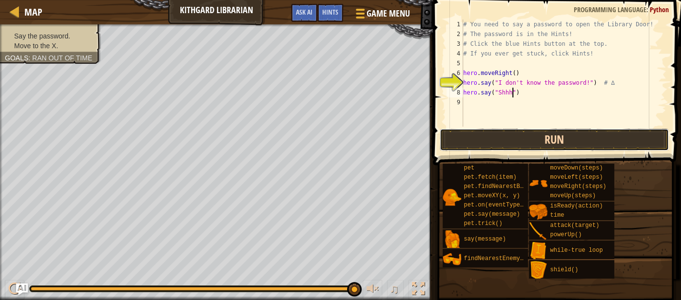
click at [522, 138] on button "Run" at bounding box center [555, 140] width 230 height 22
click at [511, 95] on div "# You need to say a password to open the Library Door! # The password is in the…" at bounding box center [563, 83] width 205 height 127
click at [532, 132] on button "Run" at bounding box center [555, 140] width 230 height 22
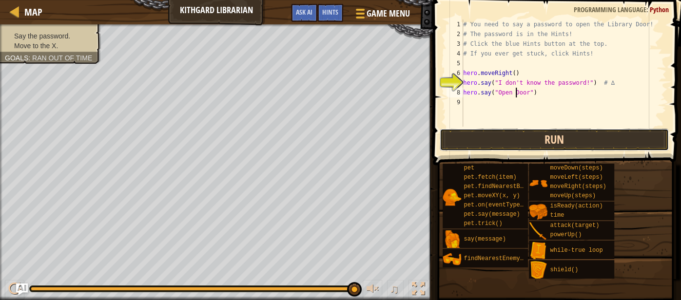
click at [525, 134] on button "Run" at bounding box center [555, 140] width 230 height 22
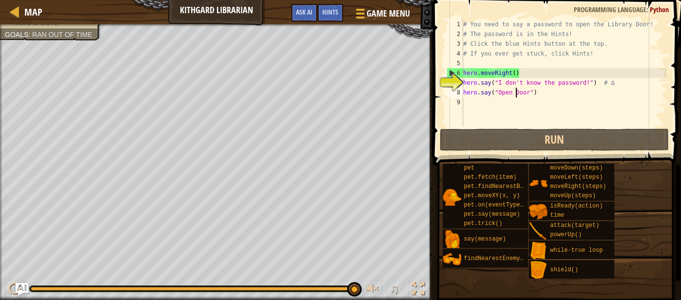
click at [25, 287] on img "Ask AI" at bounding box center [22, 289] width 13 height 13
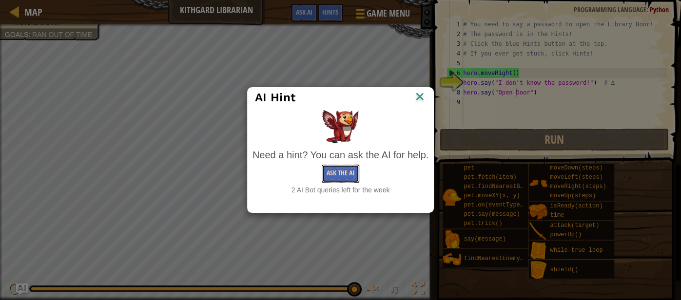
click at [342, 171] on button "Ask the AI" at bounding box center [341, 174] width 38 height 18
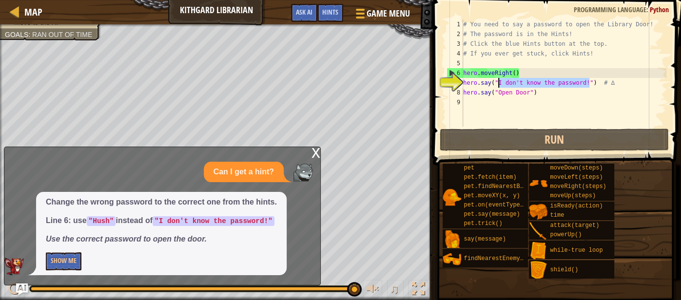
drag, startPoint x: 588, startPoint y: 82, endPoint x: 499, endPoint y: 84, distance: 89.2
click at [499, 84] on div "# You need to say a password to open the Library Door! # The password is in the…" at bounding box center [563, 83] width 205 height 127
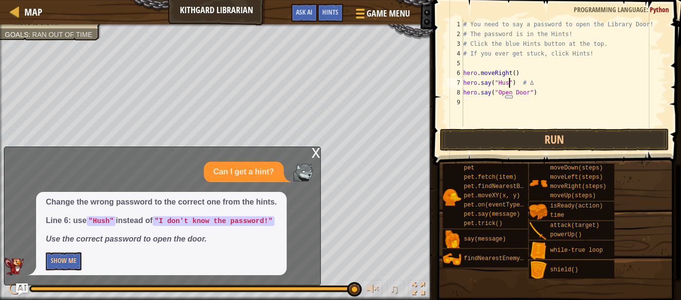
scroll to position [4, 3]
drag, startPoint x: 540, startPoint y: 89, endPoint x: 462, endPoint y: 95, distance: 78.2
click at [462, 95] on div "hero.say("Hush") # ∆ 1 2 3 4 5 6 7 8 9 # You need to say a password to open the…" at bounding box center [556, 73] width 222 height 107
type textarea "hero.say("Open Door")"
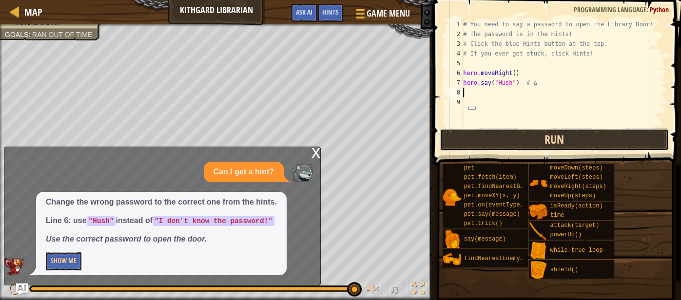
click at [492, 135] on button "Run" at bounding box center [555, 140] width 230 height 22
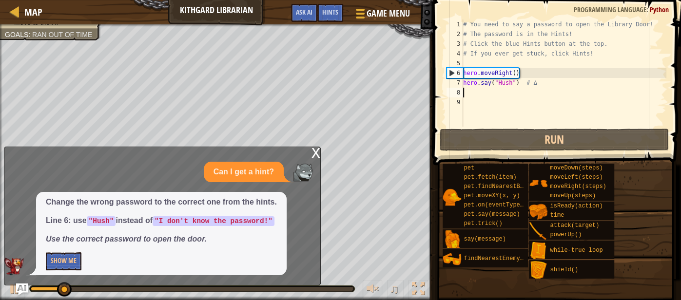
click at [313, 152] on div "x" at bounding box center [316, 152] width 9 height 10
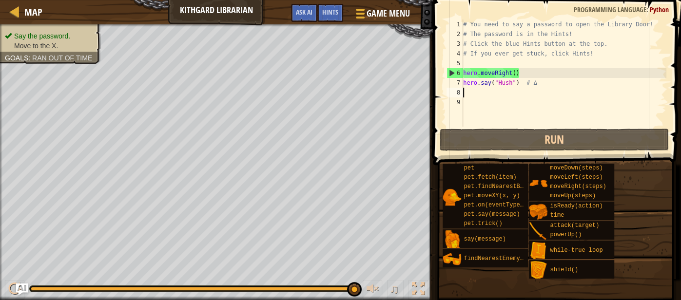
click at [475, 93] on div "# You need to say a password to open the Library Door! # The password is in the…" at bounding box center [563, 83] width 205 height 127
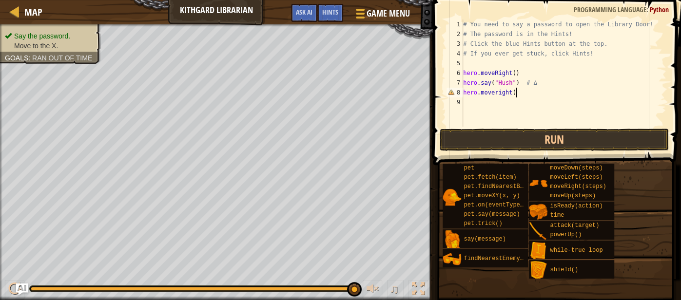
scroll to position [4, 3]
click at [499, 94] on div "# You need to say a password to open the Library Door! # The password is in the…" at bounding box center [563, 83] width 205 height 127
type textarea "hero.moveRight()"
click at [511, 126] on div "# You need to say a password to open the Library Door! # The password is in the…" at bounding box center [563, 83] width 205 height 127
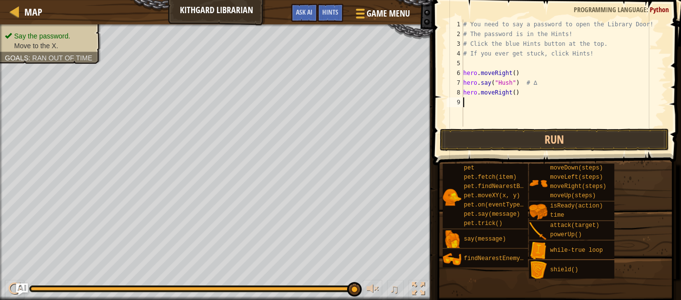
scroll to position [4, 0]
click at [516, 142] on button "Run" at bounding box center [555, 140] width 230 height 22
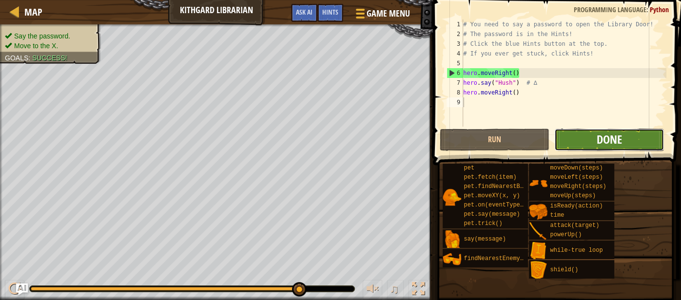
click at [613, 141] on span "Done" at bounding box center [609, 140] width 25 height 16
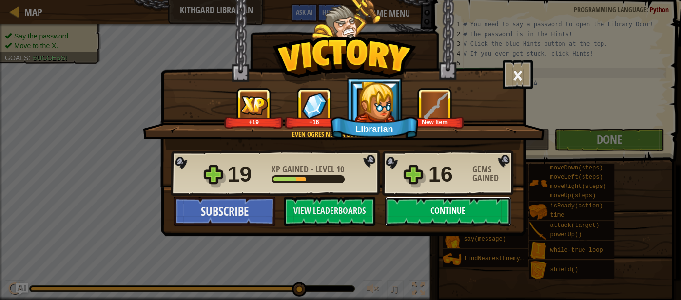
click at [451, 201] on button "Continue" at bounding box center [448, 211] width 126 height 29
